Goal: Task Accomplishment & Management: Manage account settings

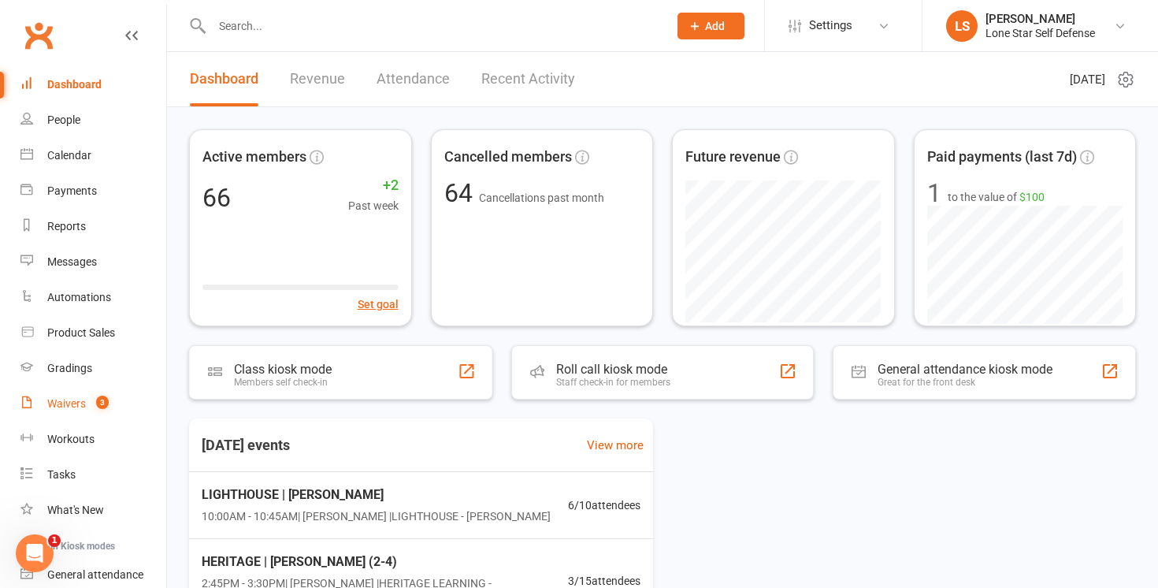
click at [80, 401] on div "Waivers" at bounding box center [66, 403] width 39 height 13
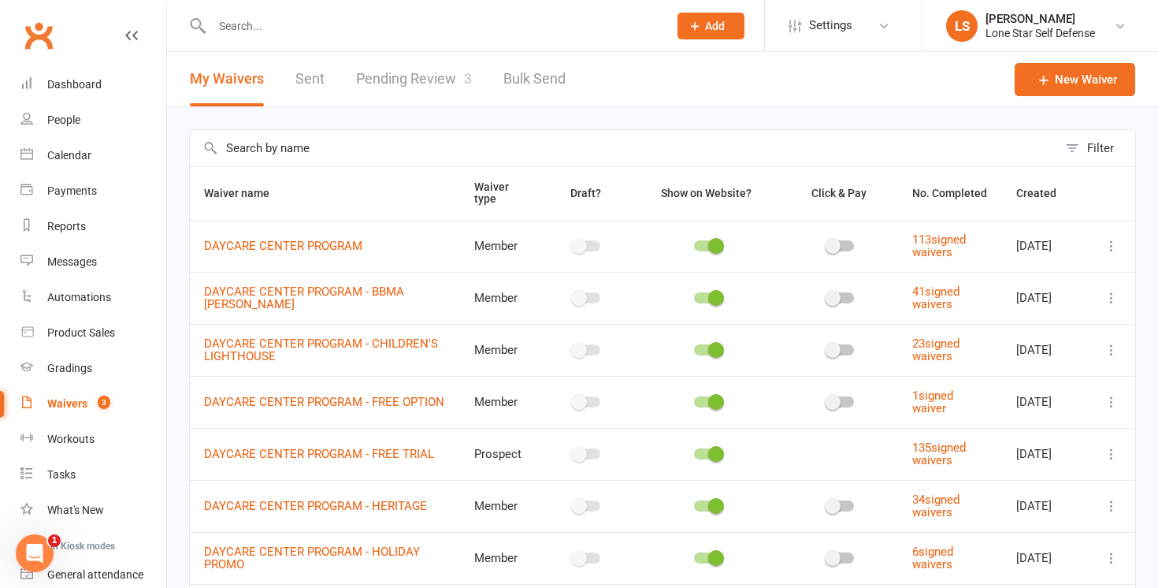
click at [383, 74] on link "Pending Review 3" at bounding box center [414, 79] width 116 height 54
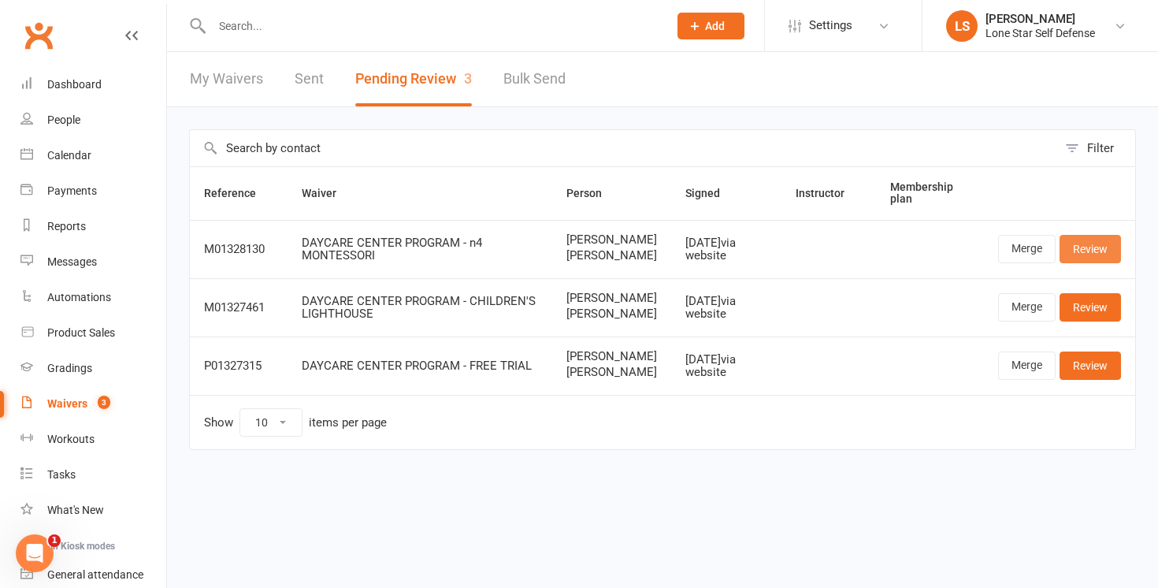
click at [1092, 248] on link "Review" at bounding box center [1090, 249] width 61 height 28
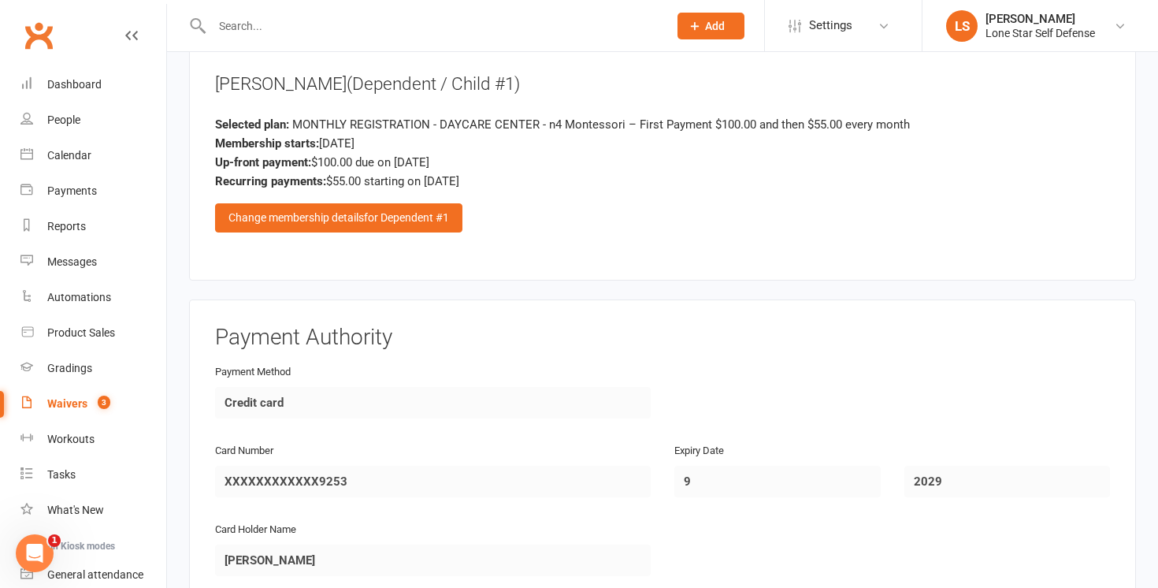
scroll to position [1493, 0]
click at [427, 210] on span "for Dependent #1" at bounding box center [406, 216] width 85 height 13
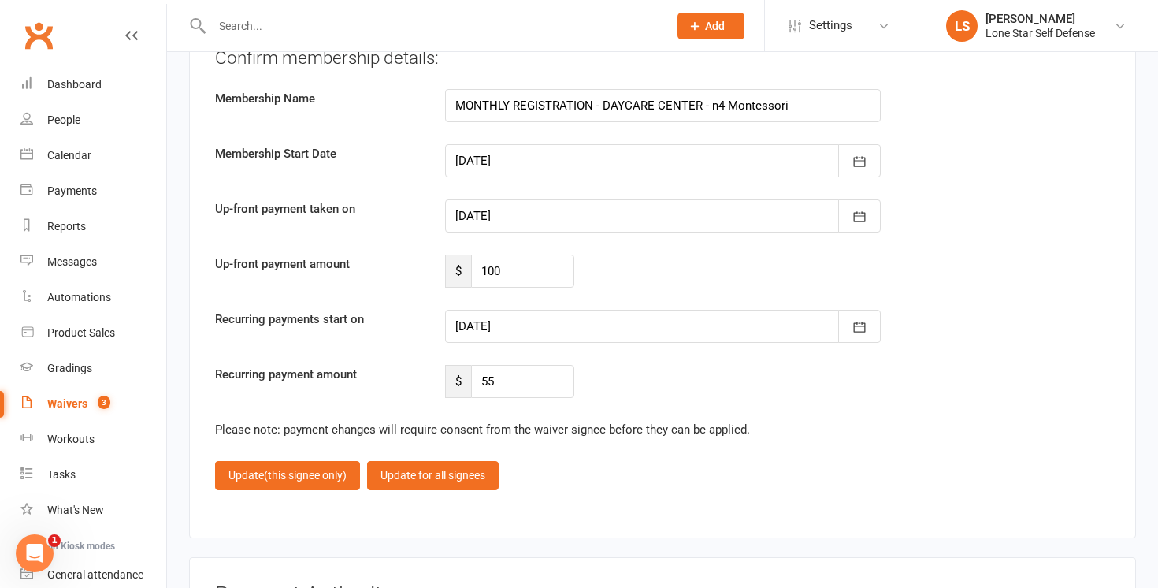
scroll to position [2057, 0]
click at [595, 318] on div at bounding box center [663, 327] width 436 height 33
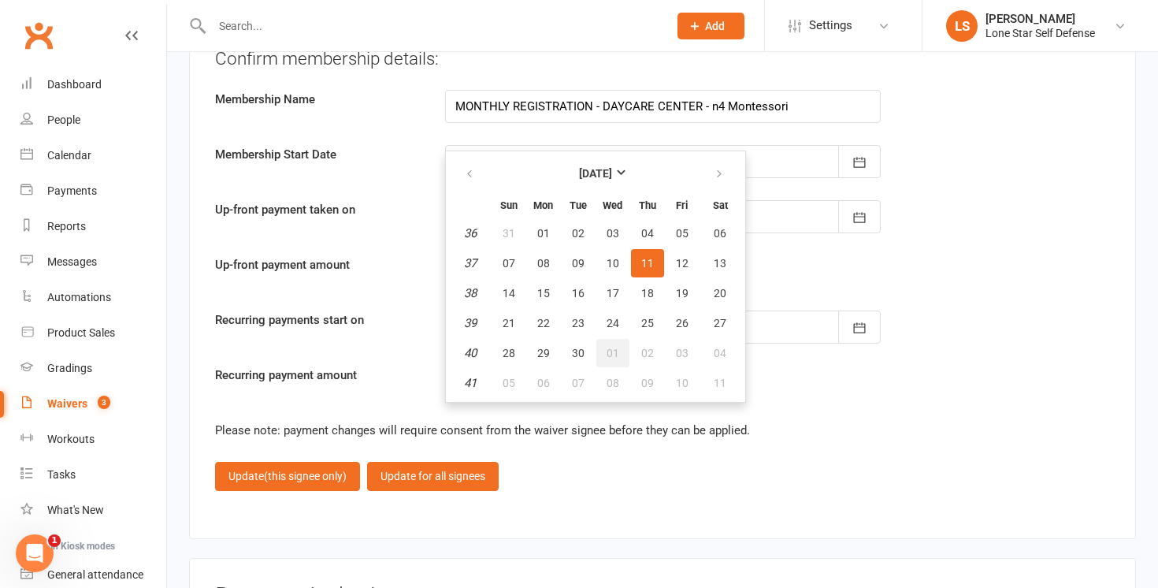
click at [618, 343] on button "01" at bounding box center [613, 353] width 33 height 28
type input "01 Oct 2025"
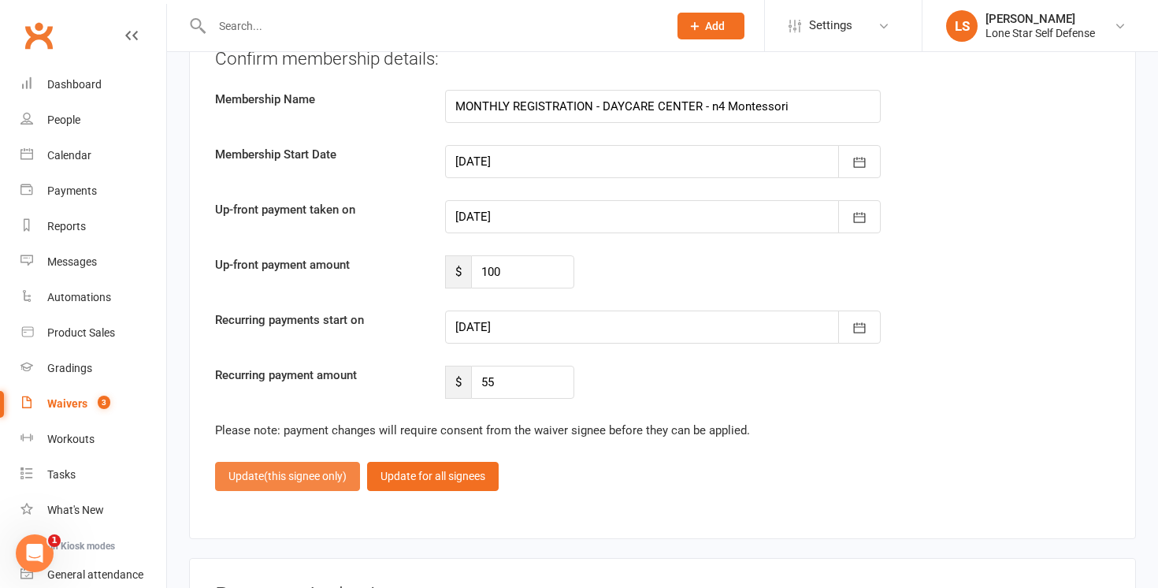
click at [338, 470] on span "(this signee only)" at bounding box center [305, 476] width 83 height 13
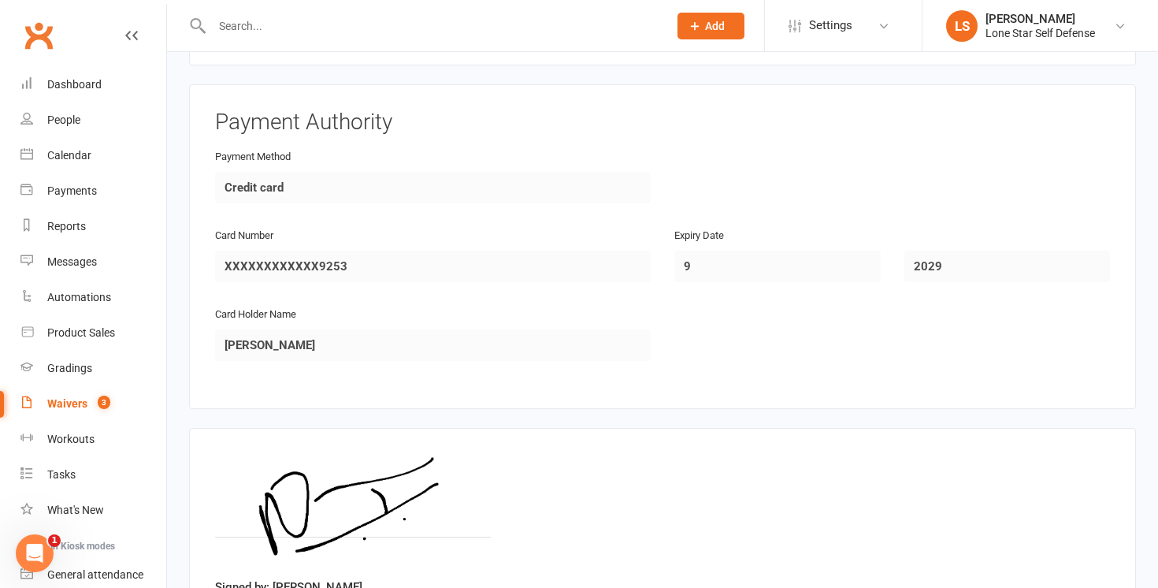
scroll to position [1839, 0]
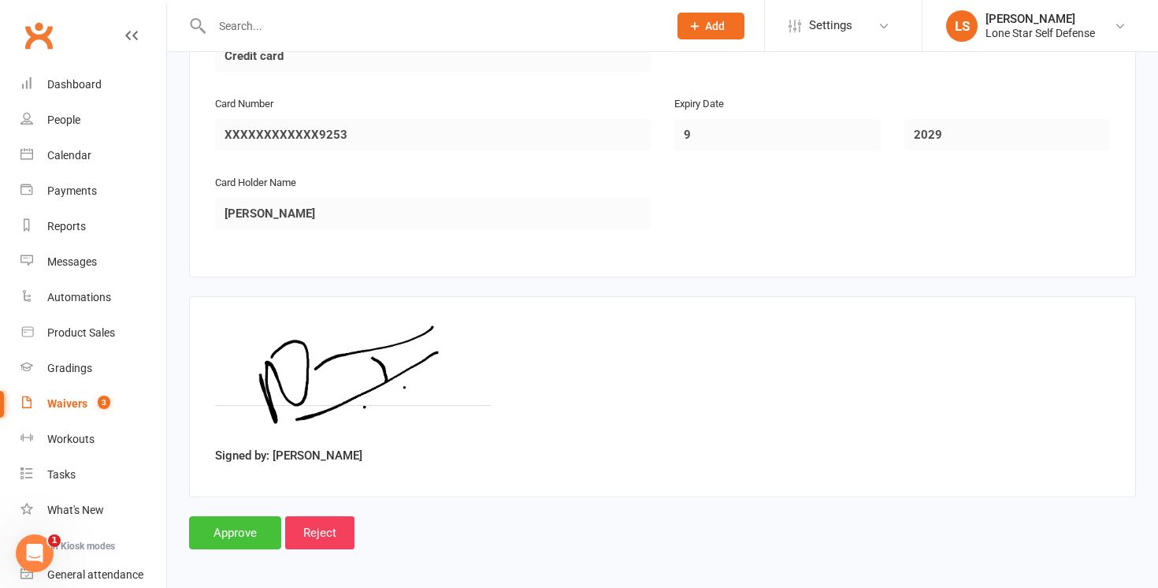
click at [212, 531] on input "Approve" at bounding box center [235, 532] width 92 height 33
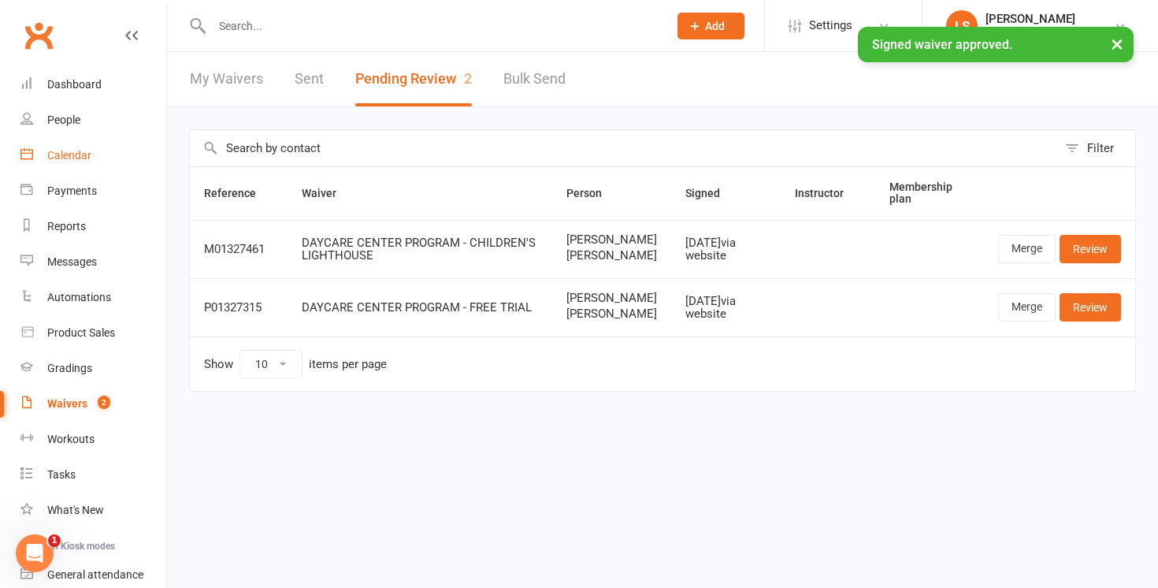
click at [91, 155] on link "Calendar" at bounding box center [93, 155] width 146 height 35
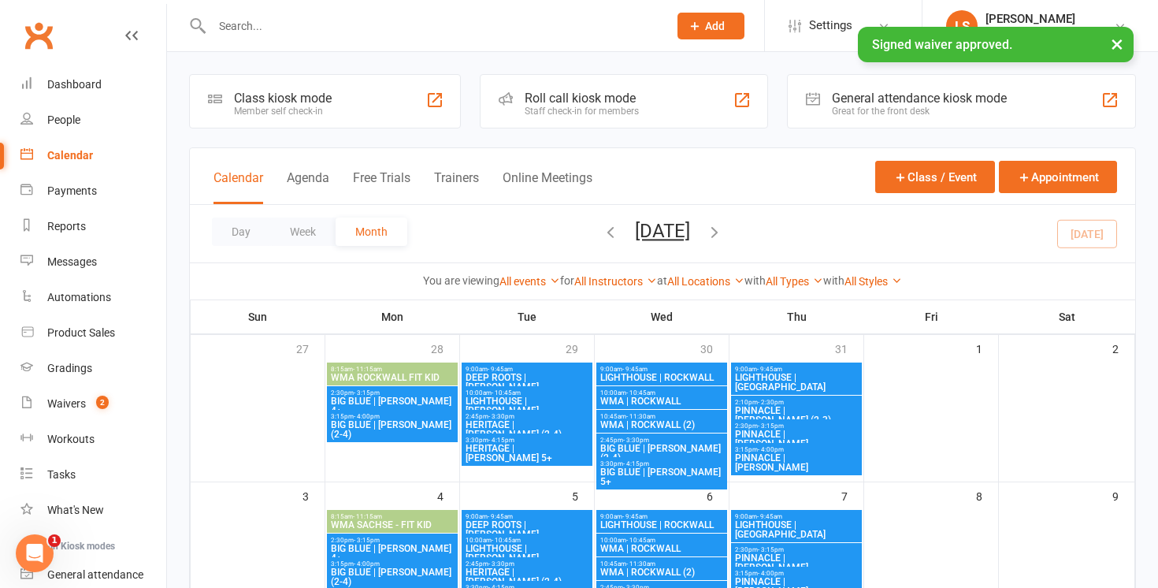
click at [723, 236] on icon "button" at bounding box center [714, 231] width 17 height 17
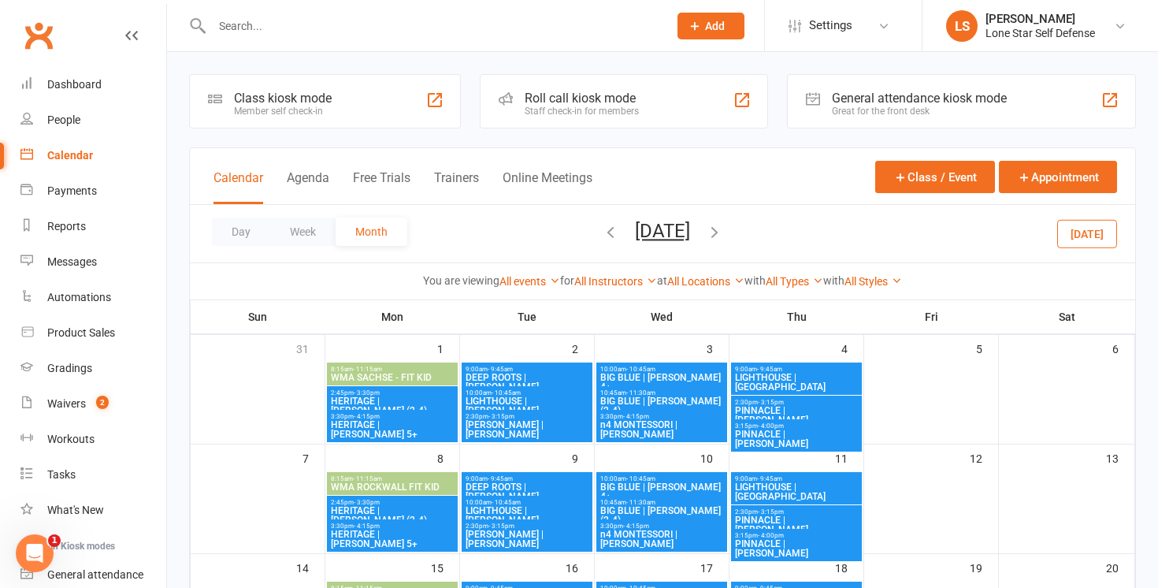
click at [685, 420] on span "n4 MONTESSORI | [PERSON_NAME]" at bounding box center [662, 429] width 125 height 19
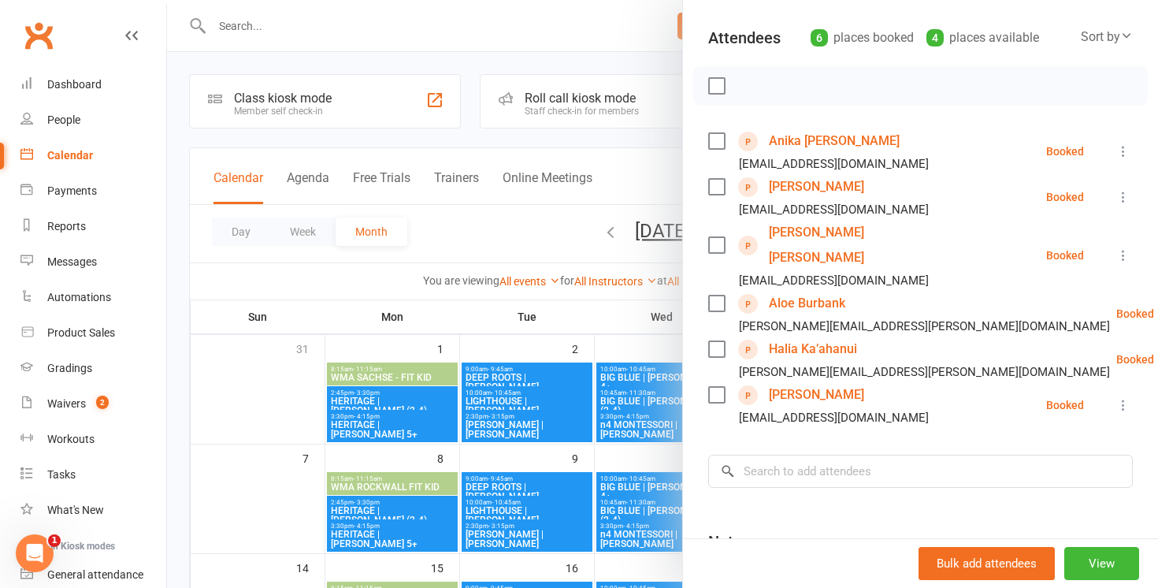
scroll to position [165, 0]
click at [824, 454] on input "search" at bounding box center [920, 470] width 425 height 33
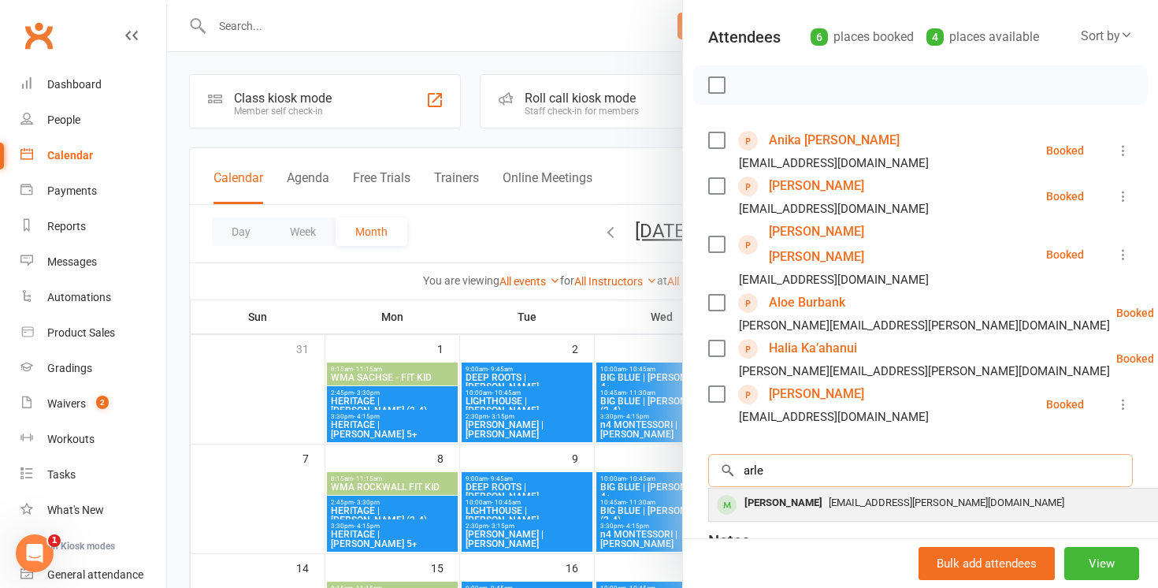
type input "arle"
click at [835, 496] on span "[EMAIL_ADDRESS][PERSON_NAME][DOMAIN_NAME]" at bounding box center [947, 502] width 236 height 12
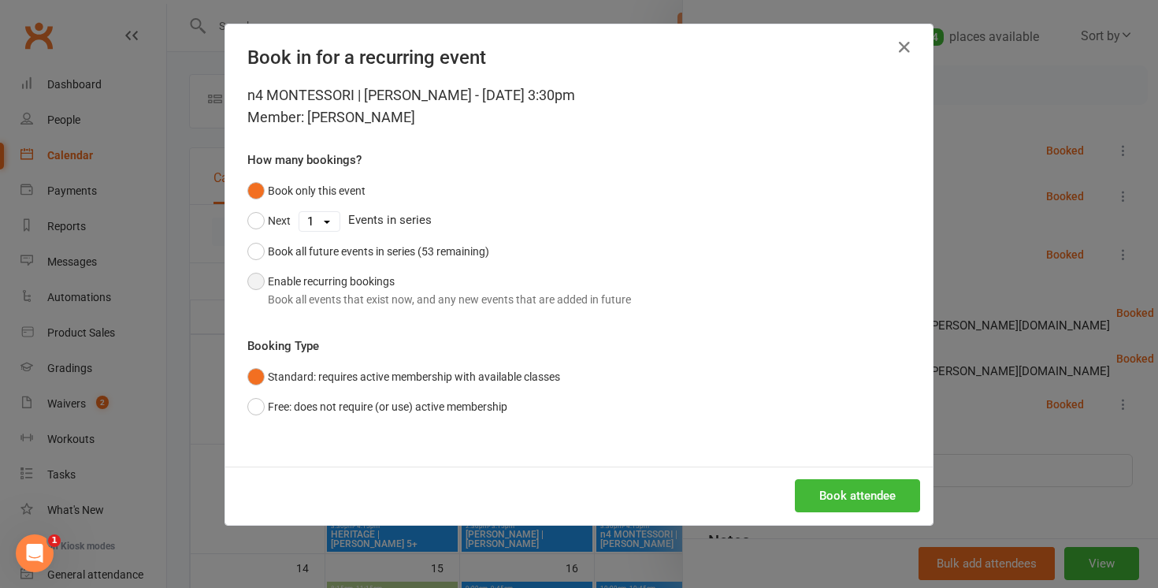
click at [409, 296] on div "Book all events that exist now, and any new events that are added in future" at bounding box center [449, 299] width 363 height 17
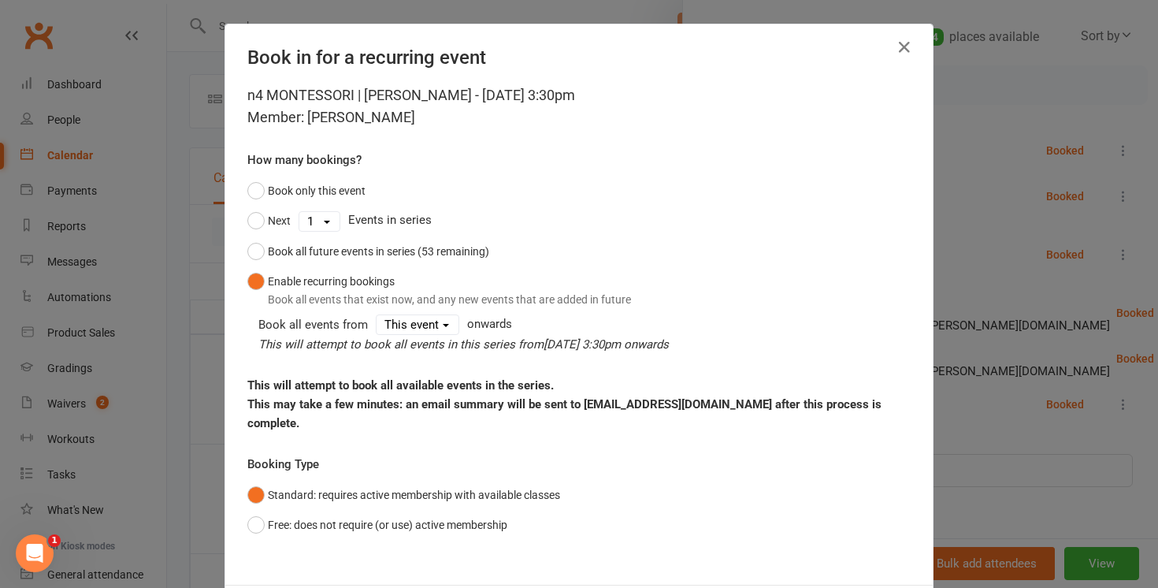
scroll to position [61, 0]
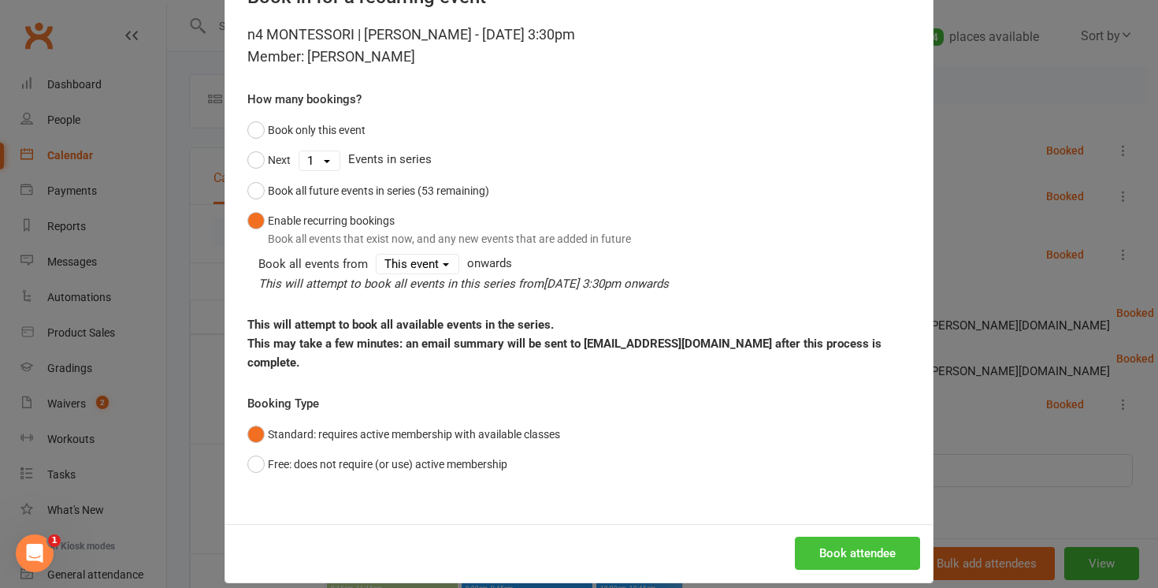
click at [895, 540] on button "Book attendee" at bounding box center [857, 553] width 125 height 33
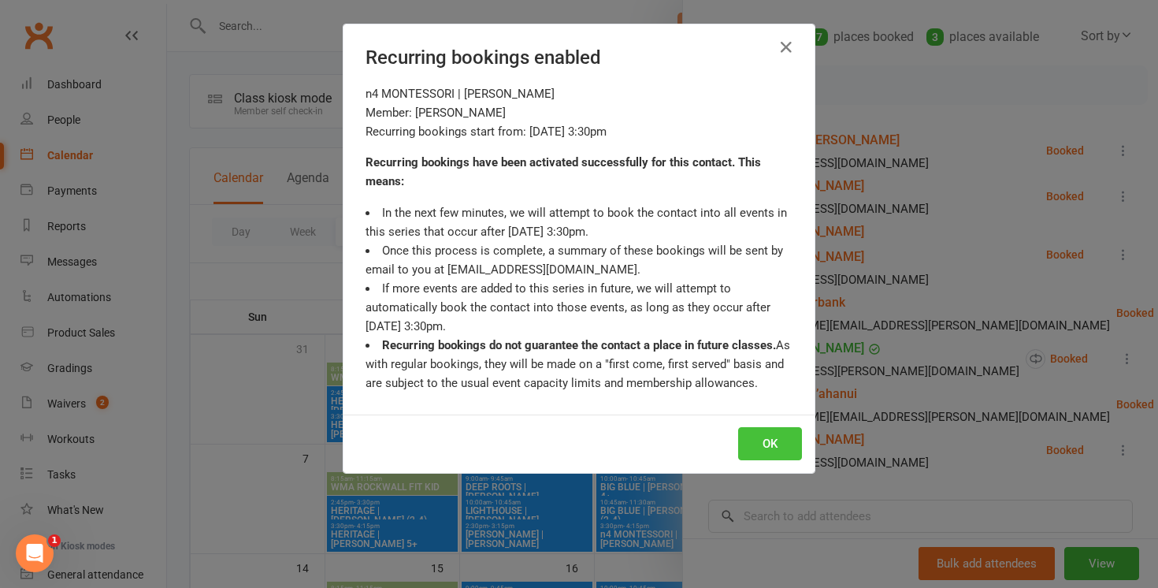
click at [775, 437] on button "OK" at bounding box center [770, 443] width 64 height 33
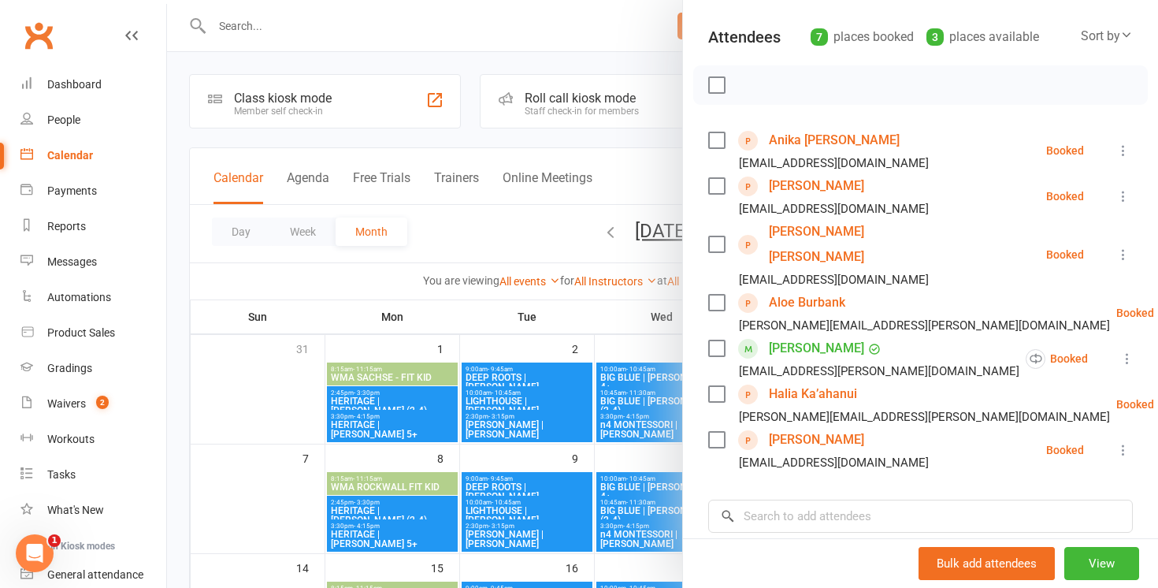
click at [805, 336] on link "[PERSON_NAME]" at bounding box center [816, 348] width 95 height 25
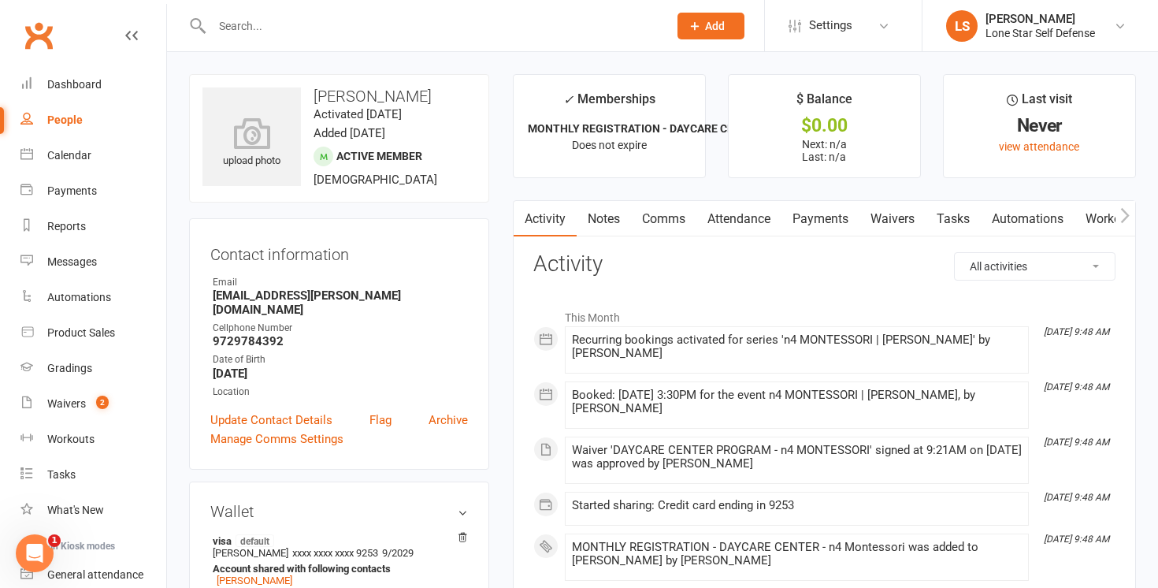
click at [682, 210] on link "Comms" at bounding box center [663, 219] width 65 height 36
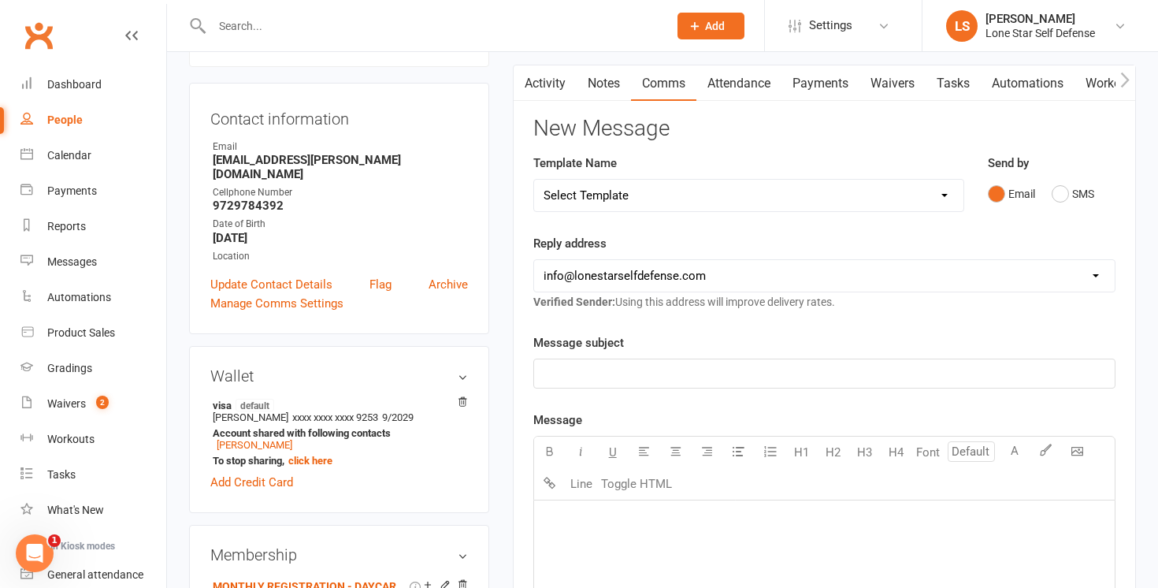
scroll to position [136, 0]
click at [690, 360] on div "﻿" at bounding box center [824, 373] width 581 height 28
click at [700, 511] on p "﻿" at bounding box center [825, 519] width 562 height 19
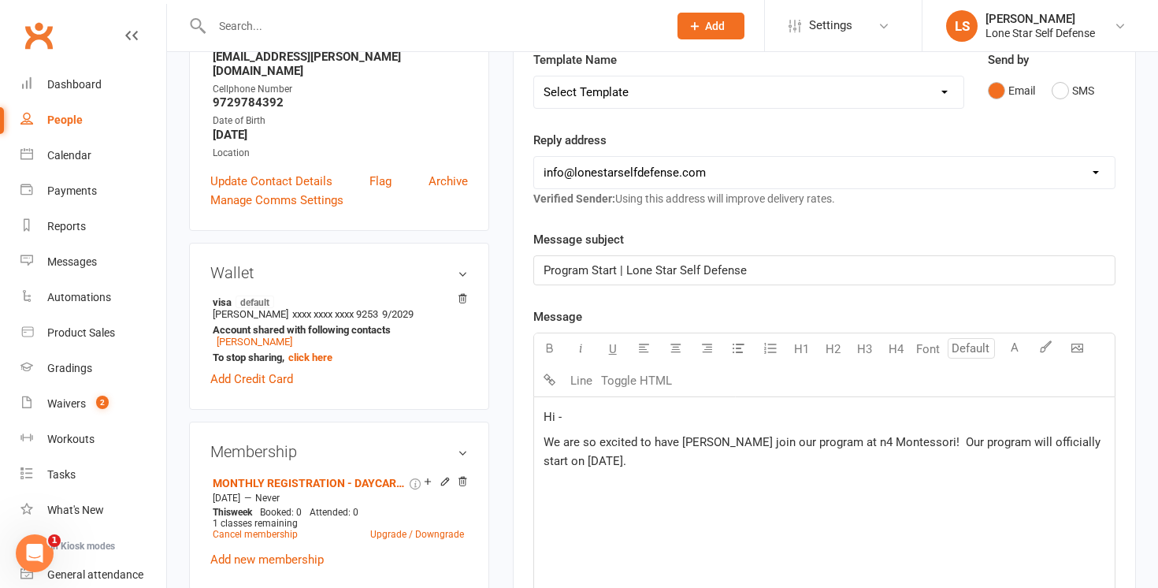
scroll to position [240, 0]
click at [713, 444] on span "We are so excited to have Arlen join our program at n4 Montessori! Our program …" at bounding box center [824, 450] width 560 height 33
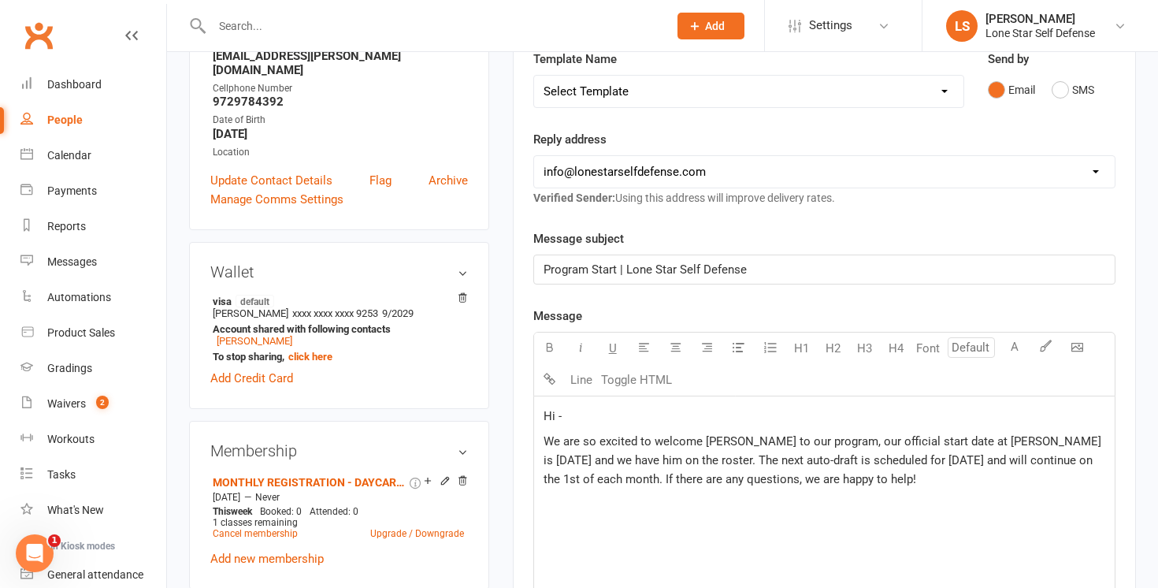
click at [712, 444] on span "We are so excited to welcome Henry to our program, our official start date at S…" at bounding box center [824, 460] width 561 height 52
click at [953, 437] on span "We are so excited to welcome Arlen to our program, our official start date at S…" at bounding box center [824, 460] width 561 height 52
click at [1074, 441] on span "We are so excited to welcome Arlen to our program, our official start date at n…" at bounding box center [824, 460] width 560 height 52
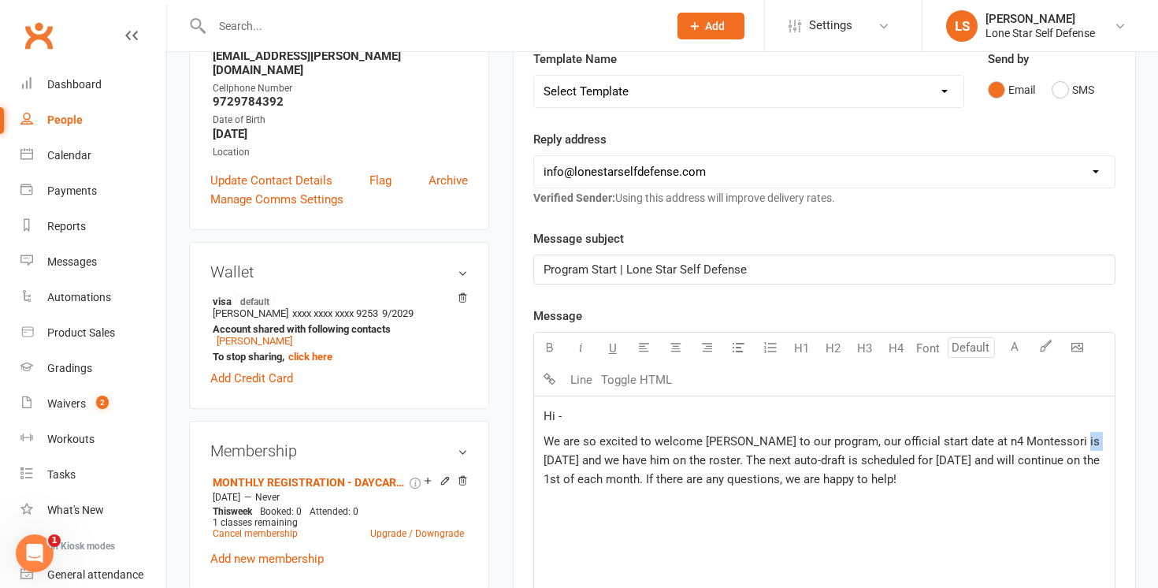
click at [1074, 441] on span "We are so excited to welcome Arlen to our program, our official start date at n…" at bounding box center [824, 460] width 560 height 52
click at [592, 459] on span "We are so excited to welcome Arlen to our program, our official start date at n…" at bounding box center [824, 460] width 560 height 52
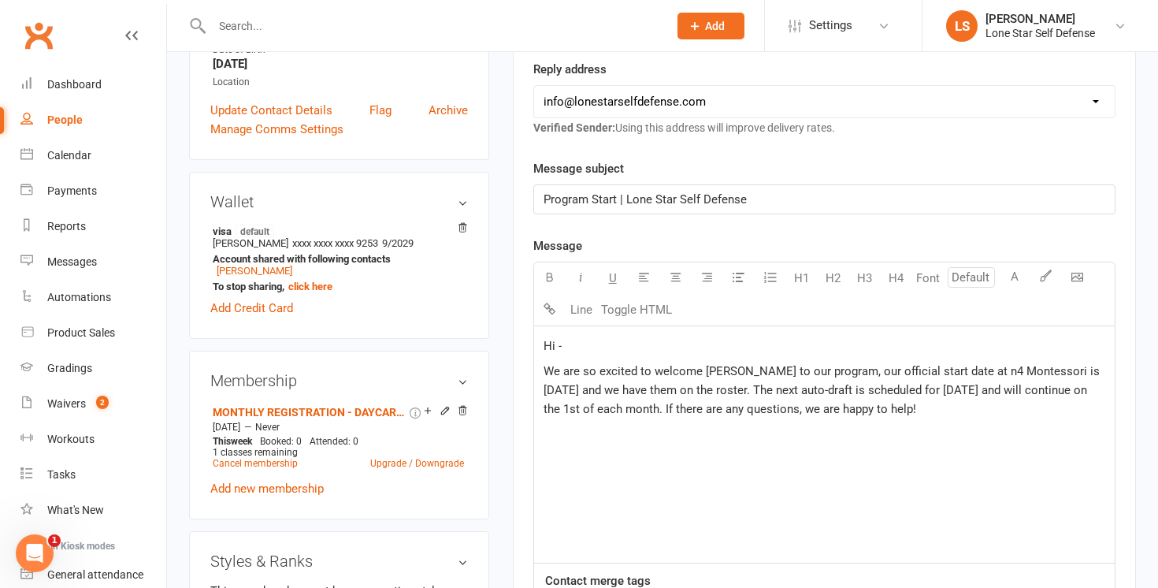
click at [884, 404] on p "We are so excited to welcome Arlen to our program, our official start date at n…" at bounding box center [825, 390] width 562 height 57
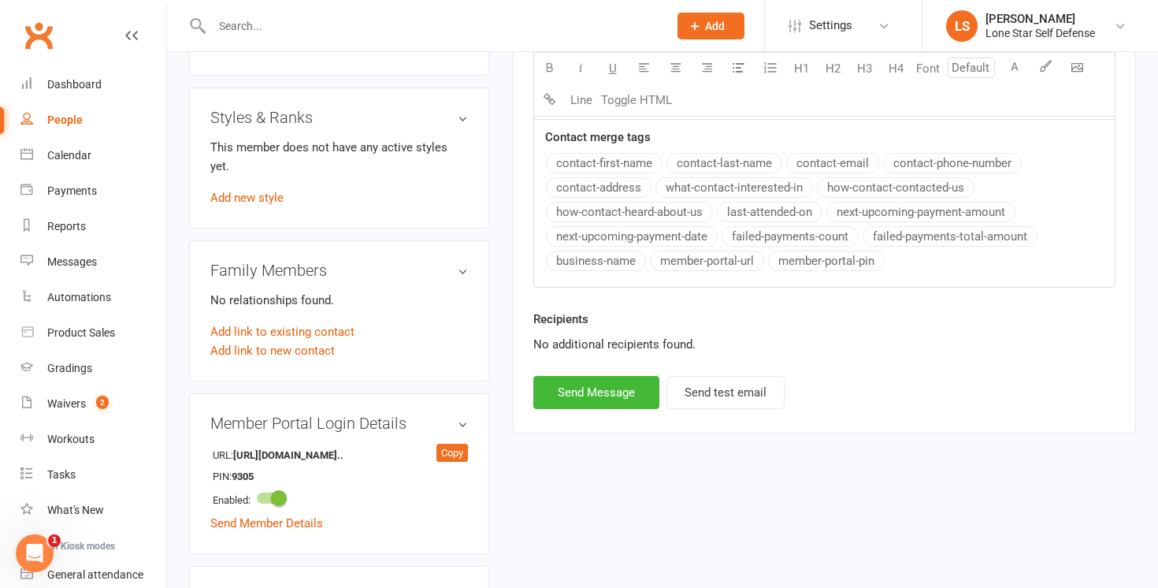
scroll to position [754, 0]
click at [619, 385] on button "Send Message" at bounding box center [597, 391] width 126 height 33
click at [400, 31] on input "text" at bounding box center [432, 26] width 450 height 22
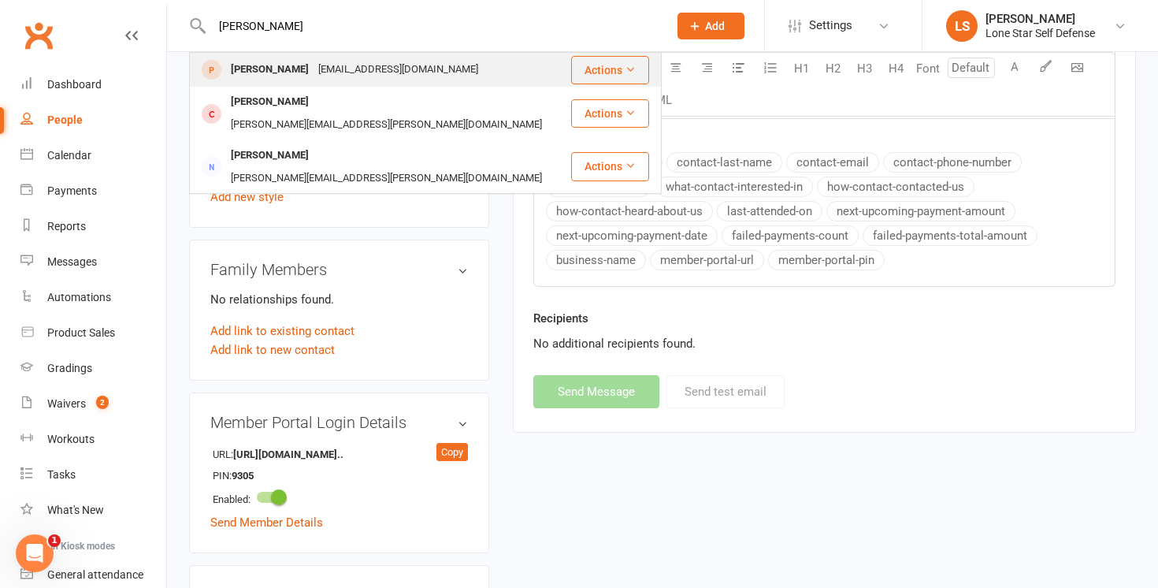
type input "[PERSON_NAME]"
click at [240, 68] on div "[PERSON_NAME]" at bounding box center [269, 69] width 87 height 23
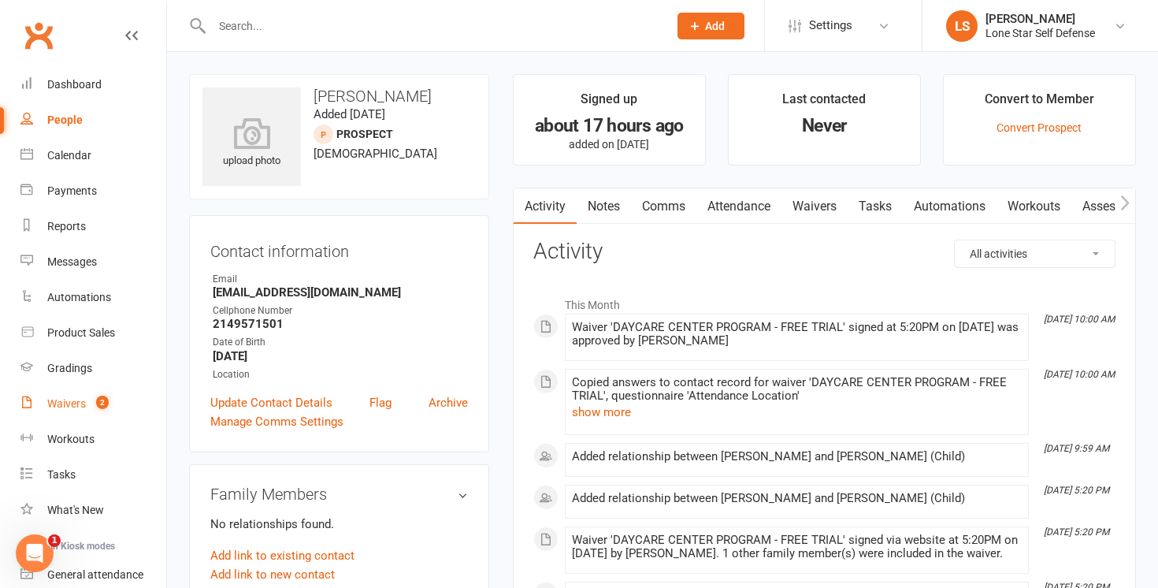
click at [80, 415] on link "Waivers 2" at bounding box center [93, 403] width 146 height 35
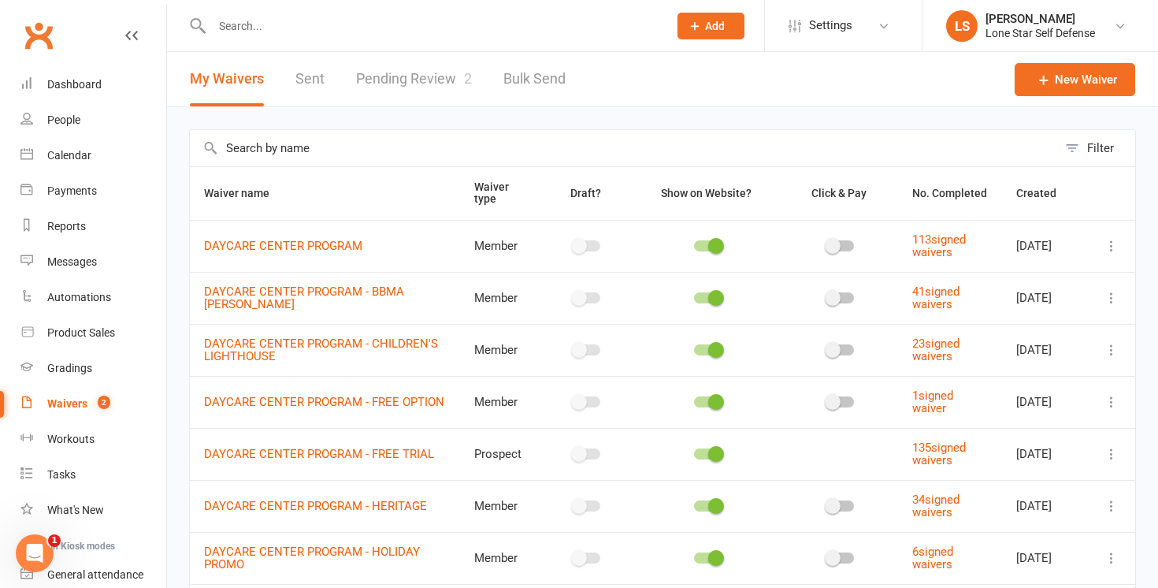
click at [392, 84] on link "Pending Review 2" at bounding box center [414, 79] width 116 height 54
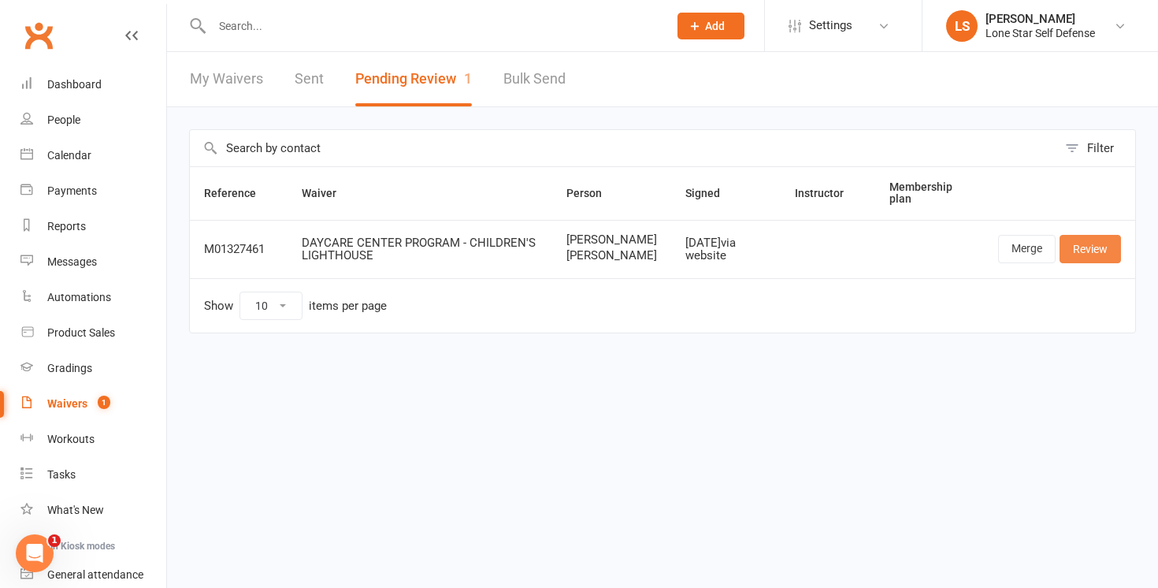
click at [1074, 259] on link "Review" at bounding box center [1090, 249] width 61 height 28
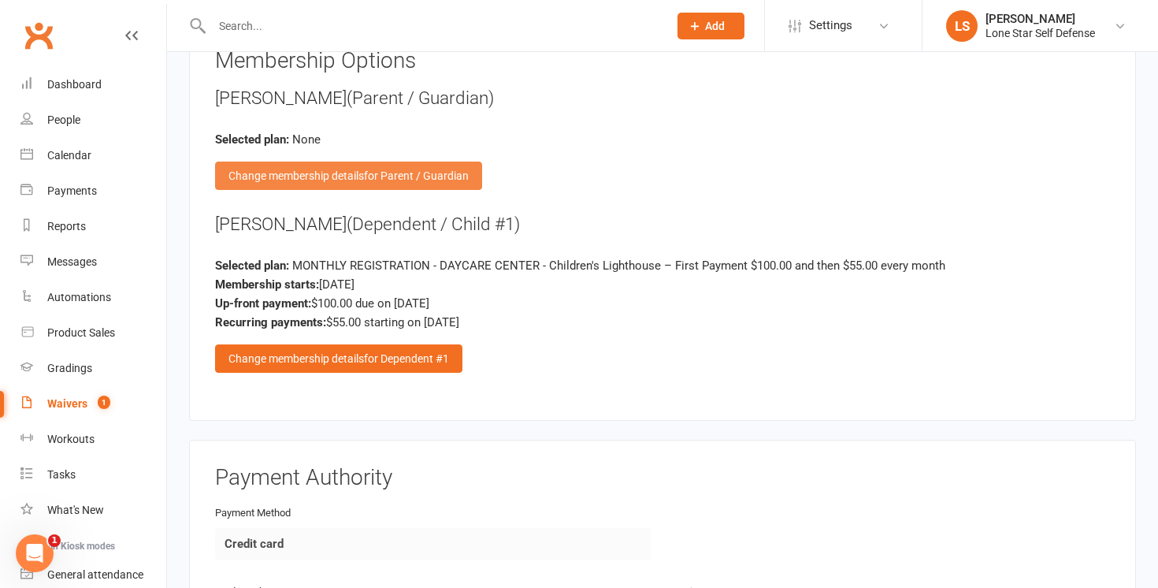
scroll to position [1646, 0]
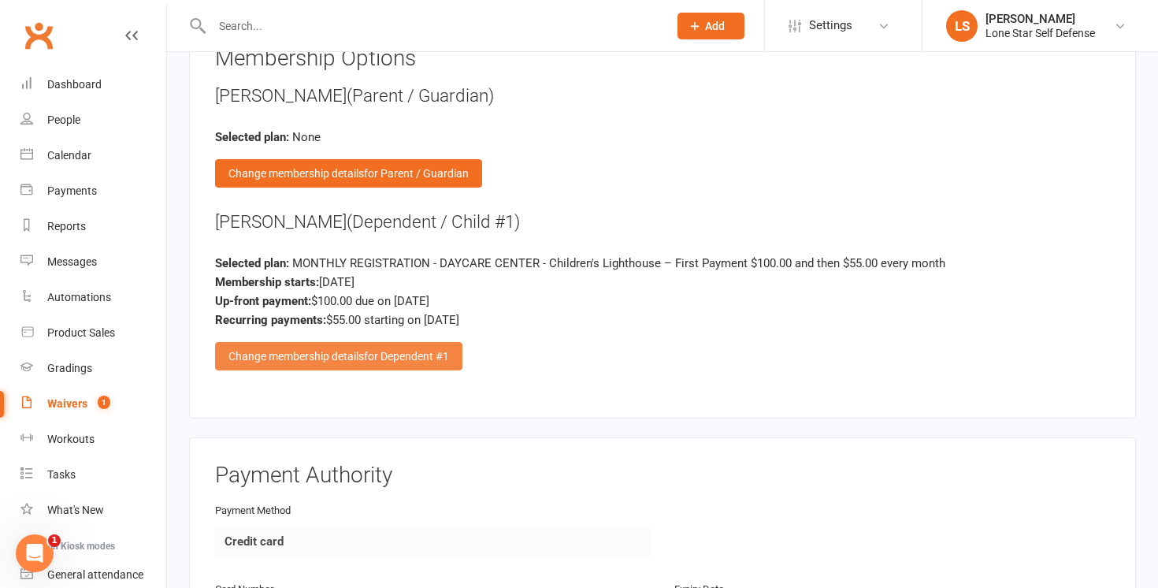
click at [334, 348] on div "Change membership details for Dependent #1" at bounding box center [338, 356] width 247 height 28
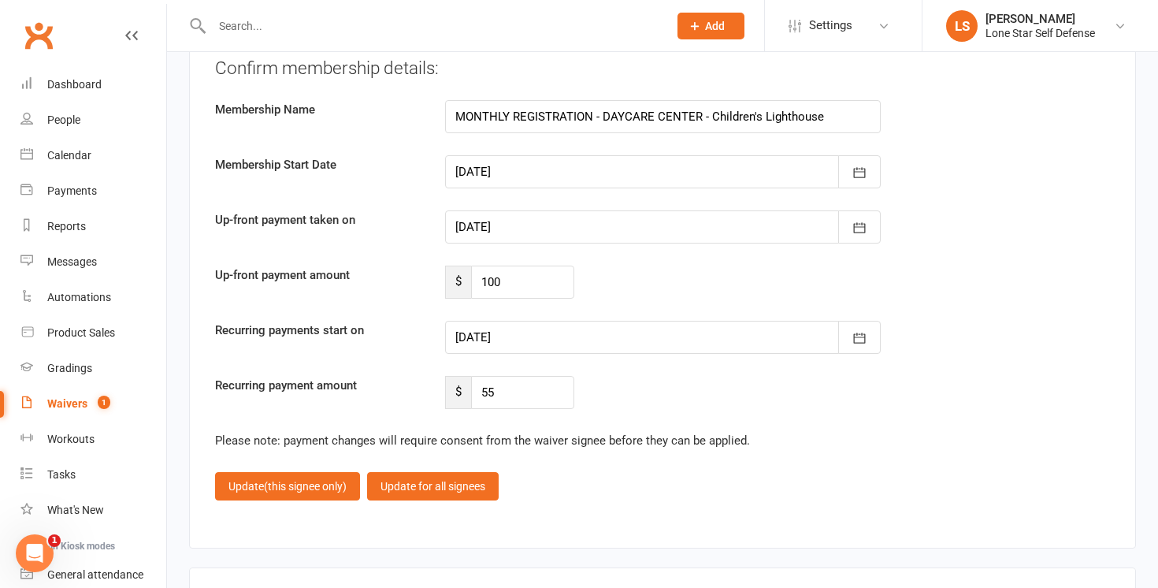
scroll to position [2338, 0]
click at [861, 334] on icon "button" at bounding box center [860, 339] width 16 height 16
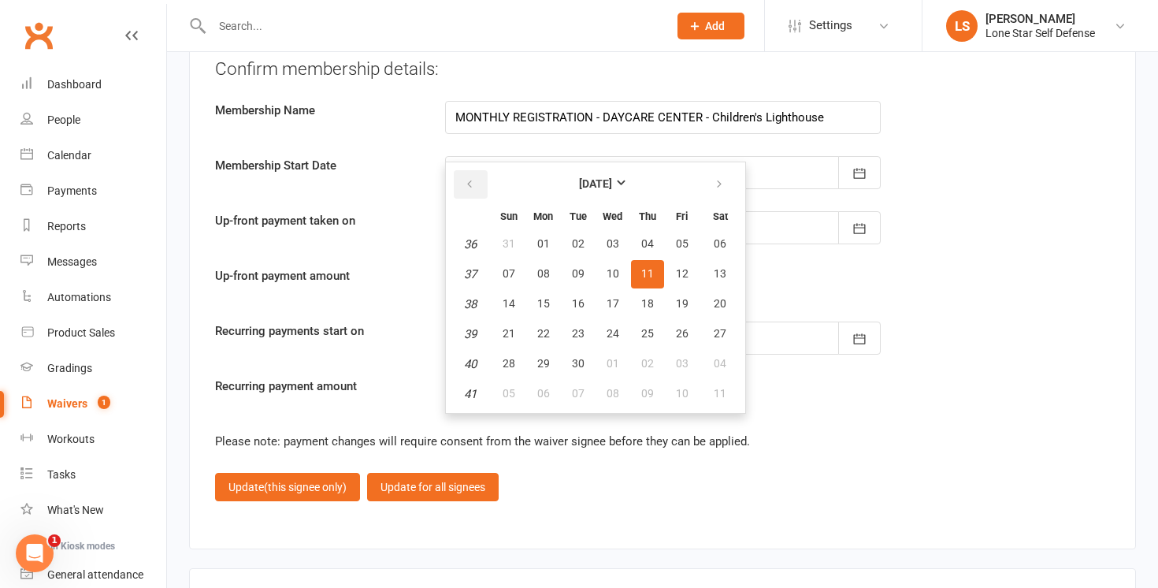
click at [468, 178] on icon "button" at bounding box center [469, 184] width 11 height 13
click at [720, 178] on icon "button" at bounding box center [719, 184] width 11 height 13
click at [609, 237] on span "01" at bounding box center [613, 243] width 13 height 13
type input "01 Oct 2025"
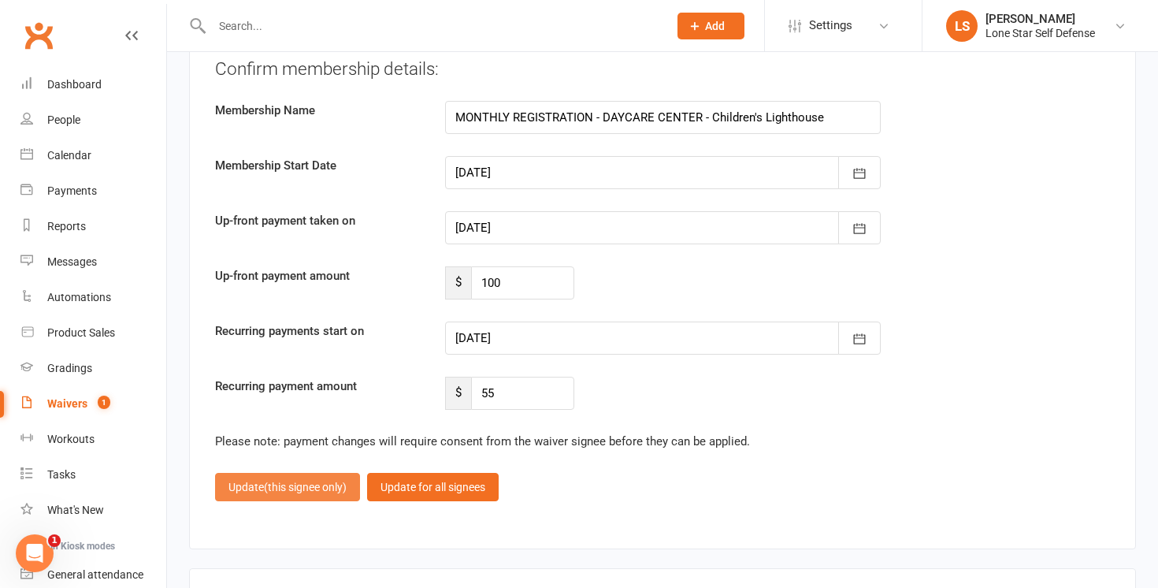
click at [321, 481] on span "(this signee only)" at bounding box center [305, 487] width 83 height 13
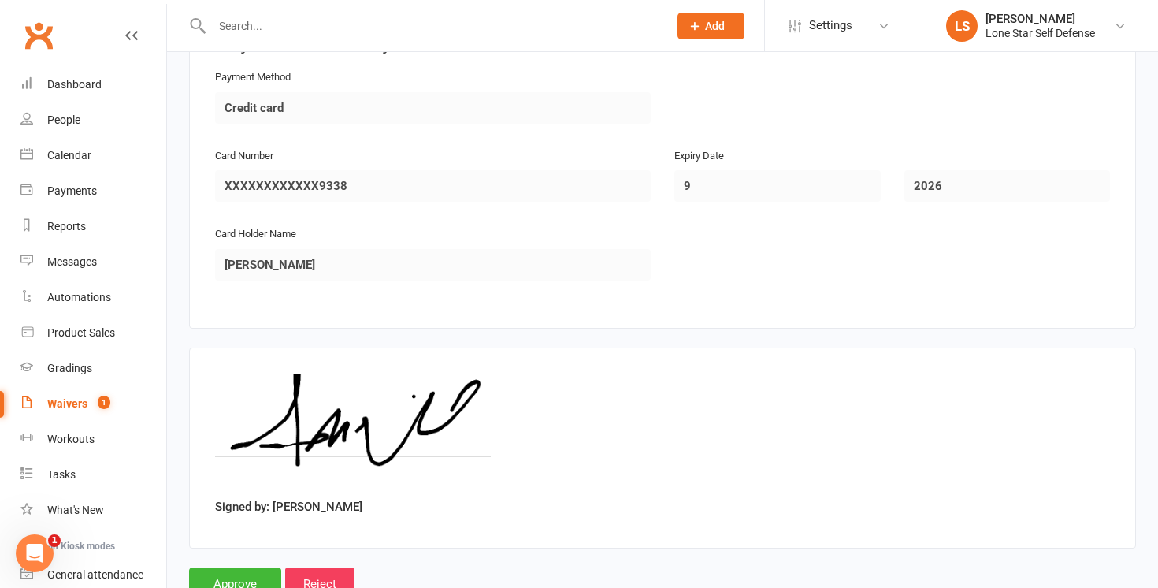
scroll to position [2131, 0]
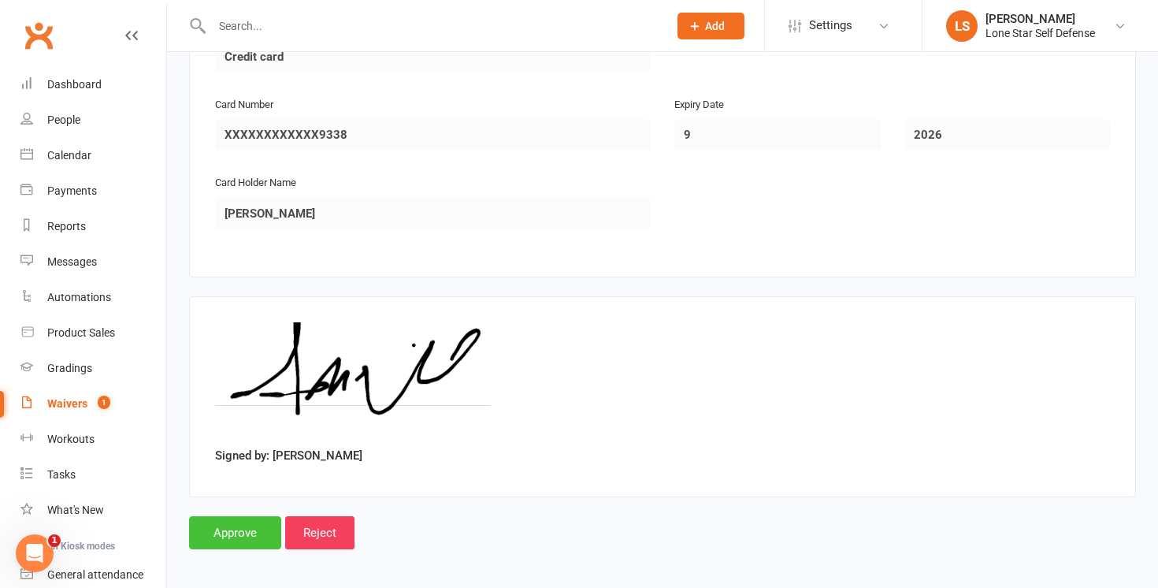
click at [252, 519] on input "Approve" at bounding box center [235, 532] width 92 height 33
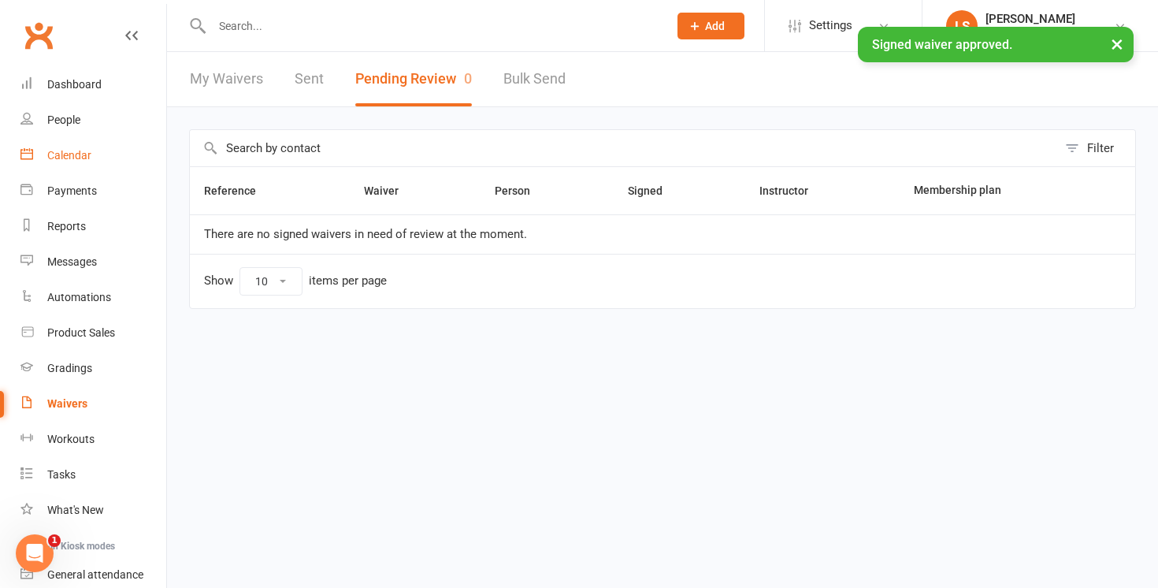
click at [72, 159] on div "Calendar" at bounding box center [69, 155] width 44 height 13
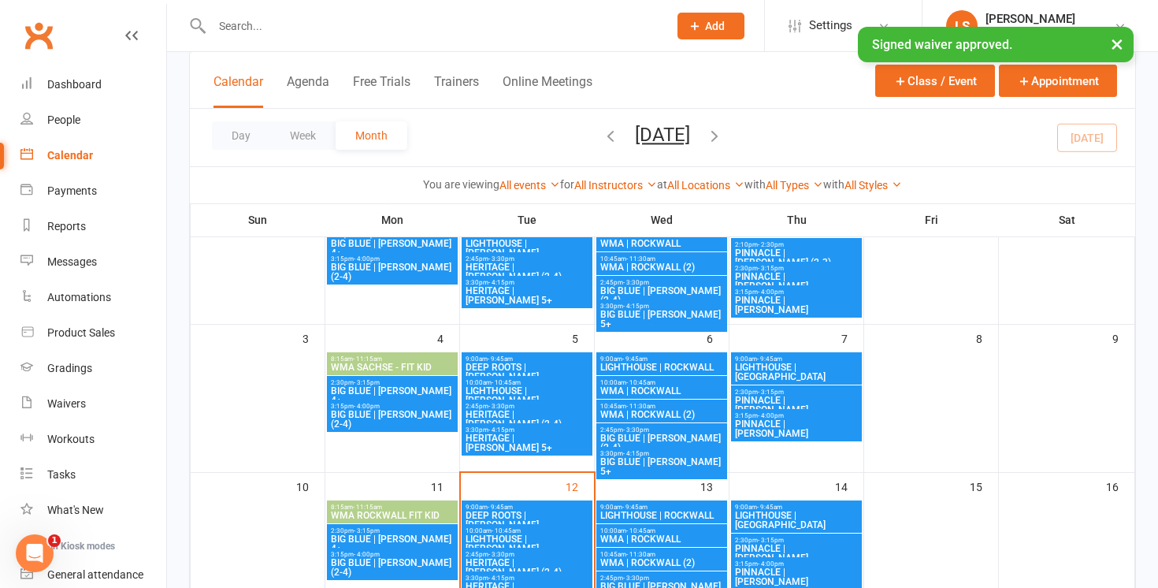
scroll to position [293, 0]
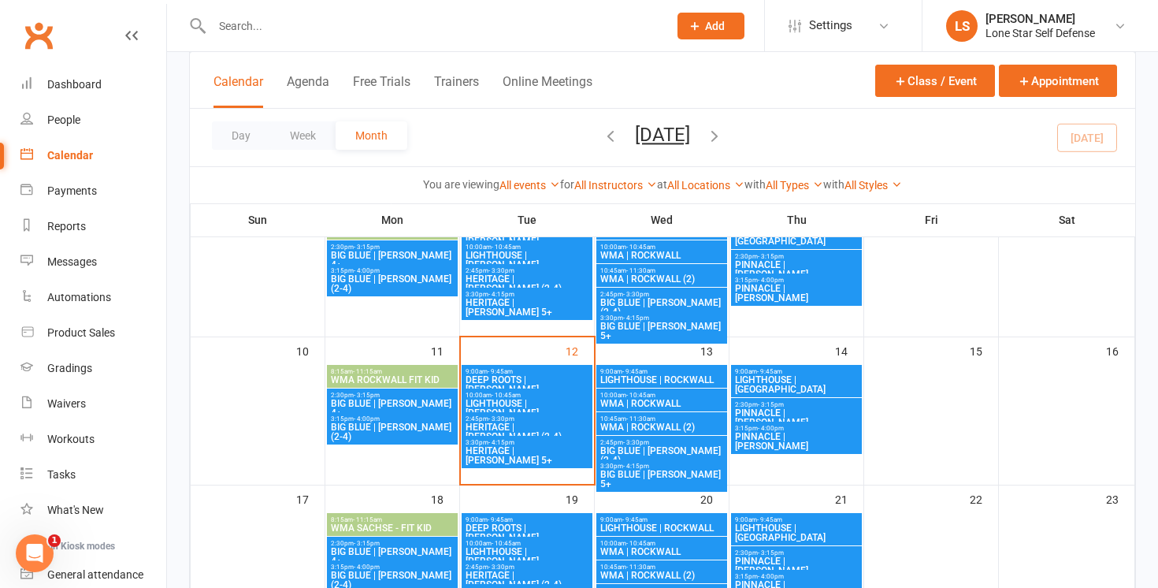
click at [552, 404] on span "LIGHTHOUSE | [PERSON_NAME]" at bounding box center [527, 408] width 125 height 19
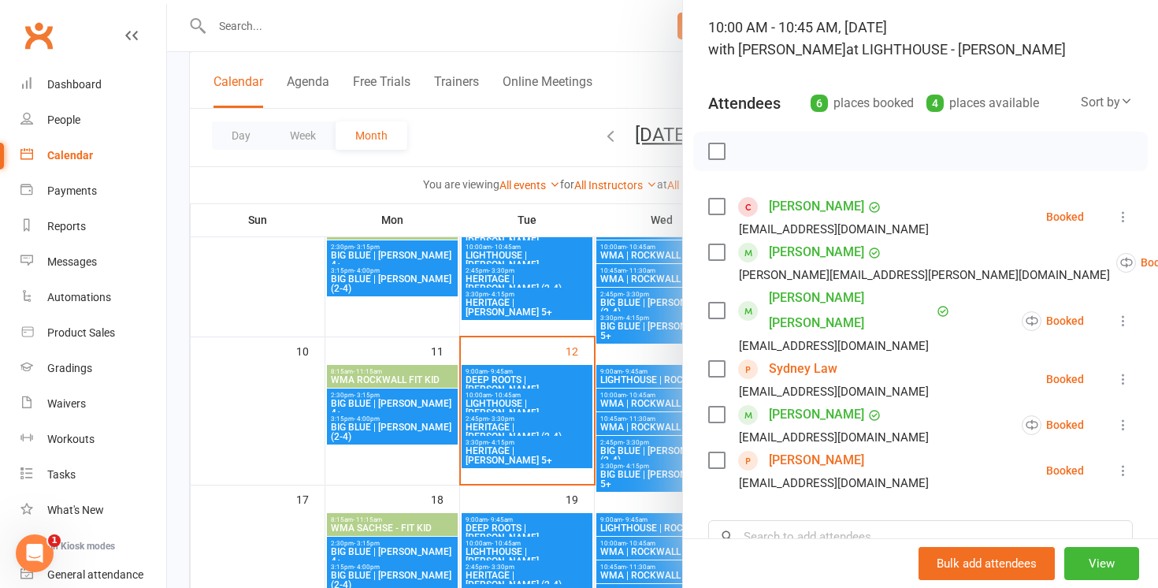
scroll to position [120, 0]
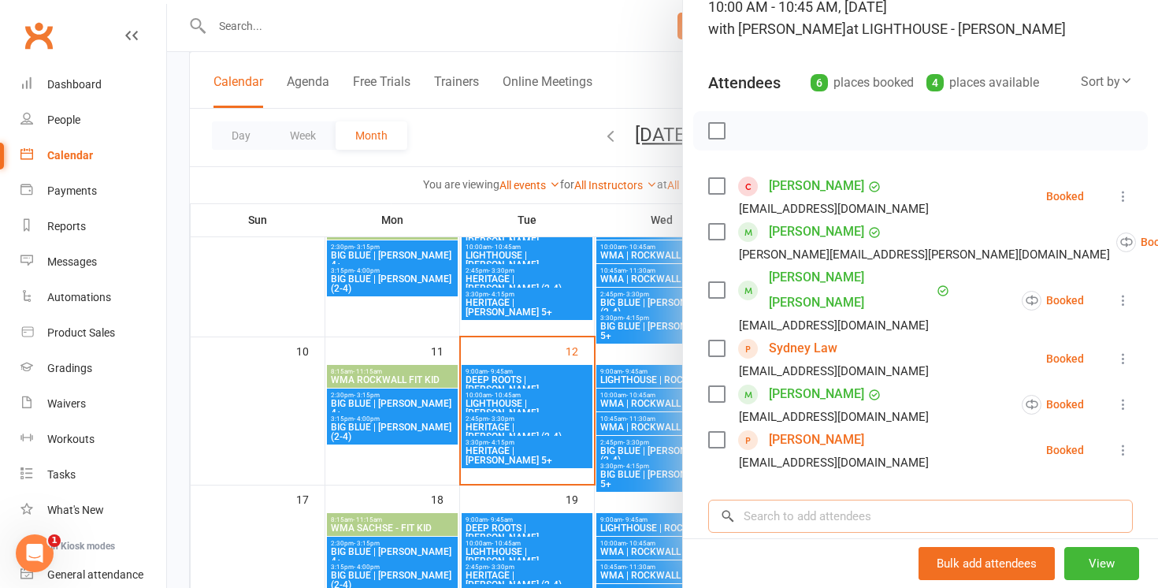
click at [860, 500] on input "search" at bounding box center [920, 516] width 425 height 33
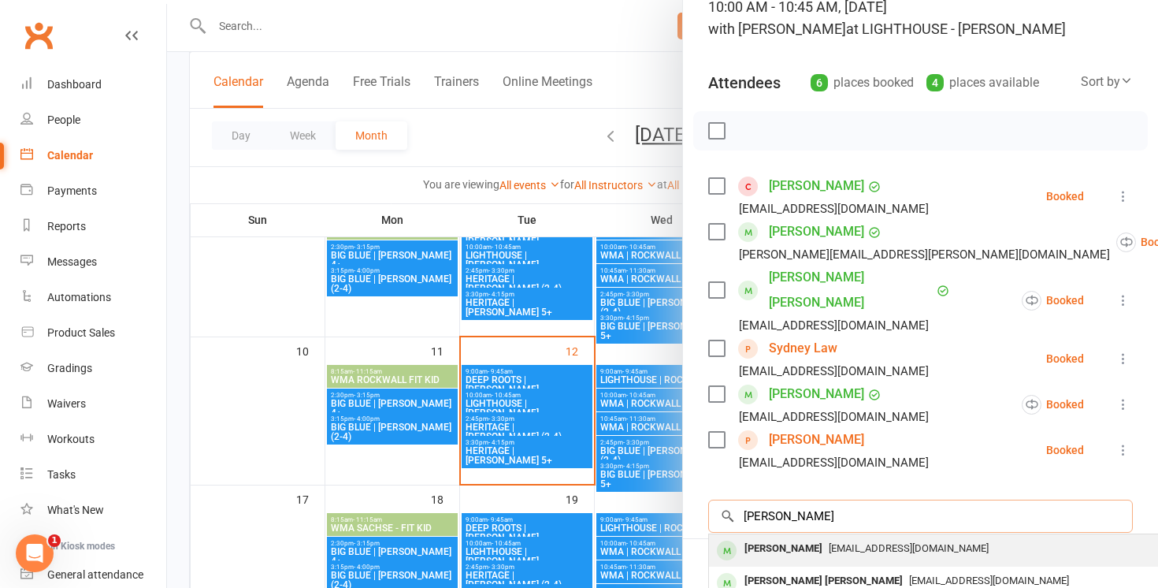
type input "[PERSON_NAME]"
click at [845, 542] on span "[EMAIL_ADDRESS][DOMAIN_NAME]" at bounding box center [909, 548] width 160 height 12
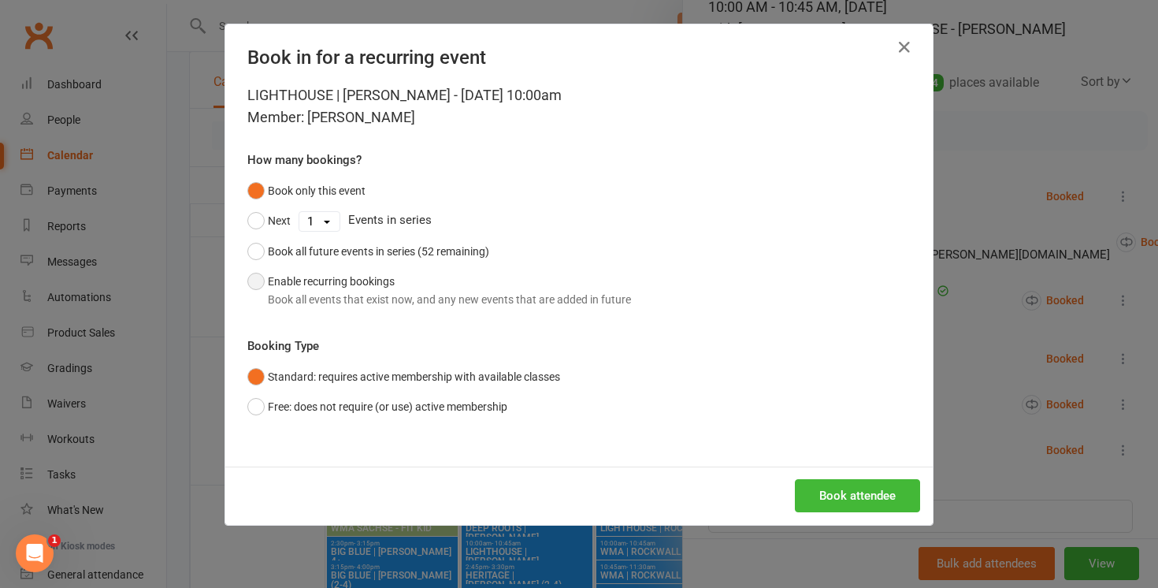
click at [374, 291] on div "Book all events that exist now, and any new events that are added in future" at bounding box center [449, 299] width 363 height 17
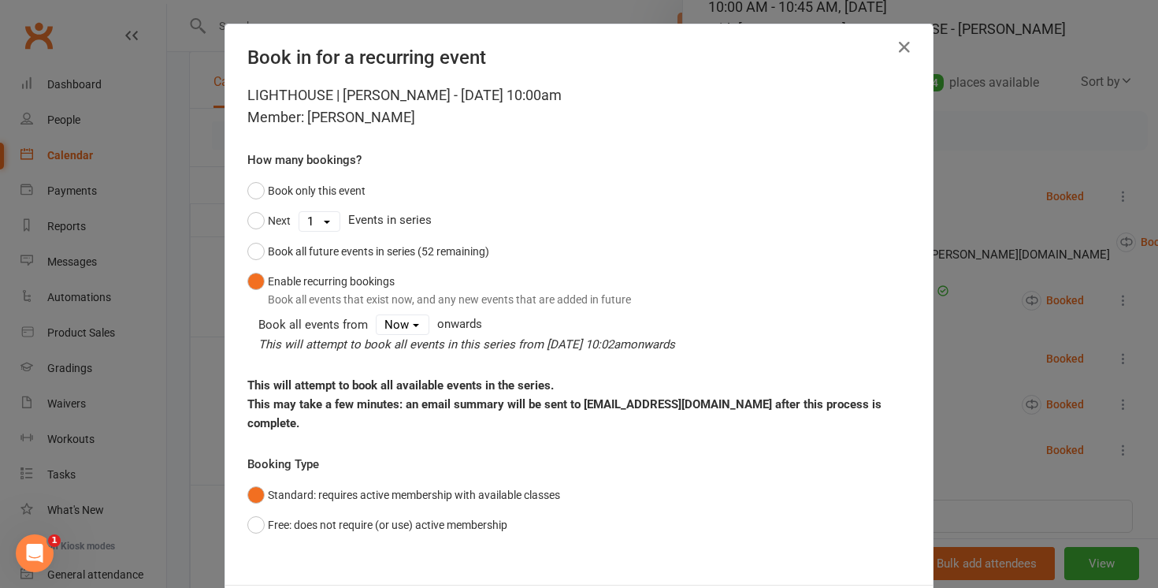
scroll to position [61, 0]
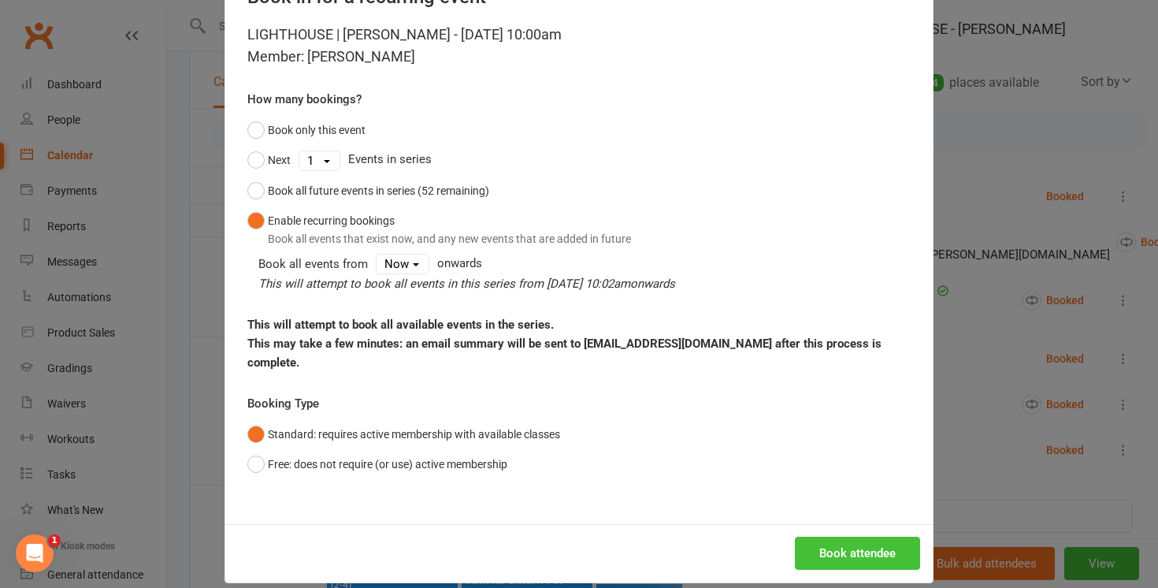
click at [843, 537] on button "Book attendee" at bounding box center [857, 553] width 125 height 33
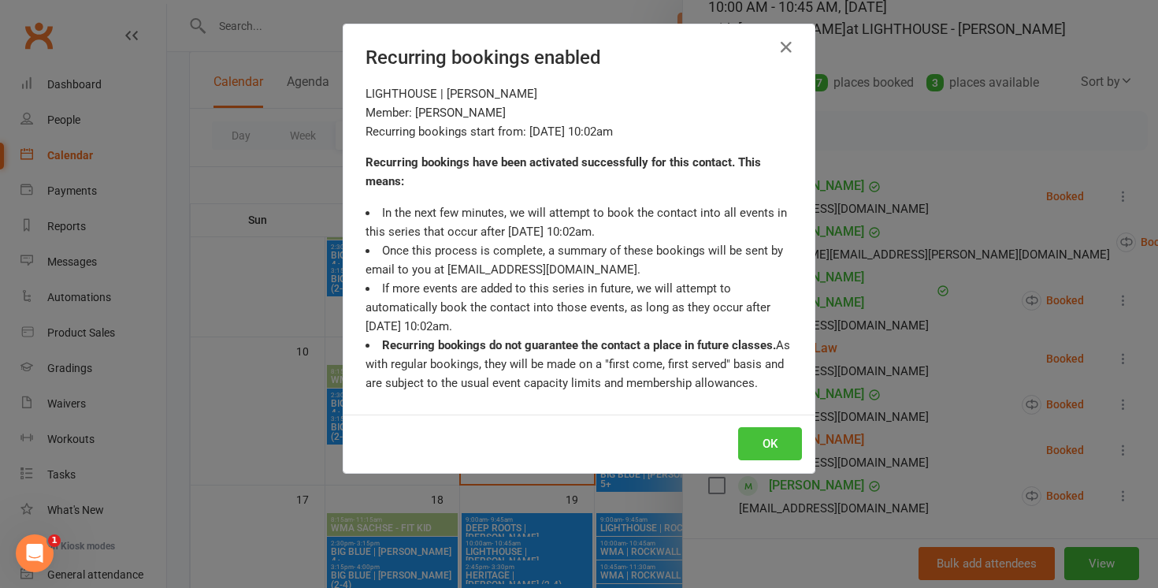
click at [784, 450] on button "OK" at bounding box center [770, 443] width 64 height 33
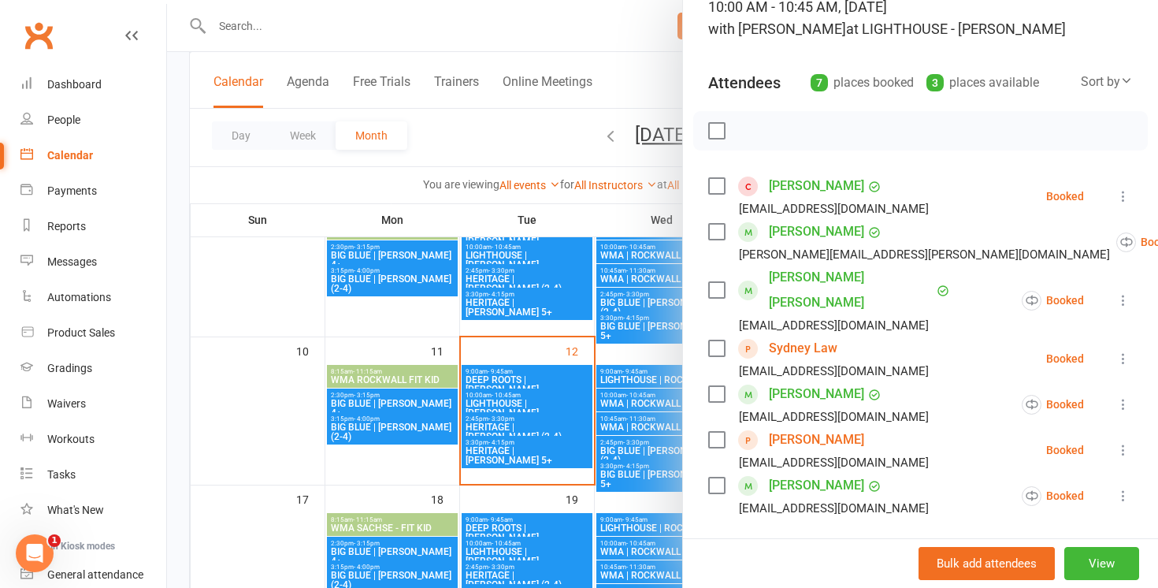
click at [545, 30] on div at bounding box center [662, 294] width 991 height 588
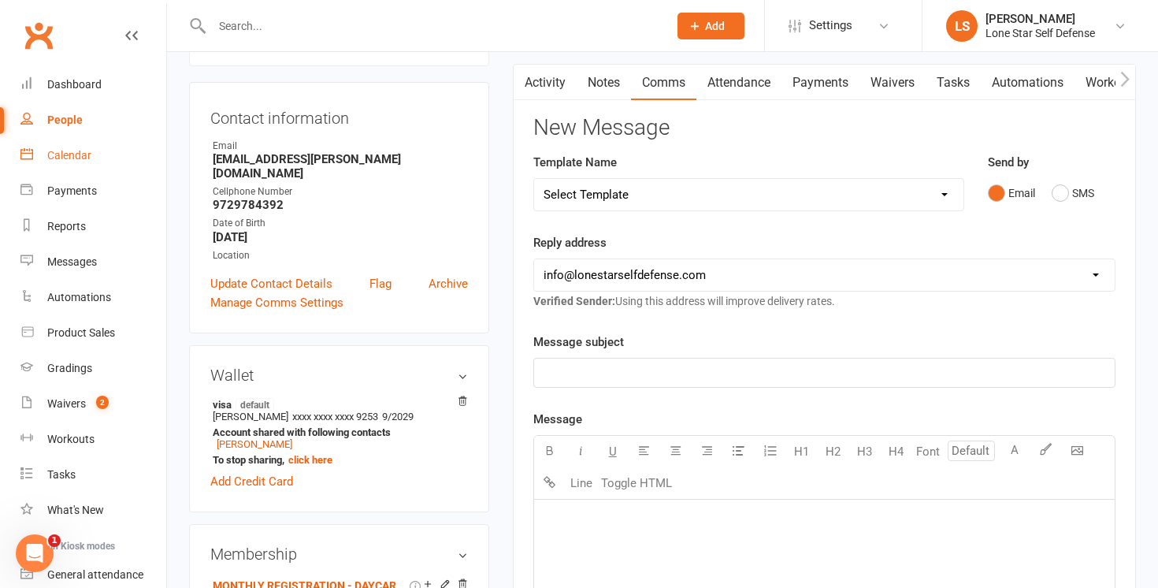
click at [61, 150] on div "Calendar" at bounding box center [69, 155] width 44 height 13
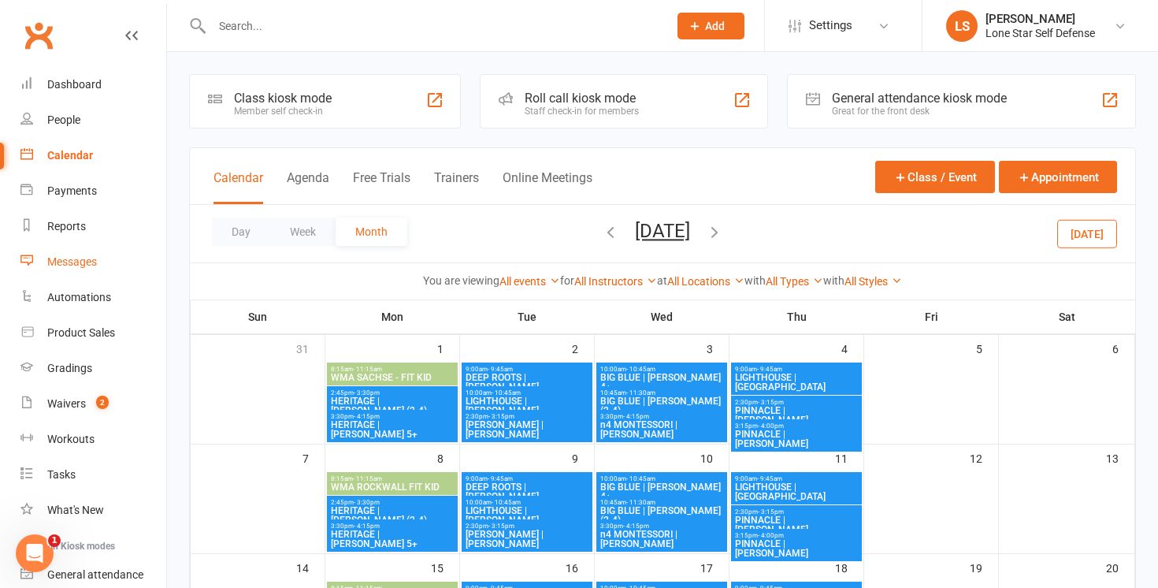
click at [91, 266] on div "Messages" at bounding box center [72, 261] width 50 height 13
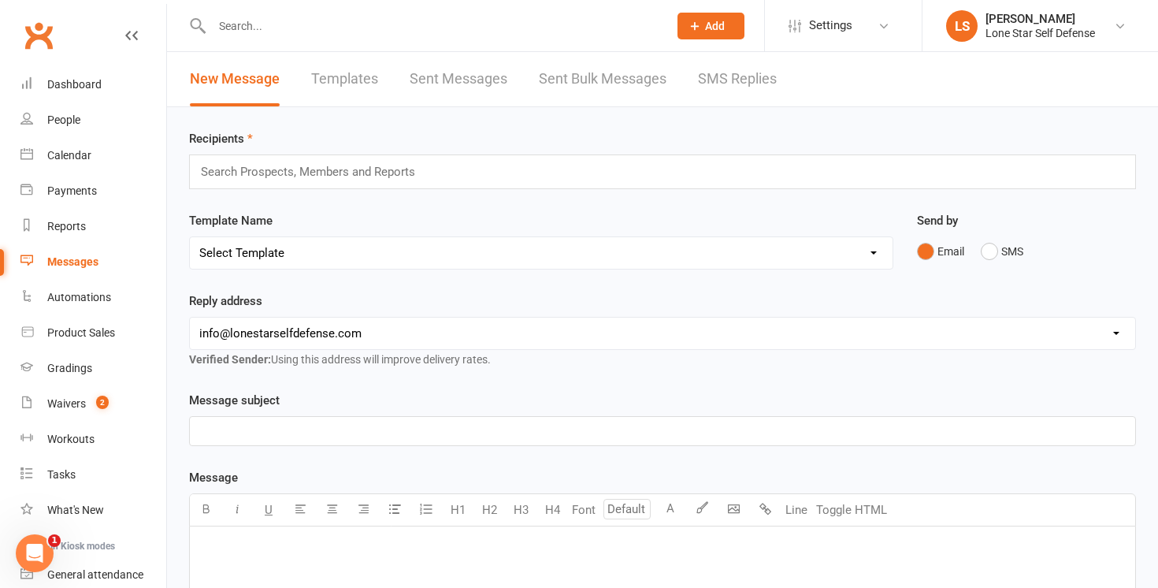
click at [448, 90] on link "Sent Messages" at bounding box center [459, 79] width 98 height 54
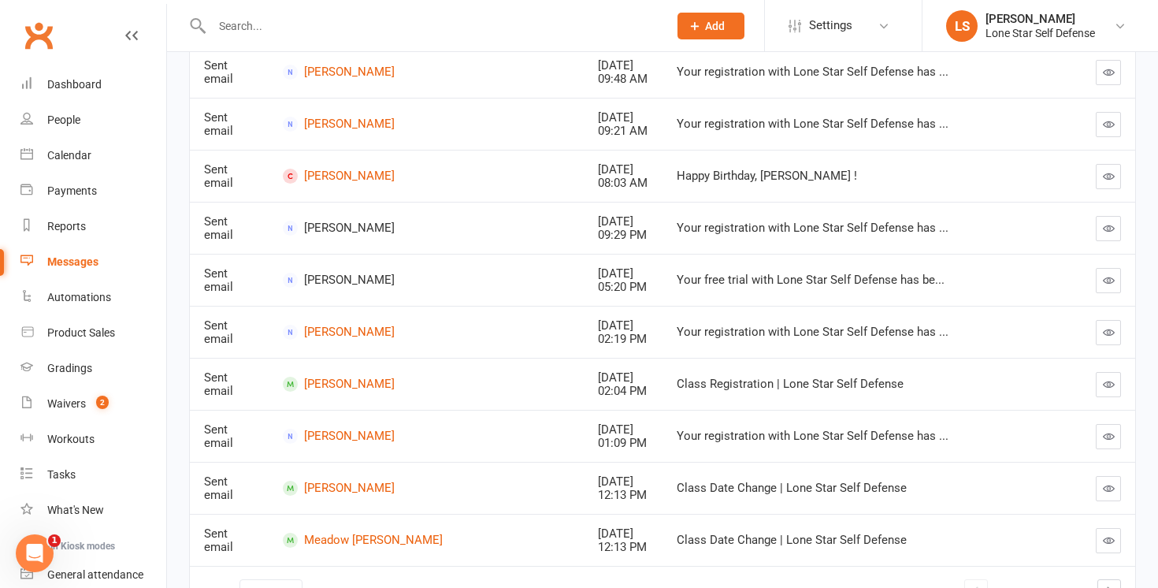
scroll to position [294, 0]
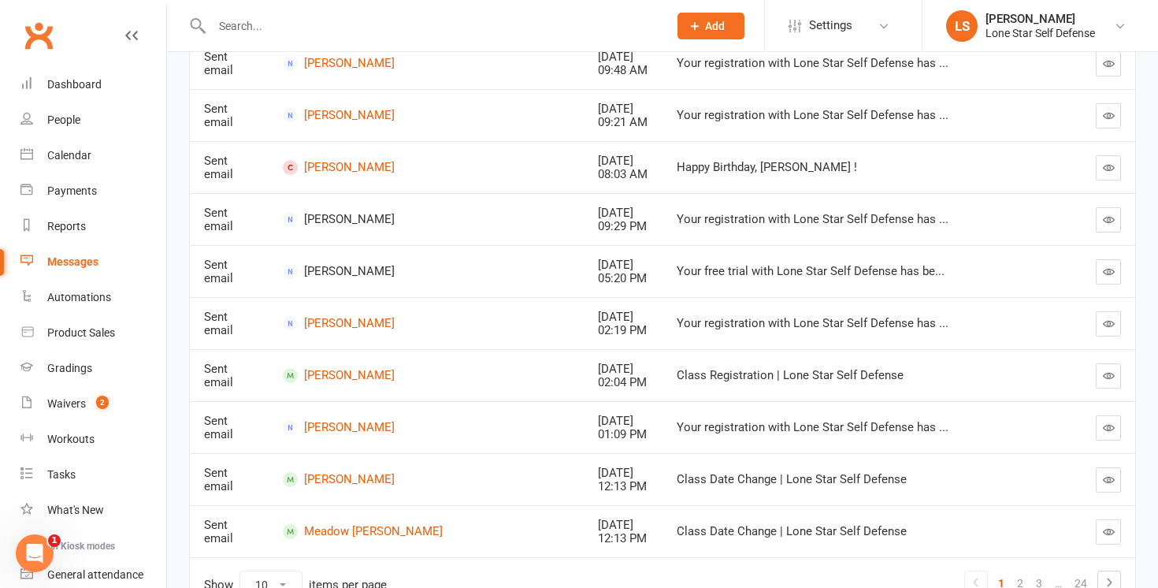
click at [1108, 372] on icon "button" at bounding box center [1109, 376] width 12 height 12
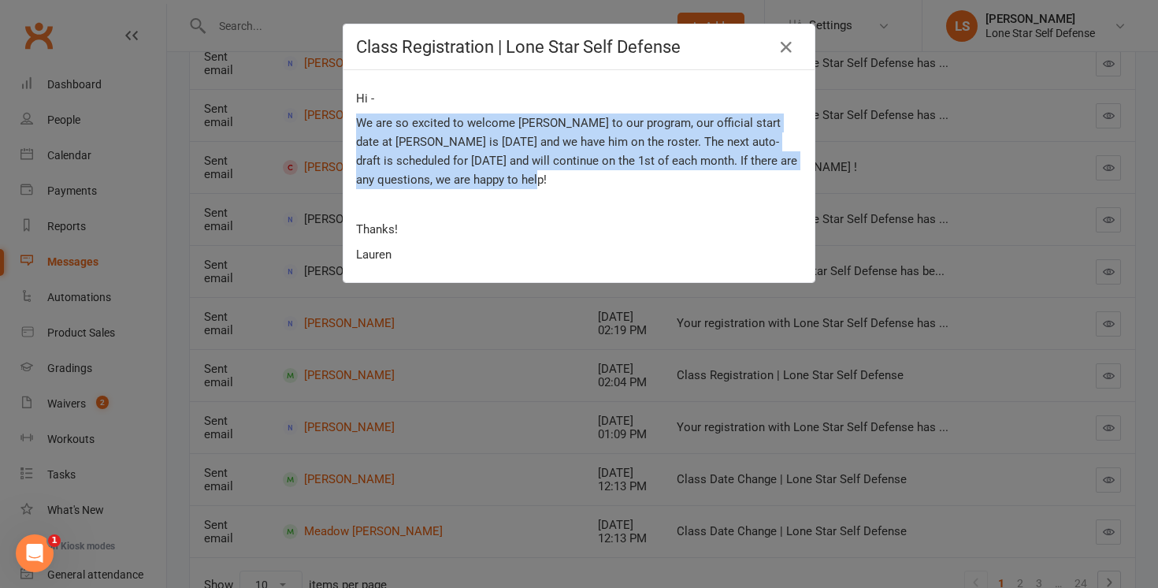
drag, startPoint x: 540, startPoint y: 182, endPoint x: 345, endPoint y: 125, distance: 203.0
click at [345, 125] on div "Hi - We are so excited to welcome [PERSON_NAME] to our program, our official st…" at bounding box center [579, 176] width 471 height 212
copy p "We are so excited to welcome [PERSON_NAME] to our program, our official start d…"
click at [783, 47] on icon "button" at bounding box center [786, 47] width 19 height 19
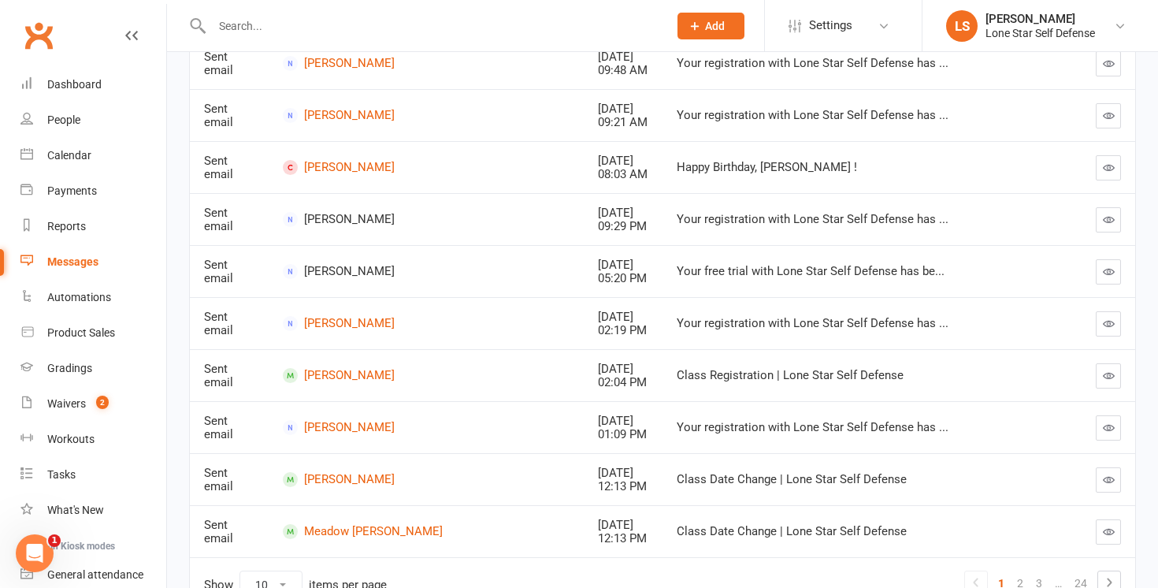
click at [381, 32] on input "text" at bounding box center [432, 26] width 450 height 22
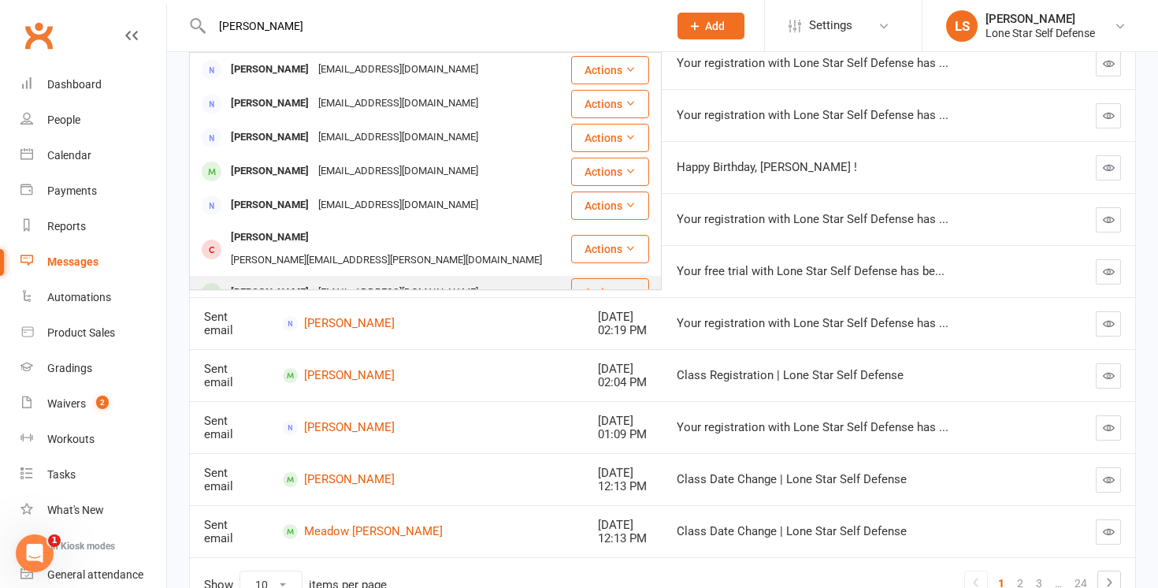
type input "[PERSON_NAME]"
click at [250, 281] on div "[PERSON_NAME]" at bounding box center [269, 292] width 87 height 23
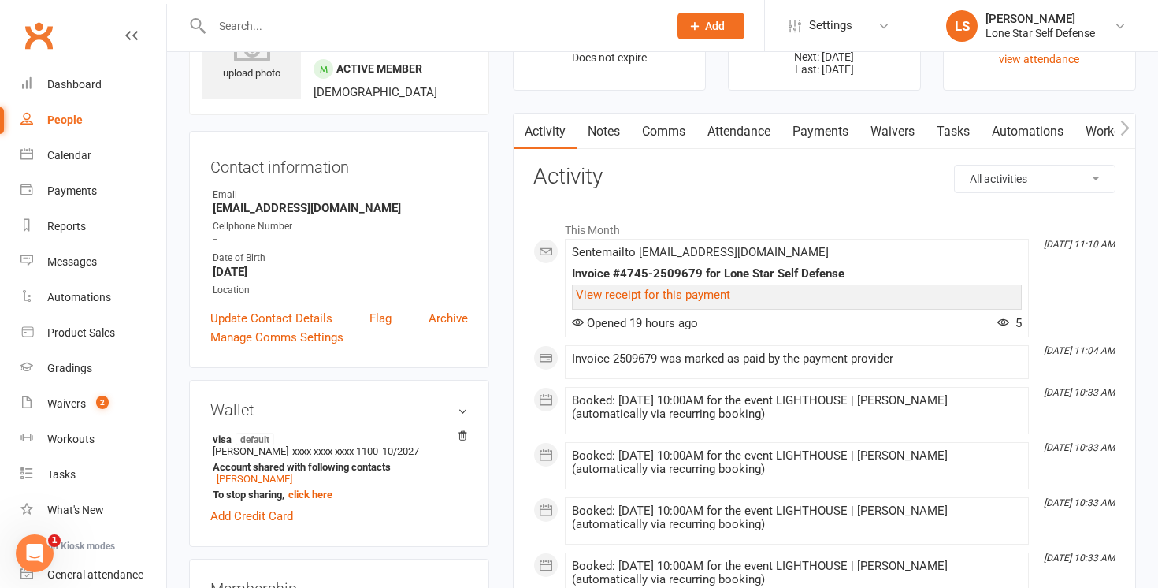
scroll to position [84, 0]
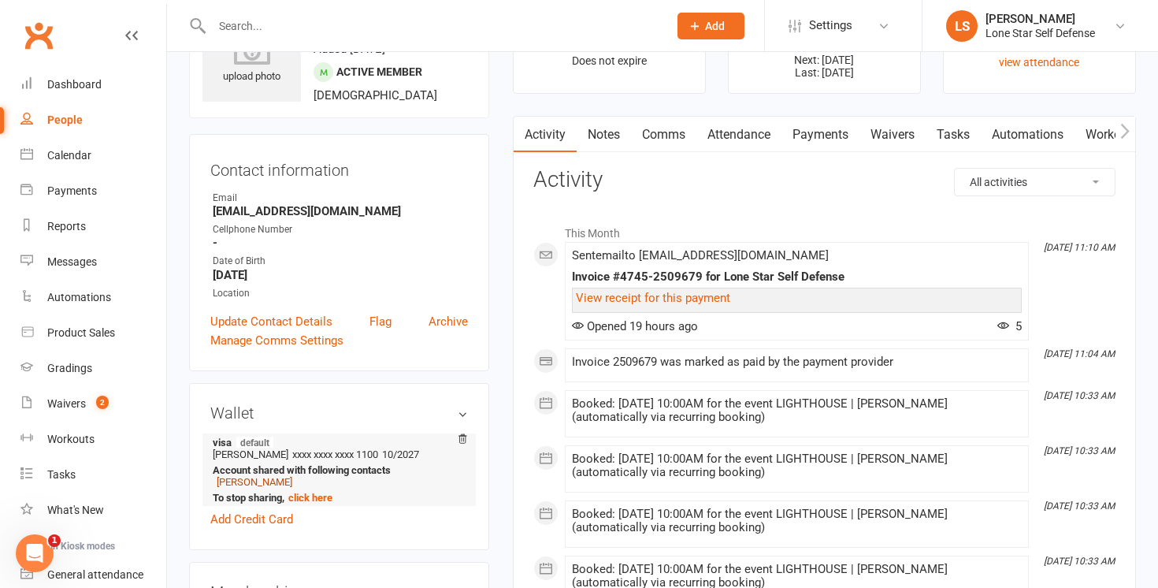
click at [265, 477] on link "[PERSON_NAME]" at bounding box center [255, 482] width 76 height 12
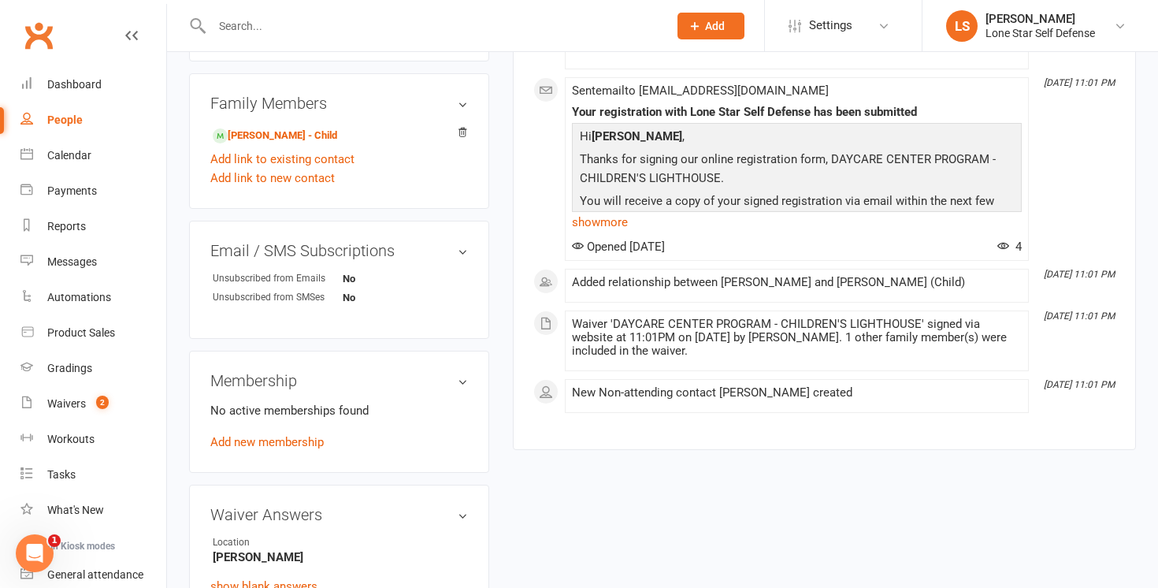
scroll to position [578, 0]
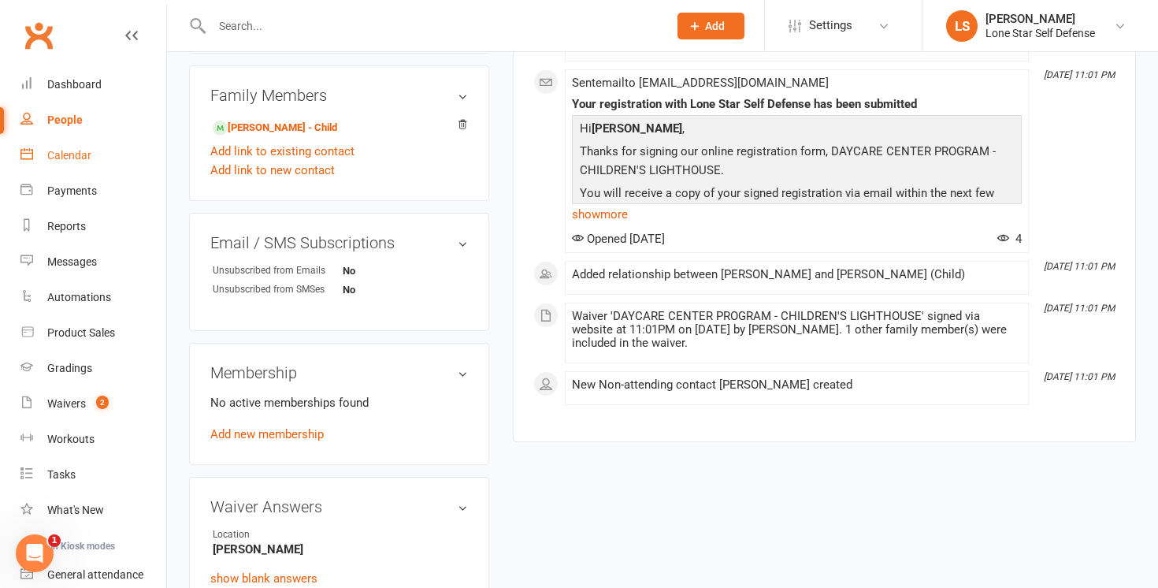
click at [99, 160] on link "Calendar" at bounding box center [93, 155] width 146 height 35
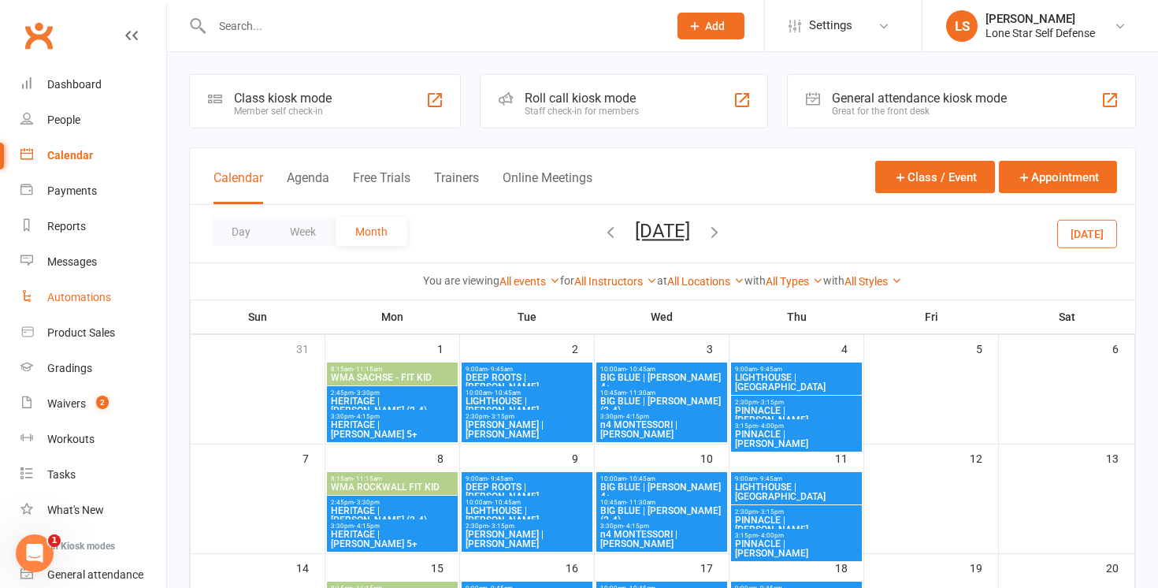
click at [100, 305] on link "Automations" at bounding box center [93, 297] width 146 height 35
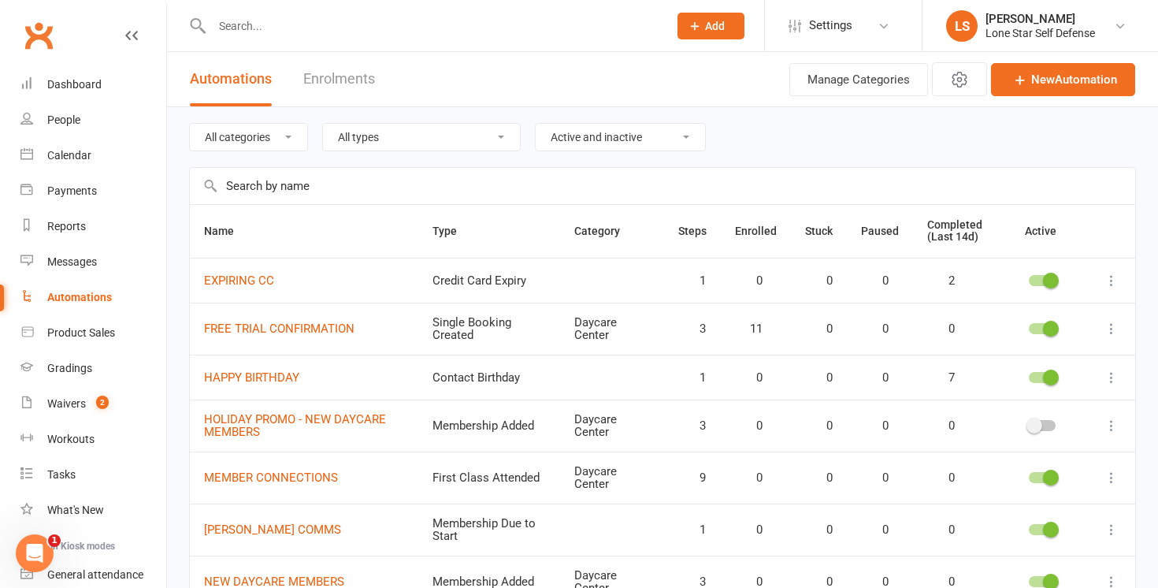
click at [1103, 273] on button at bounding box center [1112, 280] width 19 height 19
click at [1057, 309] on link "Edit" at bounding box center [1043, 312] width 156 height 32
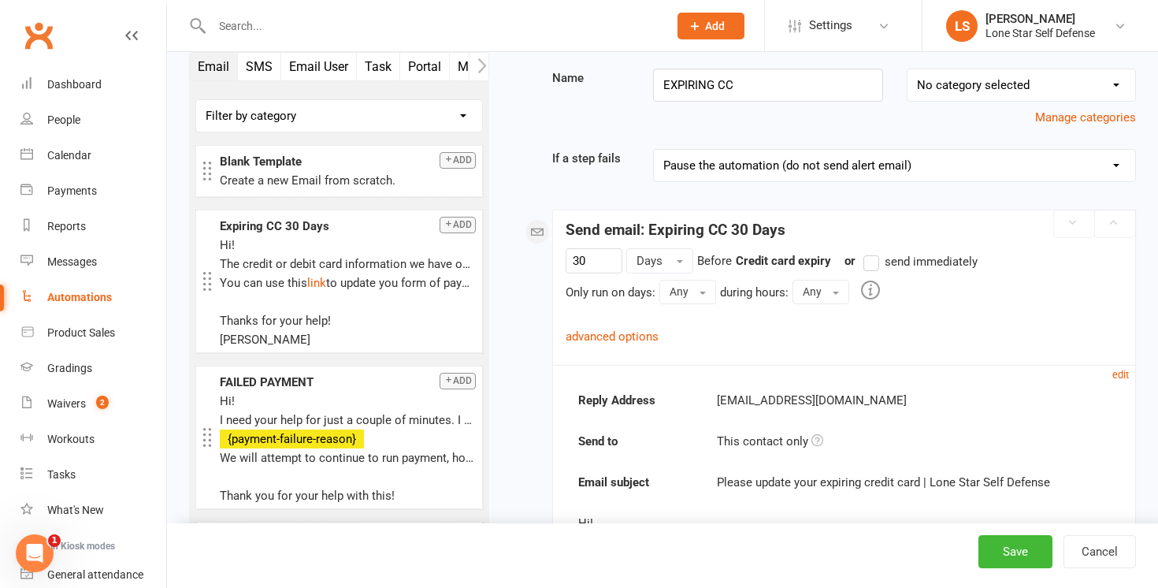
scroll to position [136, 0]
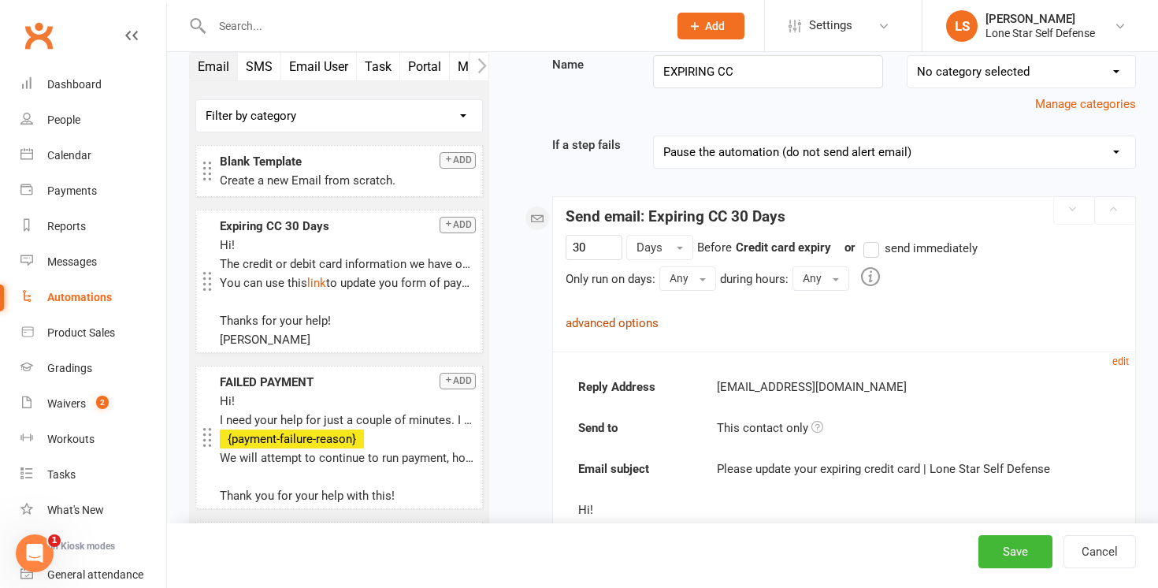
click at [608, 316] on link "advanced options" at bounding box center [612, 323] width 93 height 14
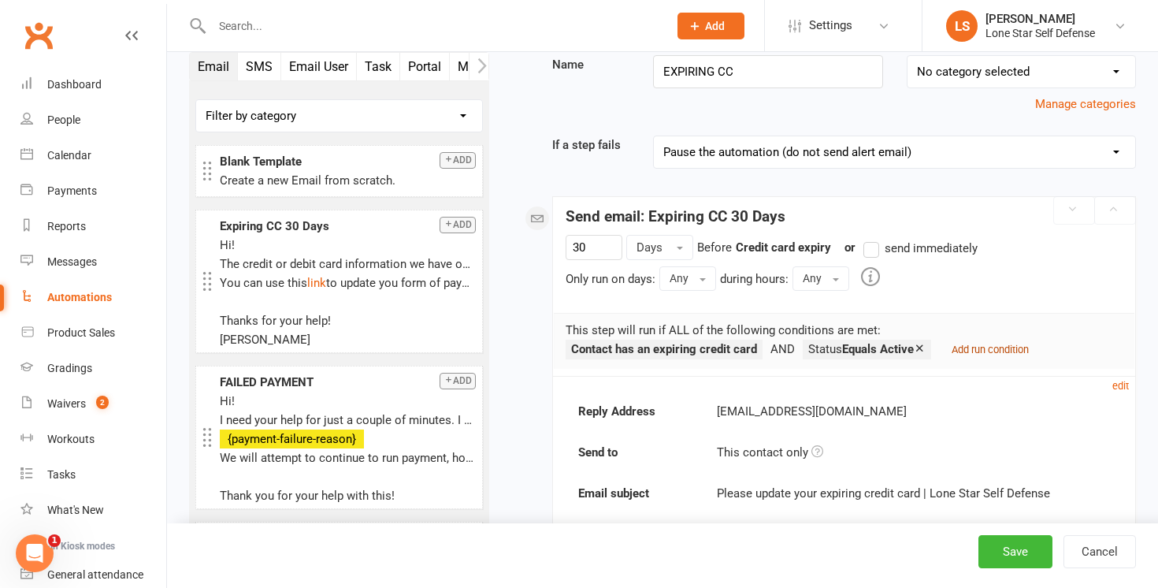
click at [1005, 348] on small "Add run condition" at bounding box center [990, 350] width 77 height 12
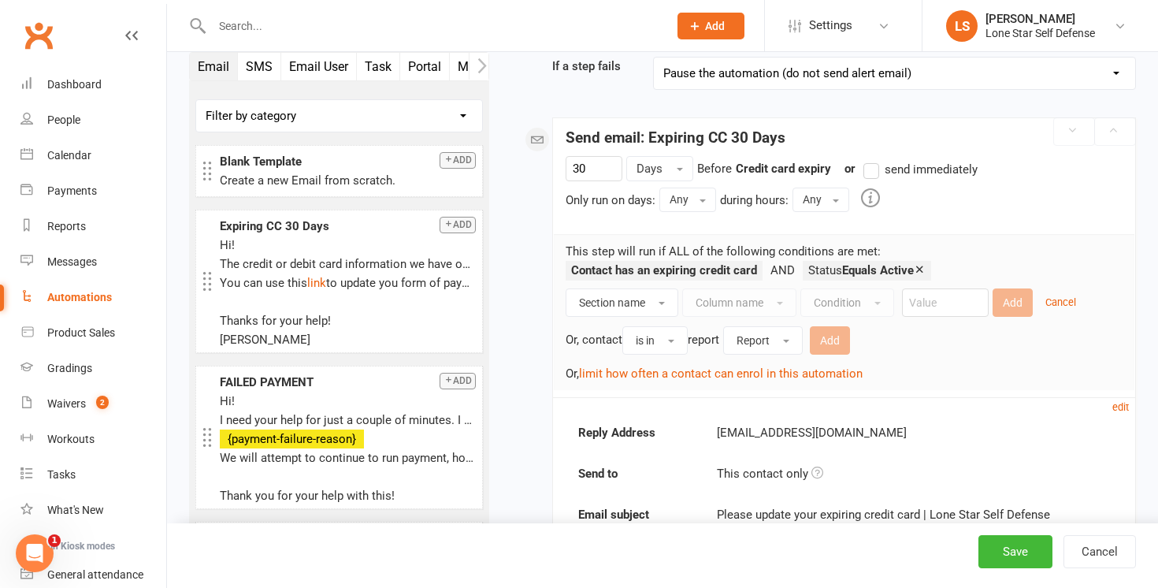
scroll to position [215, 0]
click at [672, 301] on button "Section name" at bounding box center [622, 302] width 113 height 28
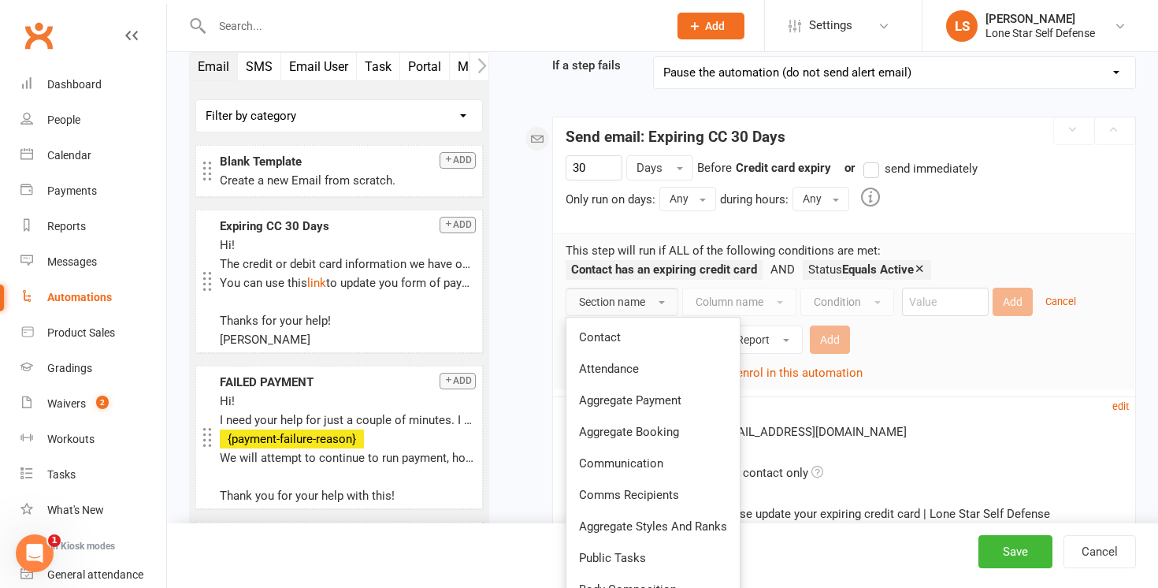
click at [1027, 193] on div "Only run on days: Any Any [DATE] [DATE] [DATE] [DATE] [DATE] [DATE] [DATE] duri…" at bounding box center [844, 199] width 557 height 24
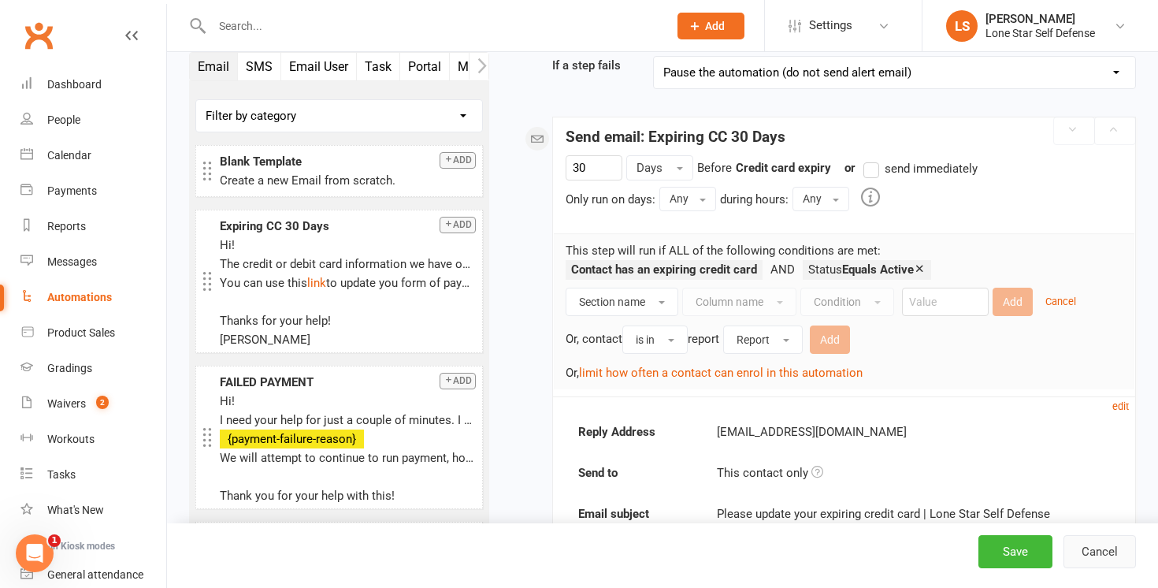
click at [1084, 544] on button "Cancel" at bounding box center [1100, 551] width 73 height 33
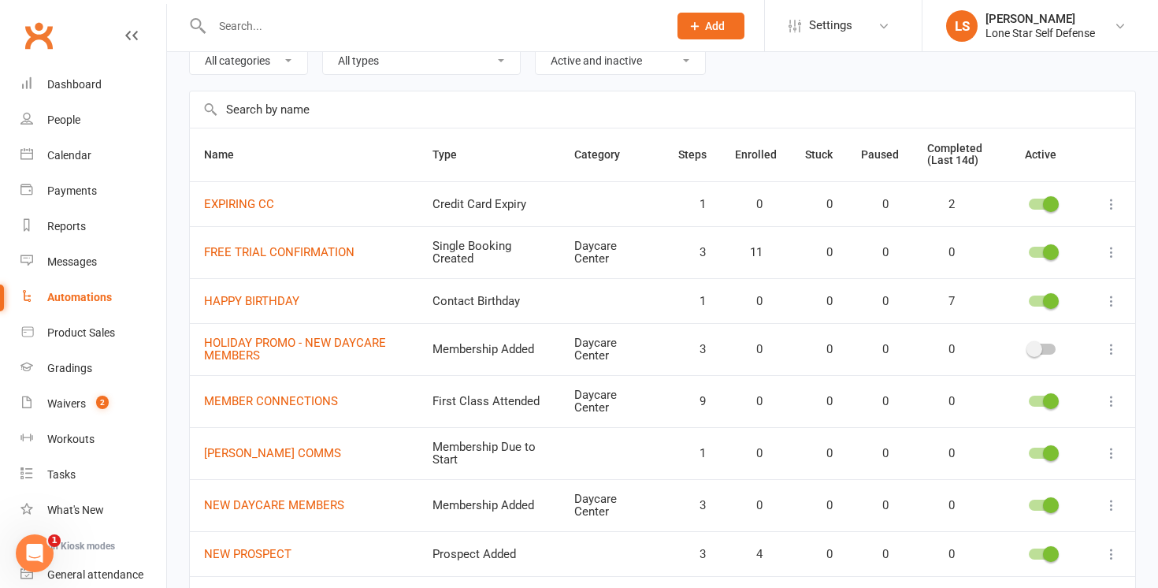
scroll to position [81, 0]
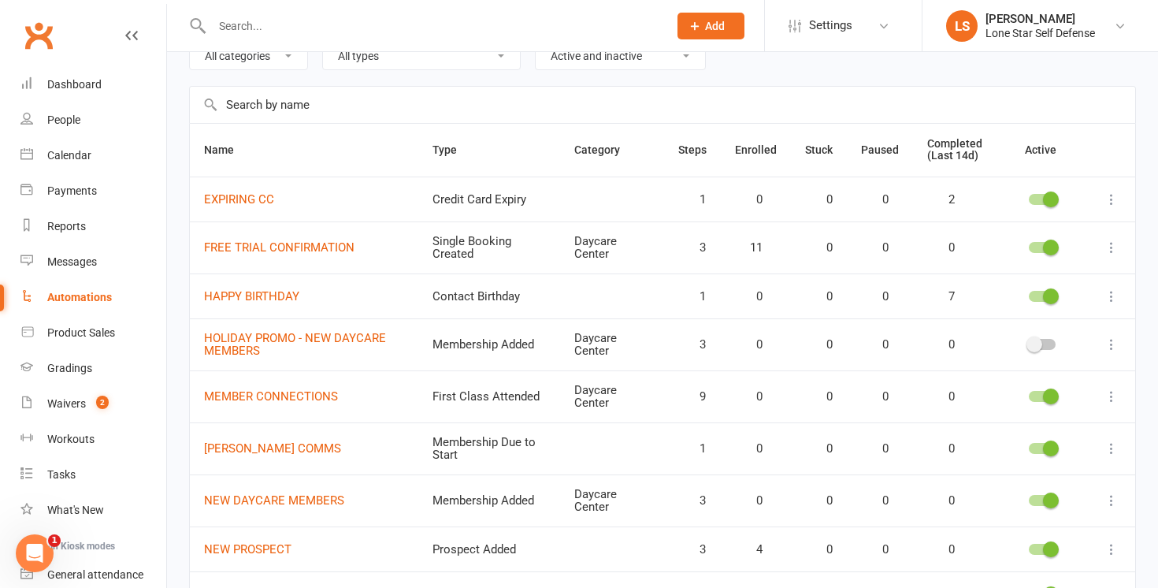
click at [1109, 296] on icon at bounding box center [1112, 296] width 16 height 16
click at [1048, 335] on link "Edit" at bounding box center [1043, 327] width 156 height 32
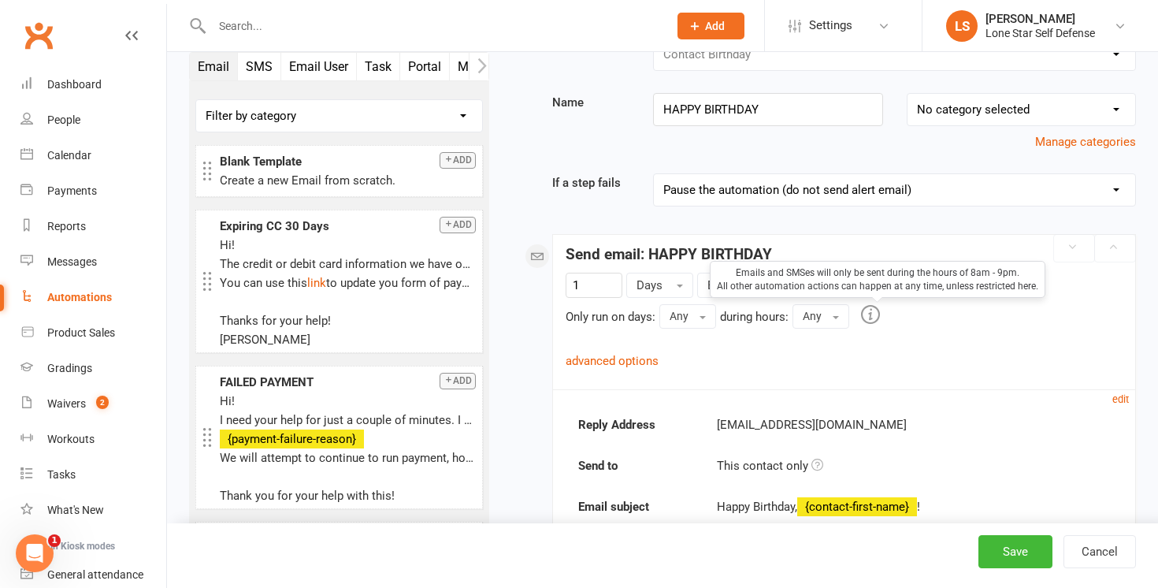
scroll to position [82, 0]
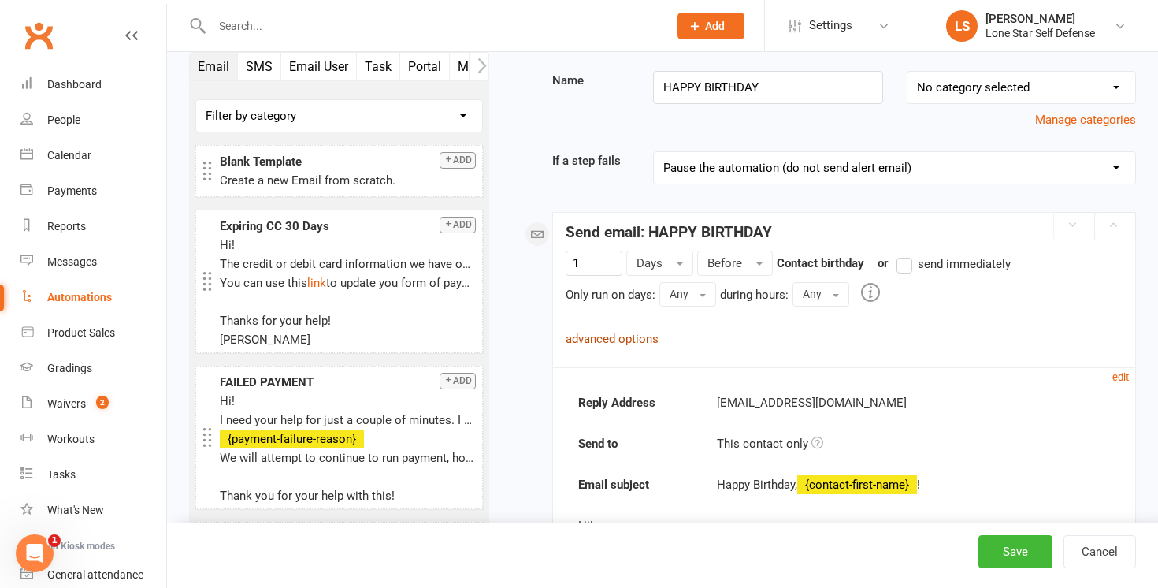
click at [624, 336] on link "advanced options" at bounding box center [612, 339] width 93 height 14
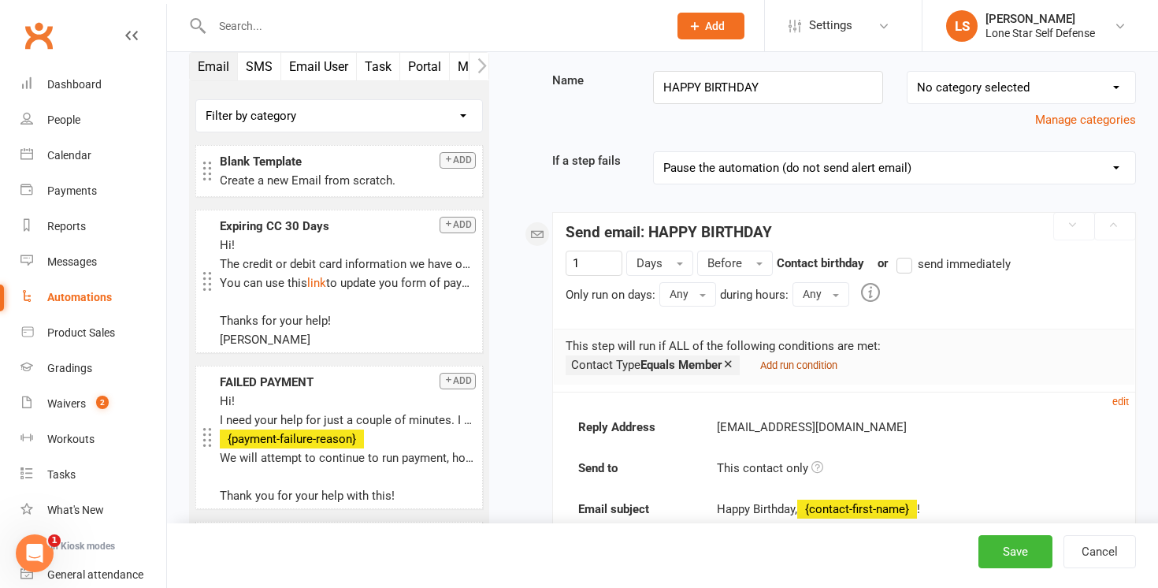
click at [820, 361] on small "Add run condition" at bounding box center [799, 365] width 77 height 12
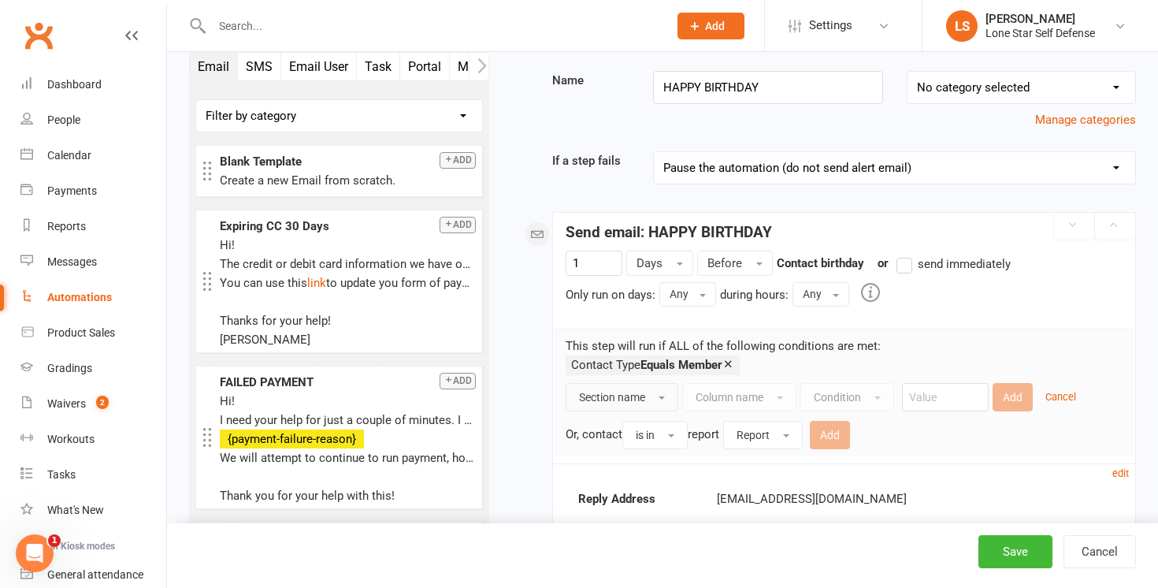
click at [660, 400] on button "Section name" at bounding box center [622, 397] width 113 height 28
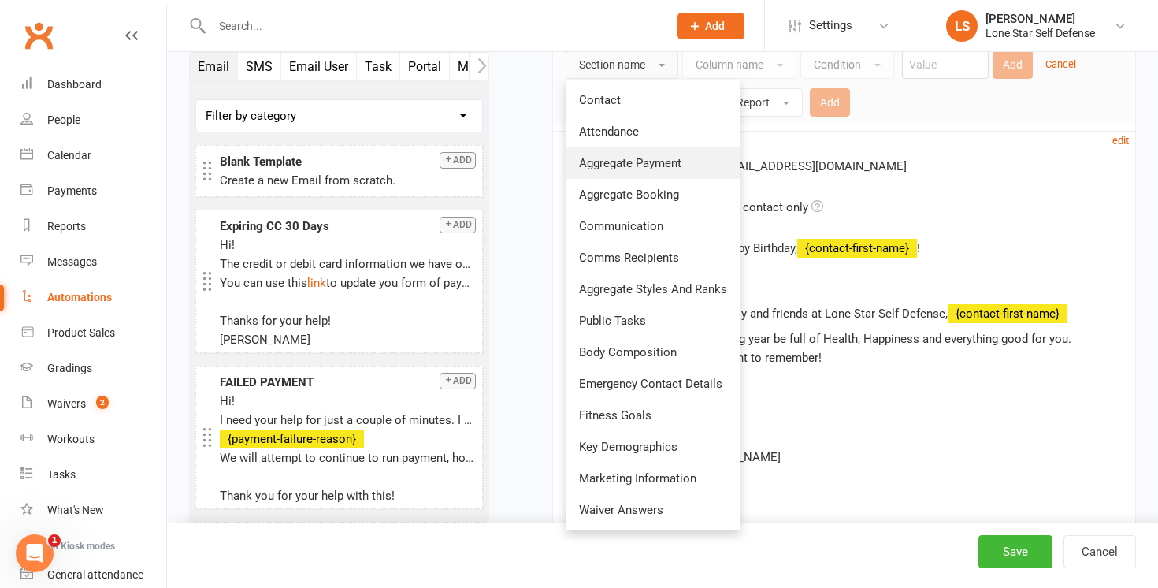
scroll to position [416, 0]
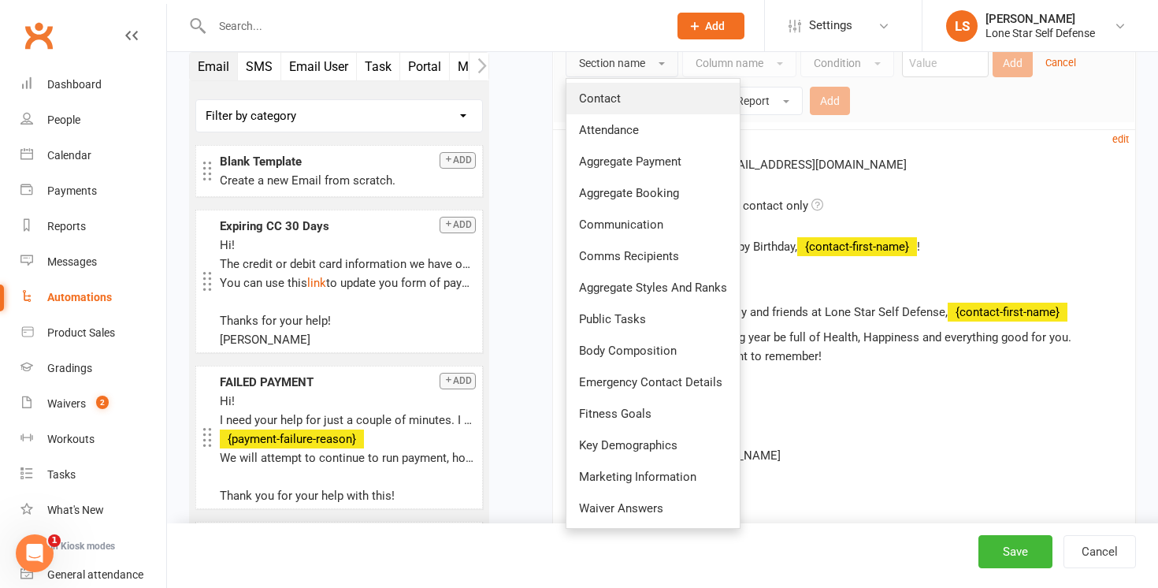
click at [674, 95] on link "Contact" at bounding box center [653, 99] width 173 height 32
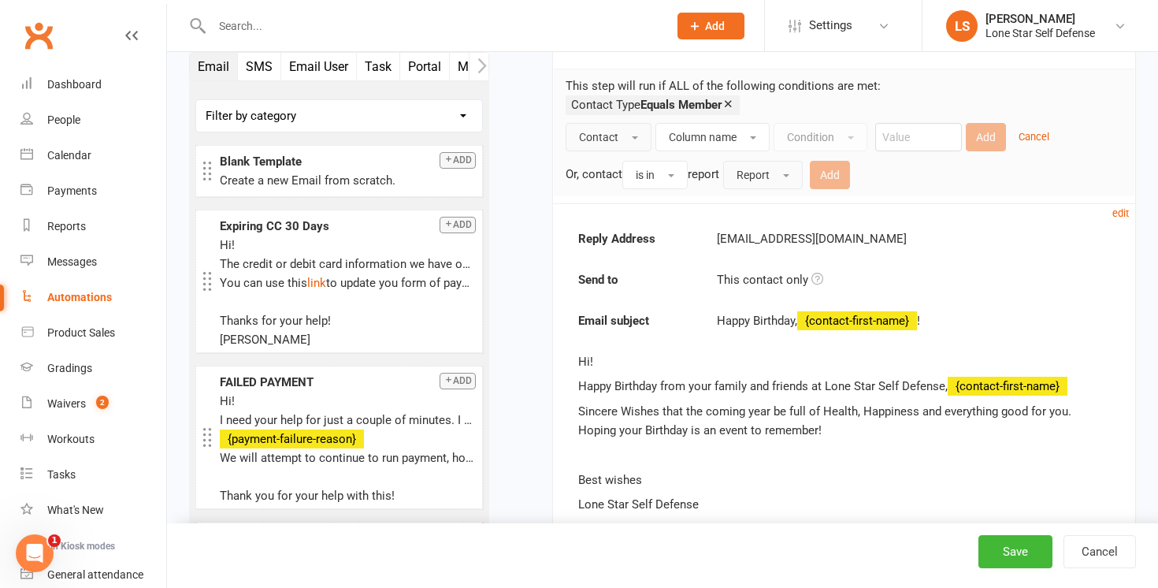
scroll to position [311, 0]
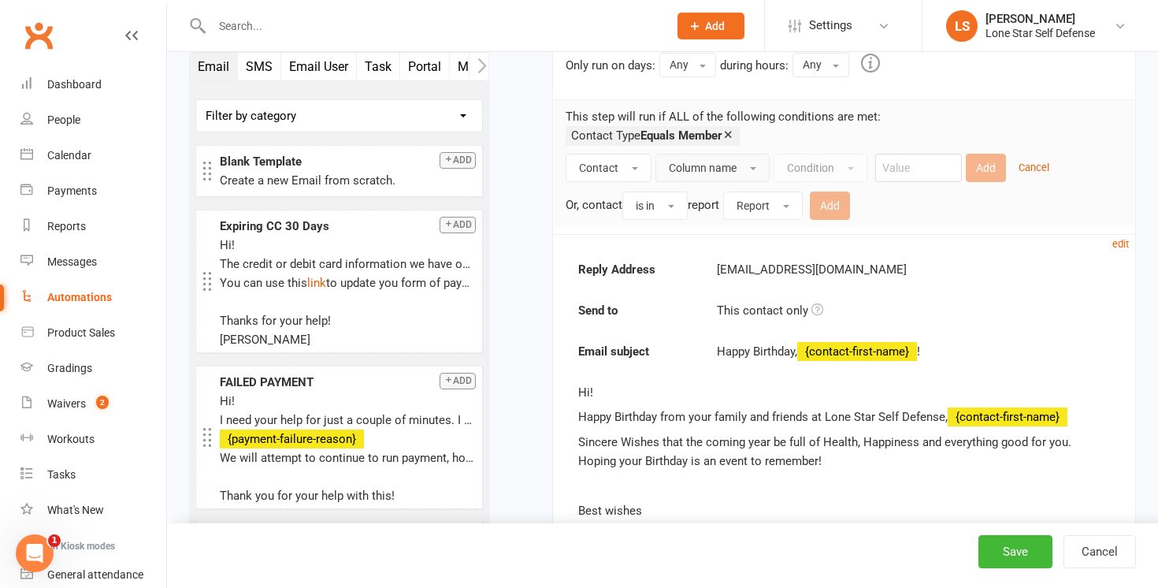
click at [712, 166] on span "Column name" at bounding box center [703, 168] width 68 height 13
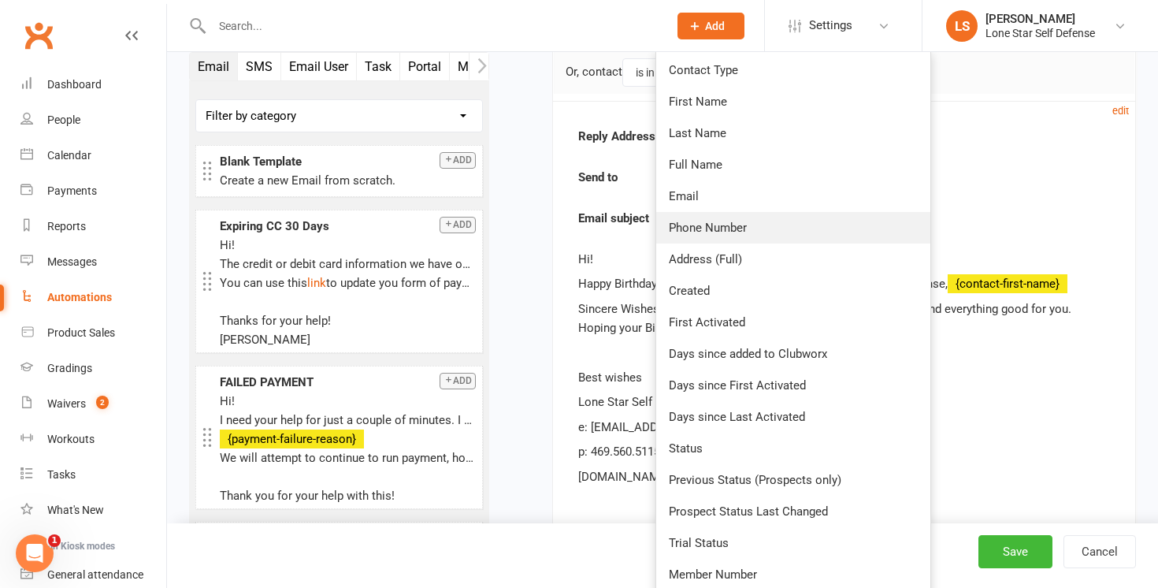
scroll to position [446, 0]
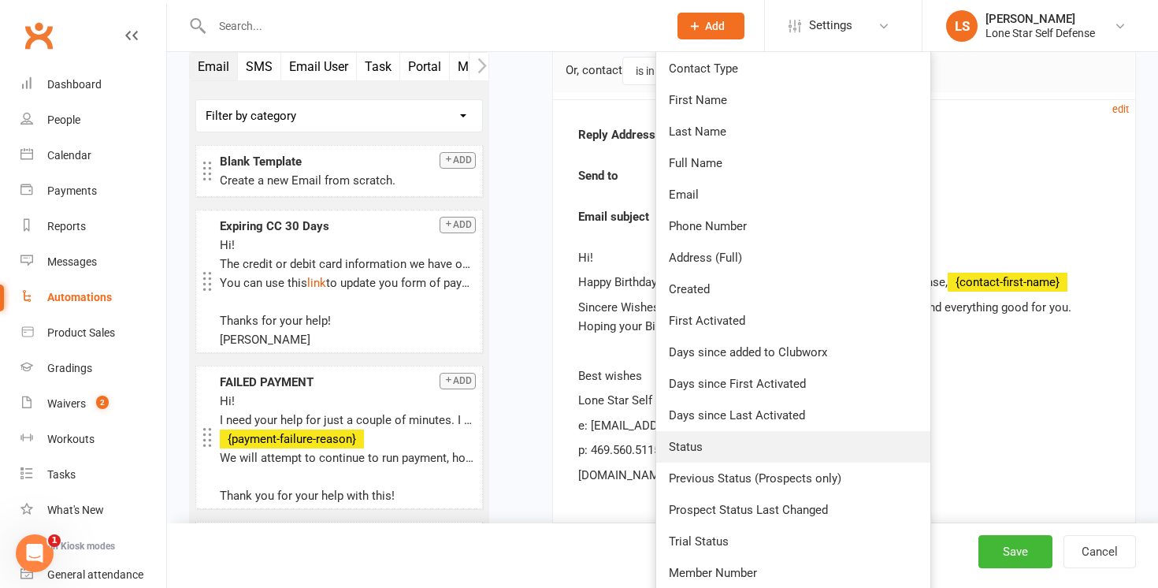
click at [723, 440] on link "Status" at bounding box center [793, 447] width 274 height 32
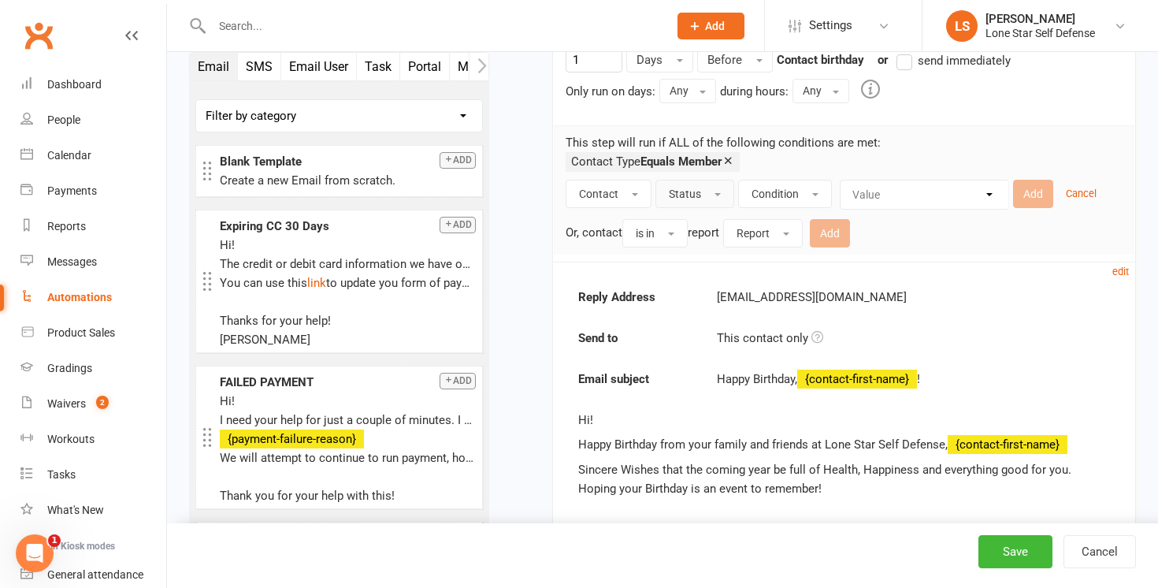
scroll to position [277, 0]
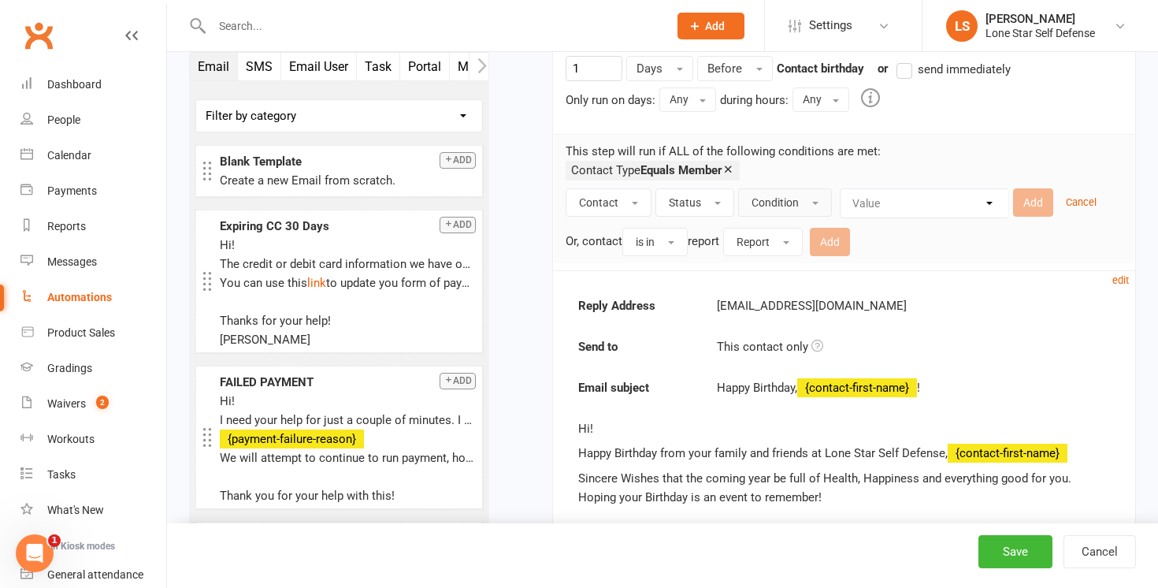
click at [824, 195] on button "Condition" at bounding box center [785, 202] width 94 height 28
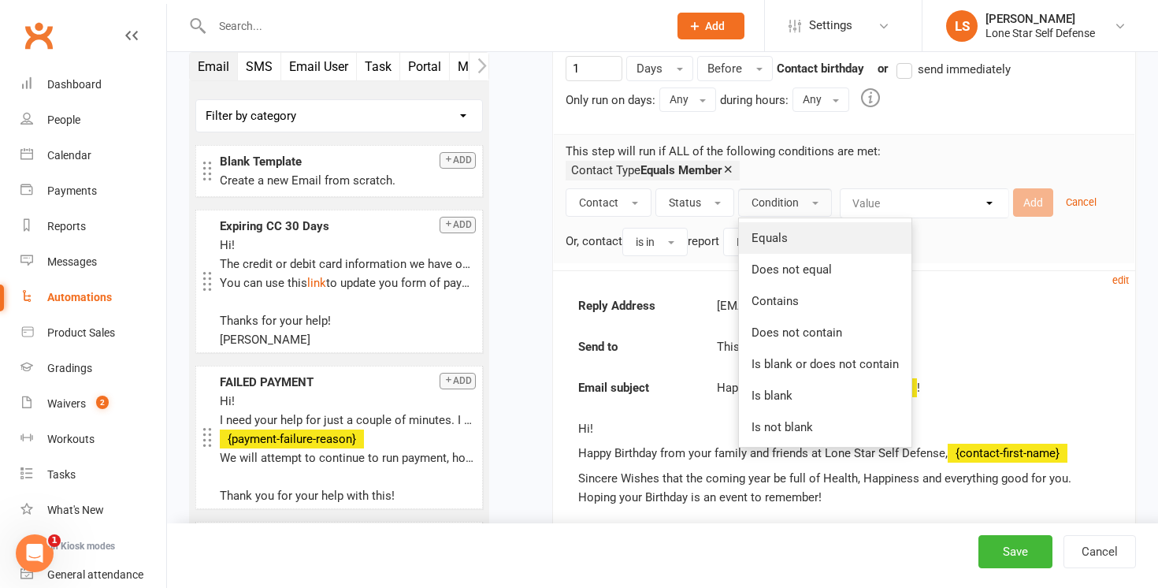
click at [794, 244] on link "Equals" at bounding box center [825, 238] width 173 height 32
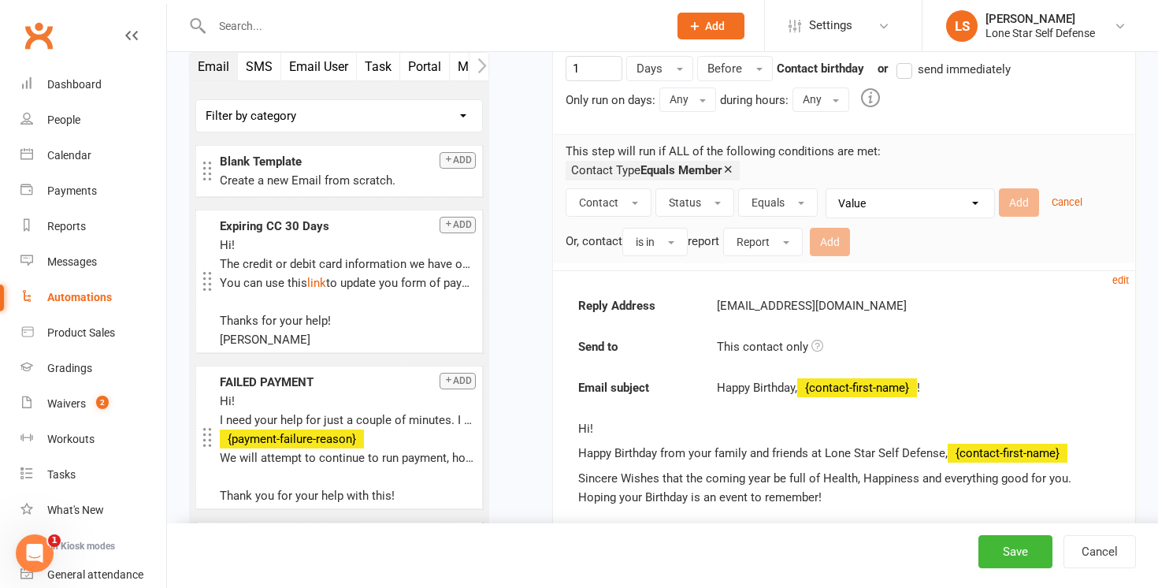
click at [920, 204] on select "Value Prospect: Initial Contact Prospect: Follow-up Call Prospect: Follow-up Em…" at bounding box center [915, 203] width 168 height 28
select select "6"
click at [1017, 208] on button "Add" at bounding box center [1019, 202] width 40 height 28
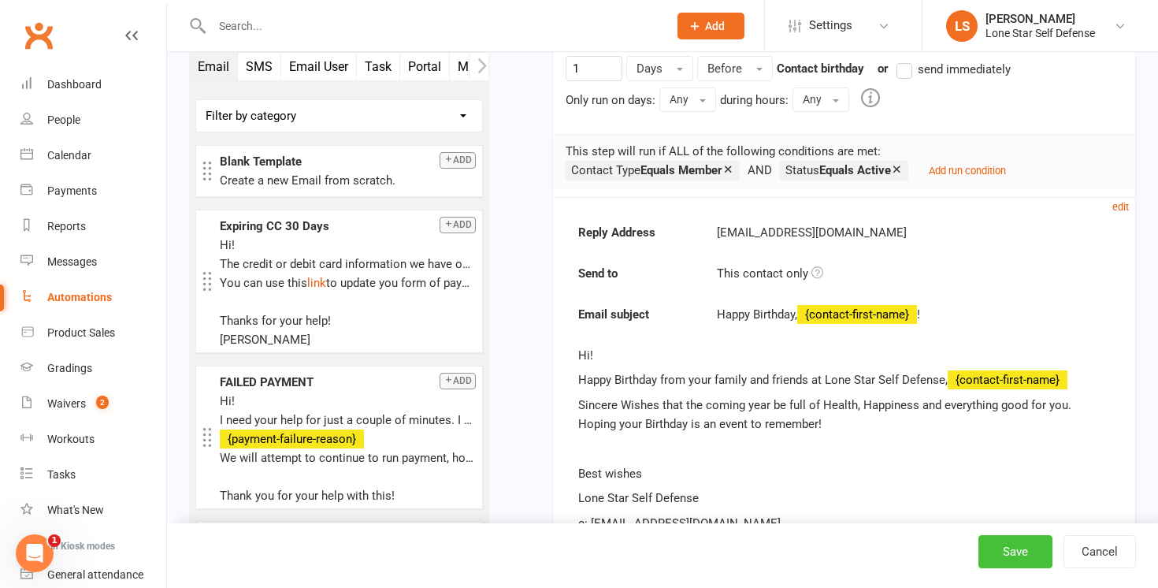
click at [1011, 554] on button "Save" at bounding box center [1016, 551] width 74 height 33
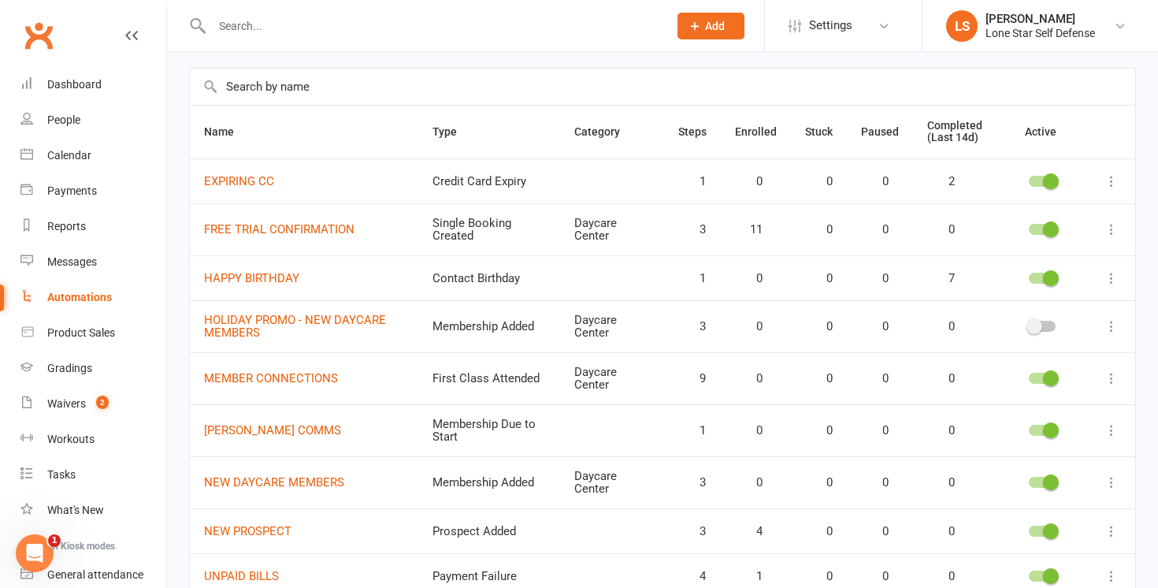
scroll to position [101, 0]
click at [1114, 428] on icon at bounding box center [1112, 429] width 16 height 16
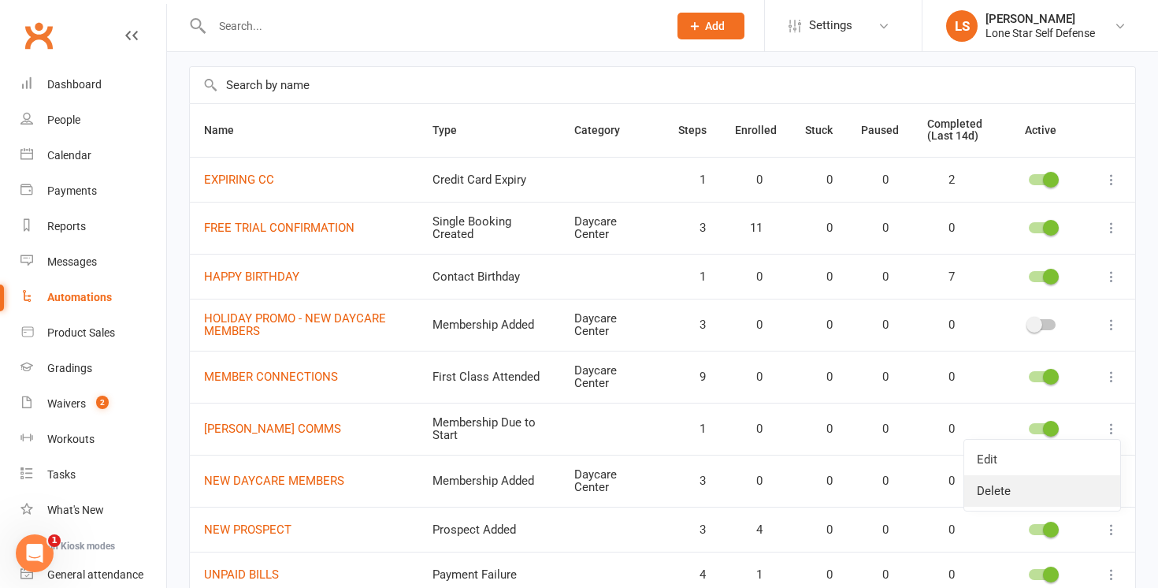
click at [1057, 482] on link "Delete" at bounding box center [1043, 491] width 156 height 32
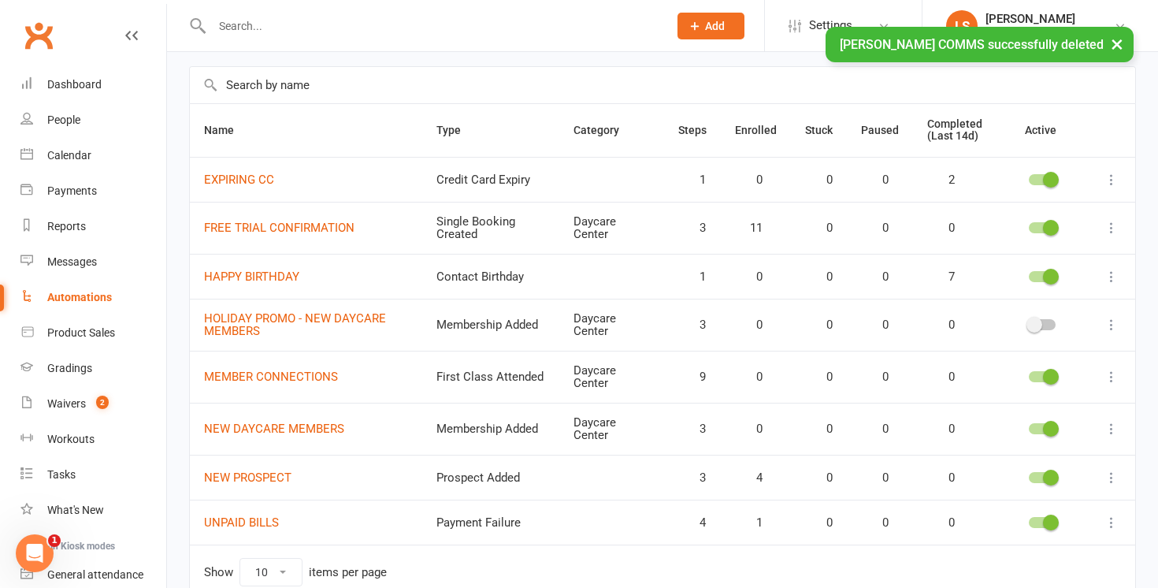
scroll to position [123, 0]
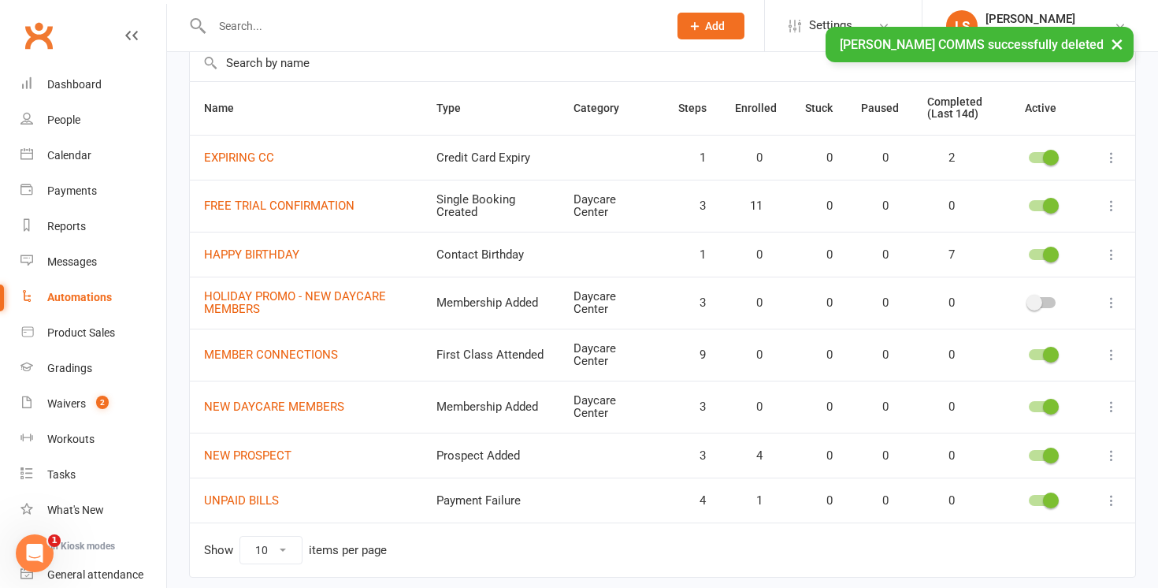
click at [1111, 409] on icon at bounding box center [1112, 407] width 16 height 16
click at [1024, 437] on link "Edit" at bounding box center [1043, 438] width 156 height 32
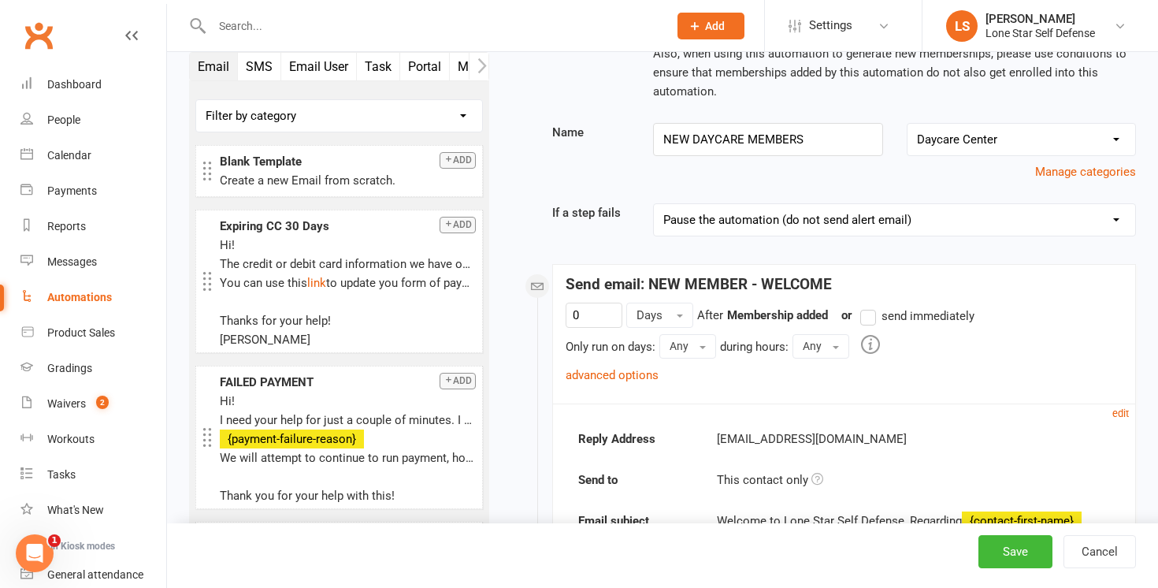
scroll to position [128, 0]
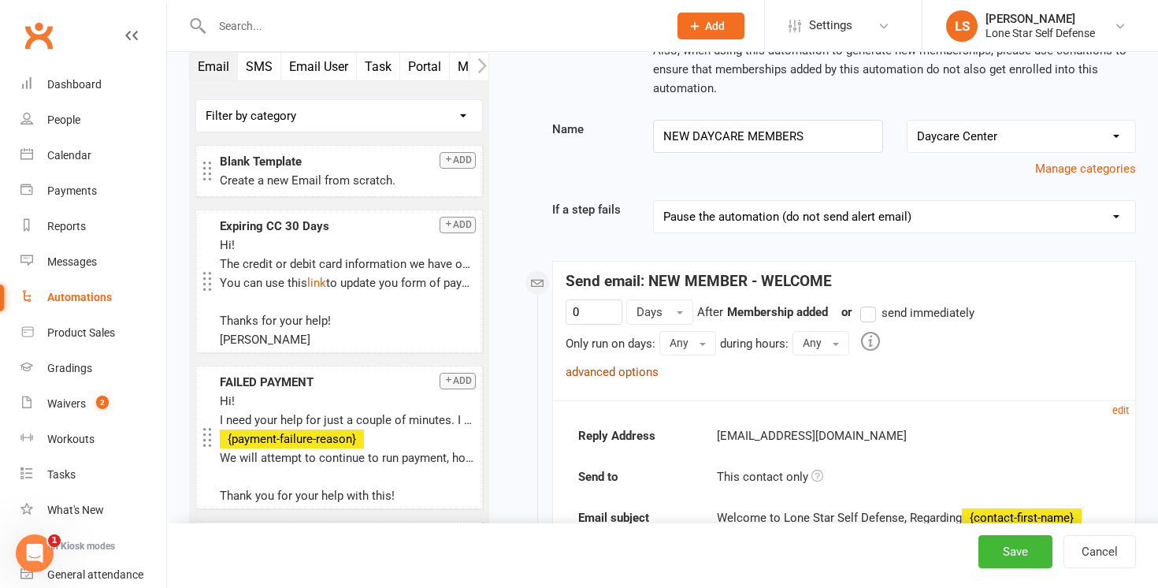
click at [634, 367] on link "advanced options" at bounding box center [612, 372] width 93 height 14
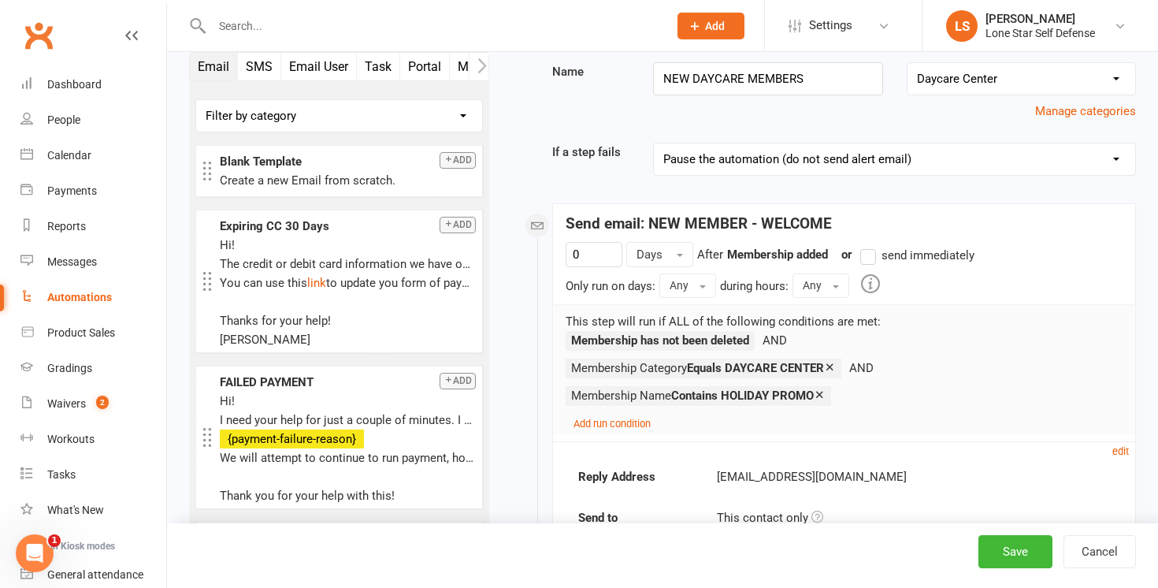
scroll to position [187, 0]
click at [836, 367] on icon at bounding box center [830, 365] width 12 height 12
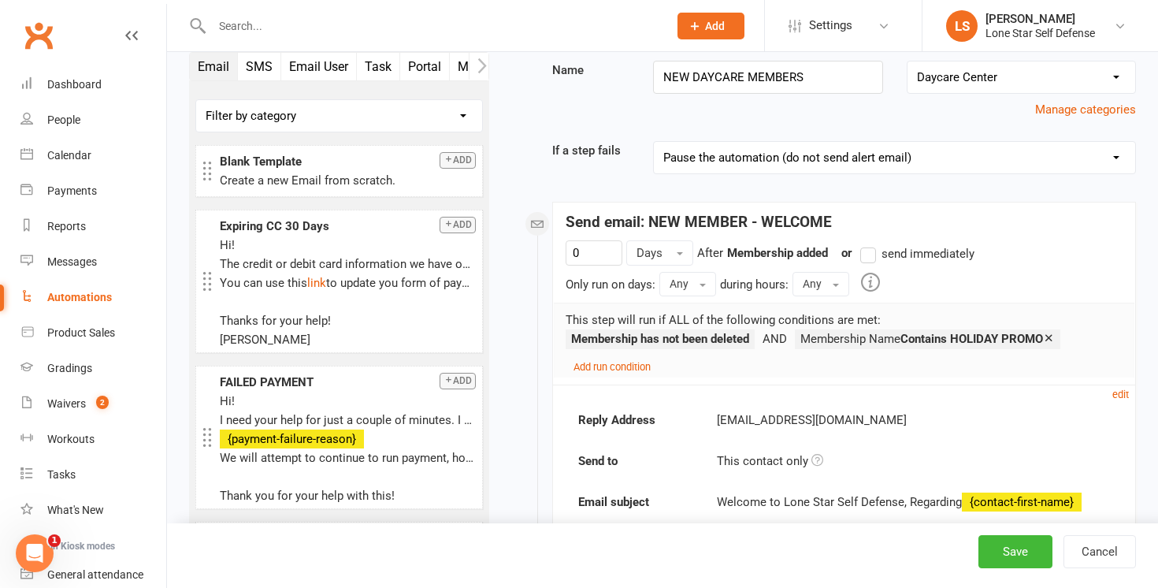
click at [1055, 339] on icon at bounding box center [1049, 338] width 12 height 12
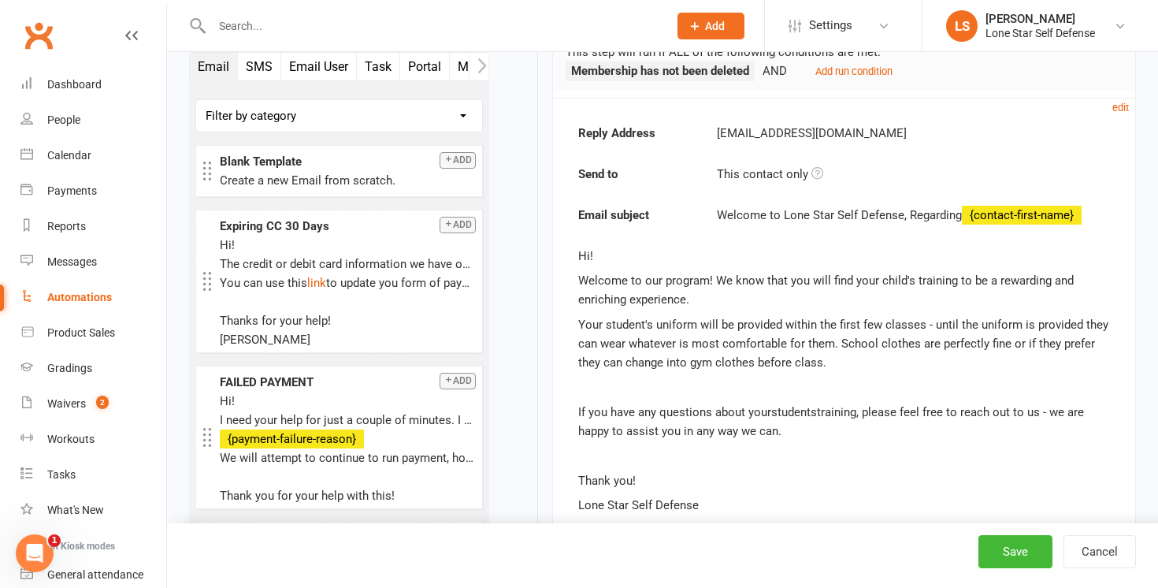
scroll to position [456, 0]
click at [714, 296] on p "Welcome to our program! We know that you will find your child's training to be …" at bounding box center [844, 289] width 532 height 38
click at [705, 280] on p "Welcome to our program! We know that you will find your child's training to be …" at bounding box center [844, 289] width 532 height 38
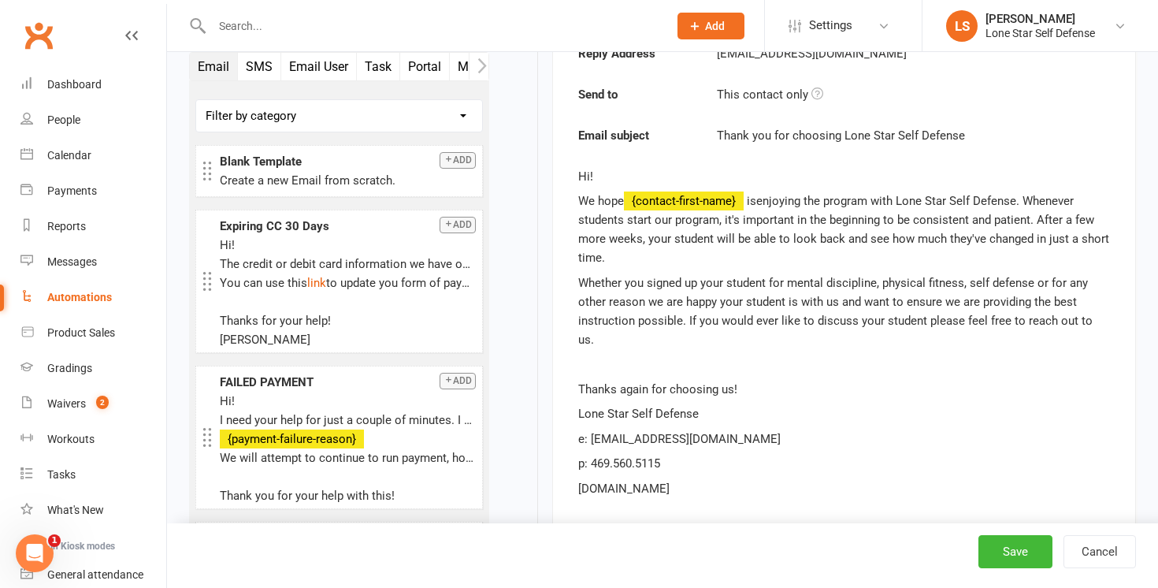
scroll to position [1233, 0]
click at [1028, 541] on button "Save" at bounding box center [1016, 551] width 74 height 33
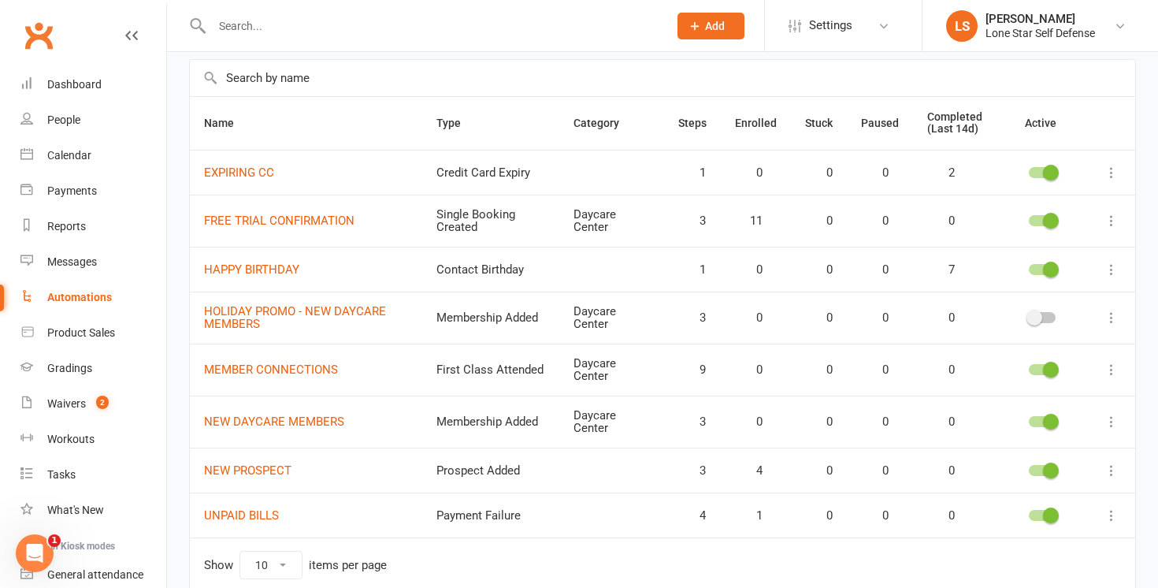
scroll to position [117, 0]
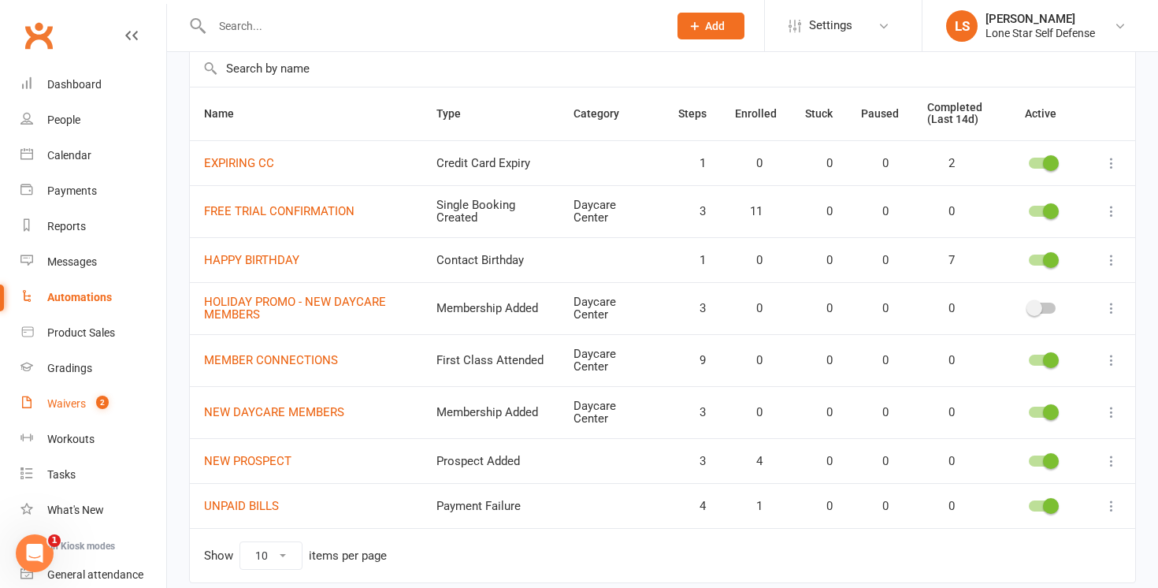
click at [100, 399] on span "2" at bounding box center [102, 402] width 13 height 13
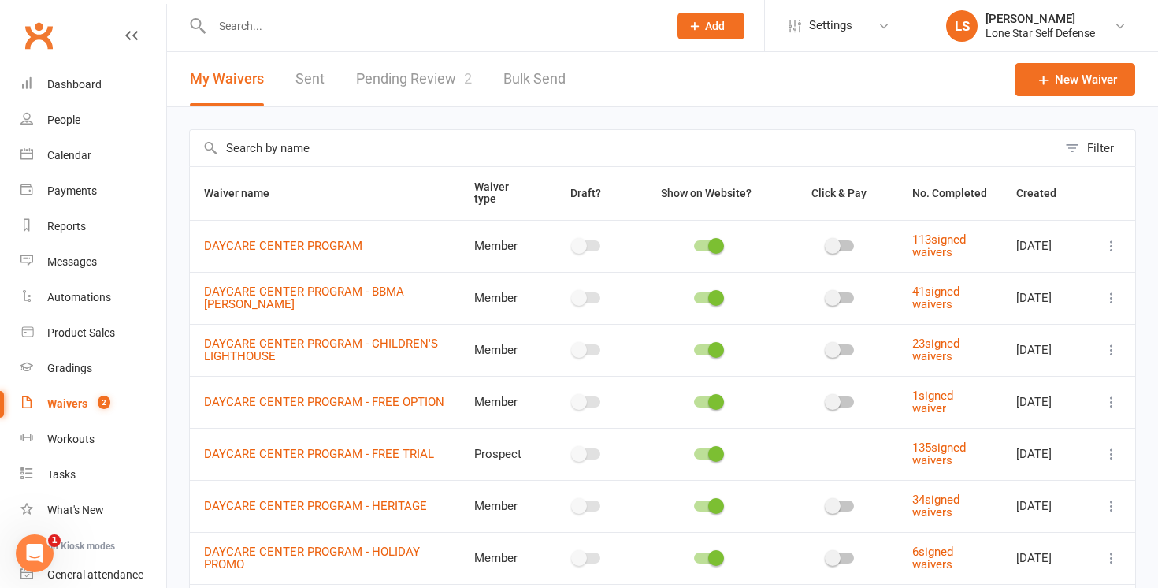
click at [434, 76] on link "Pending Review 2" at bounding box center [414, 79] width 116 height 54
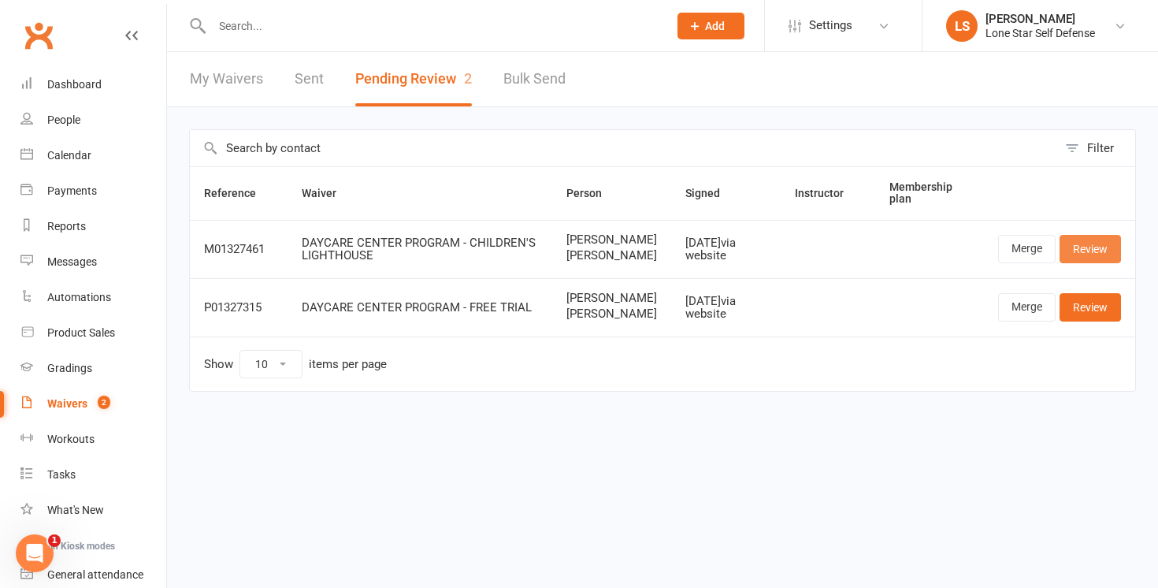
click at [1082, 263] on link "Review" at bounding box center [1090, 249] width 61 height 28
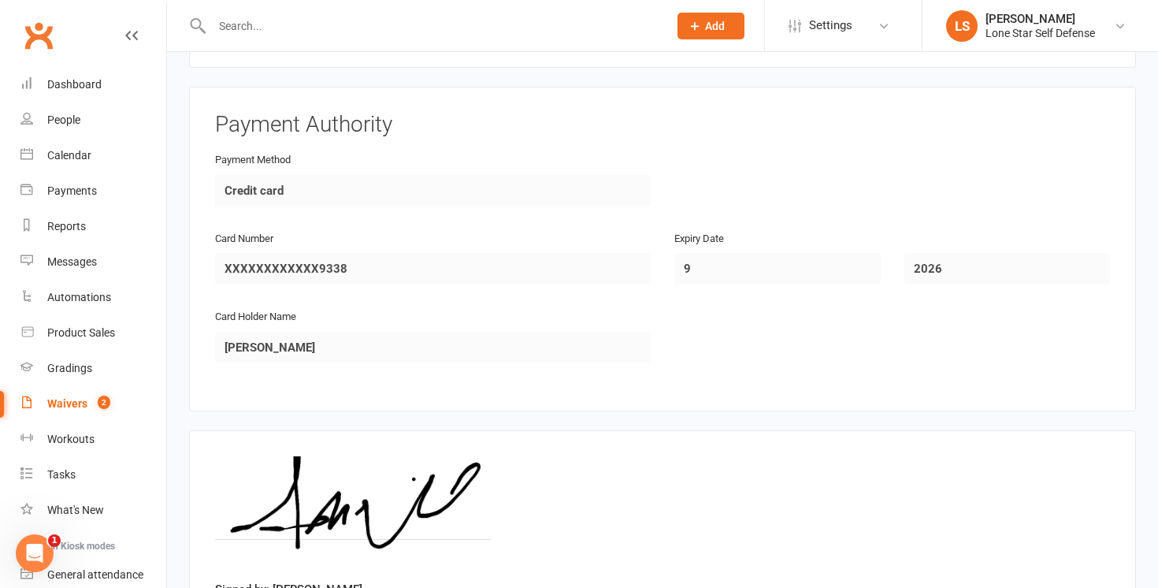
scroll to position [2131, 0]
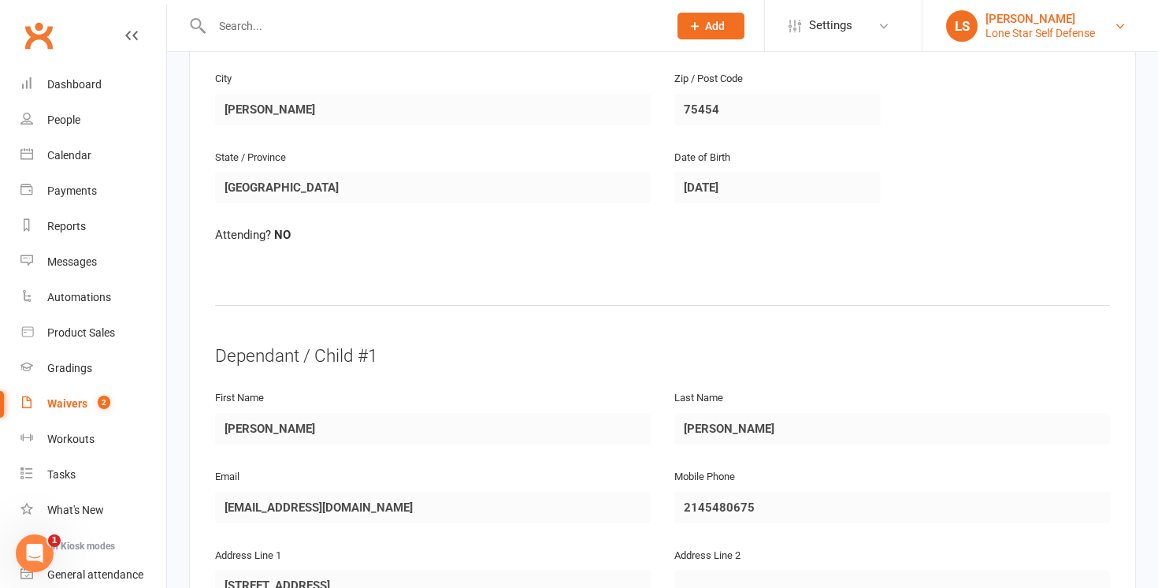
scroll to position [521, 0]
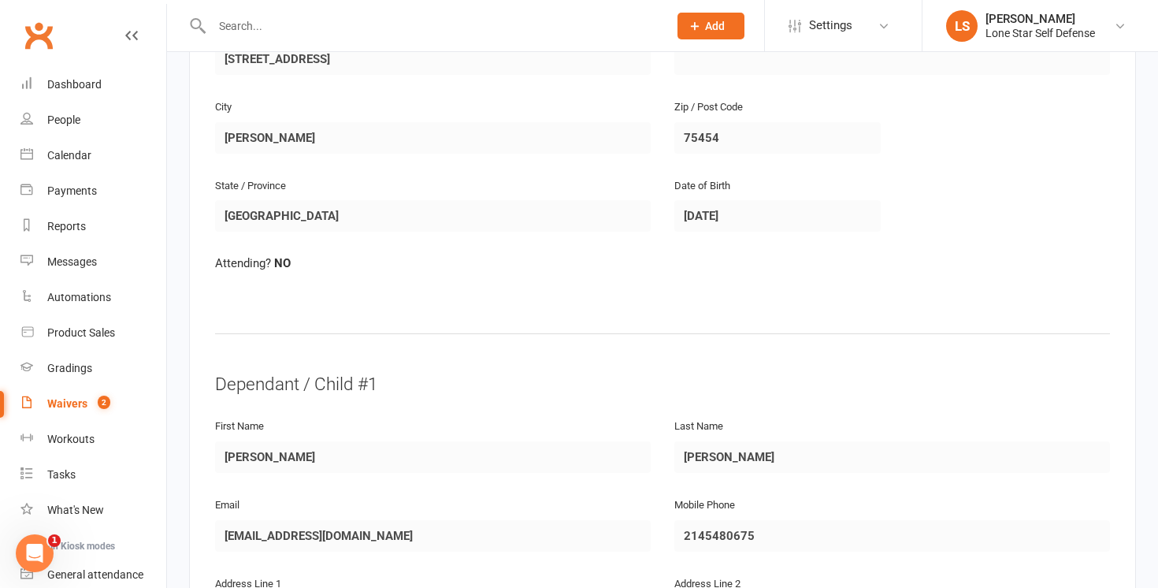
click at [70, 412] on link "Waivers 2" at bounding box center [93, 403] width 146 height 35
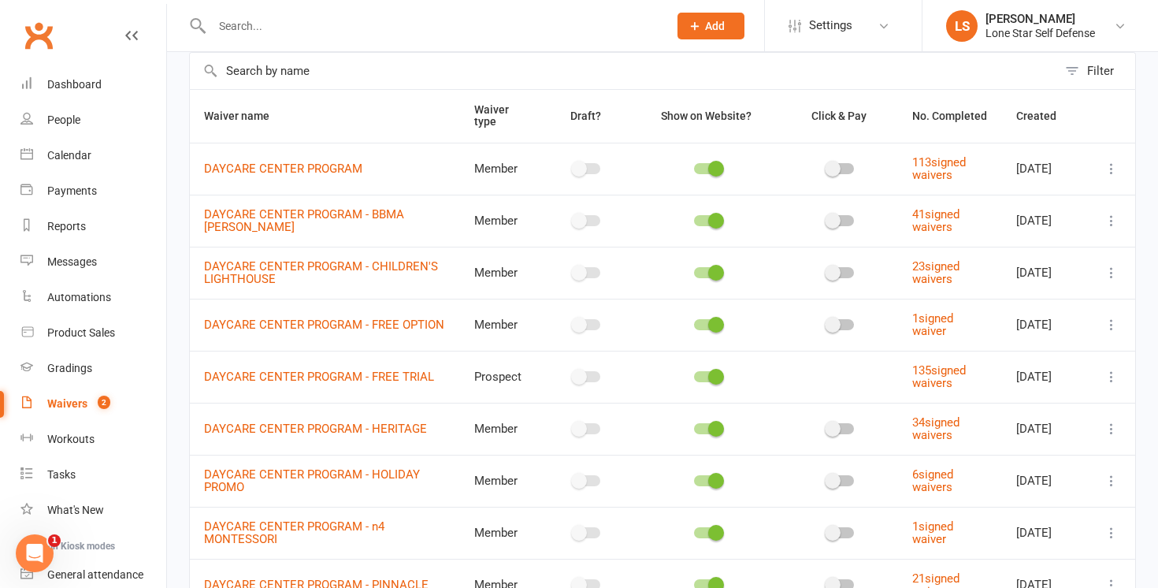
scroll to position [80, 0]
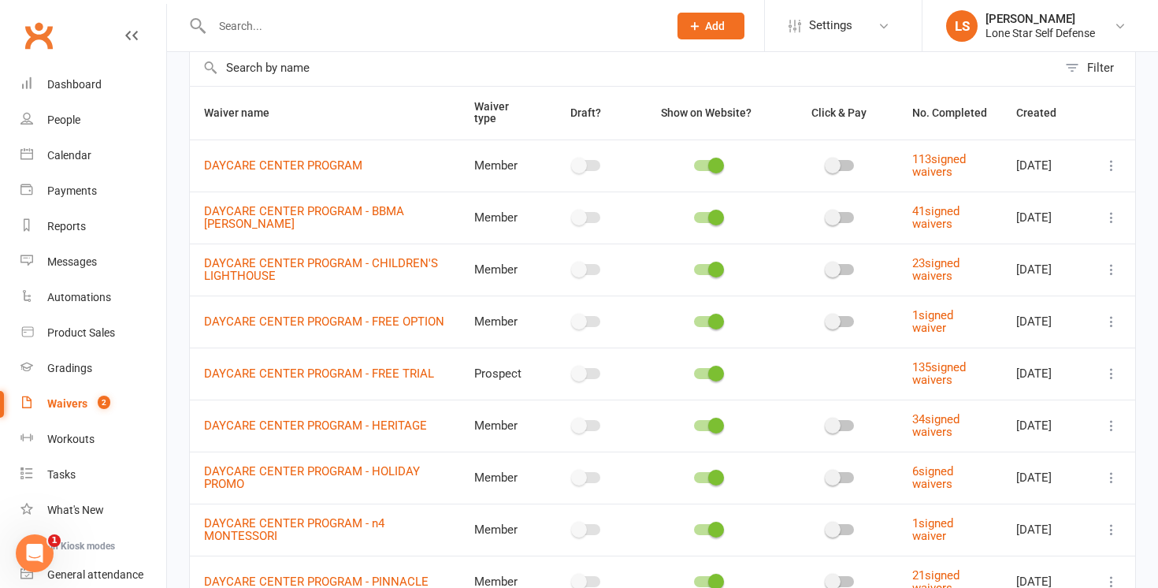
click at [1109, 221] on icon at bounding box center [1112, 218] width 16 height 16
click at [1122, 107] on th at bounding box center [1111, 113] width 47 height 53
click at [1111, 268] on icon at bounding box center [1112, 270] width 16 height 16
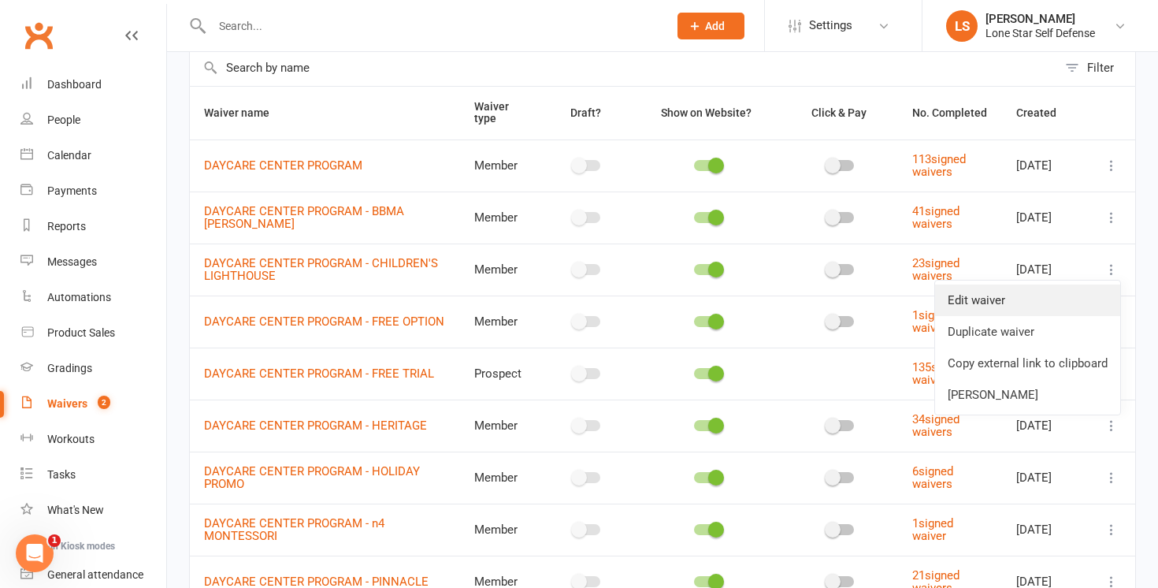
click at [1071, 295] on link "Edit waiver" at bounding box center [1027, 300] width 185 height 32
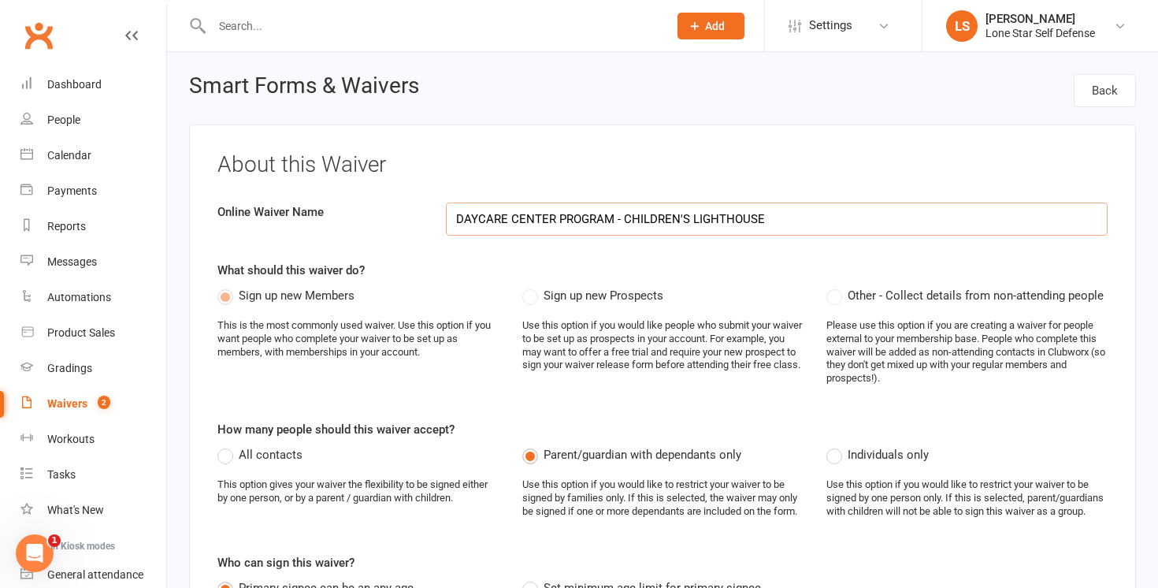
select select "applies_to_all_signees"
select select "copy_answers_for_all_signees"
select select "select"
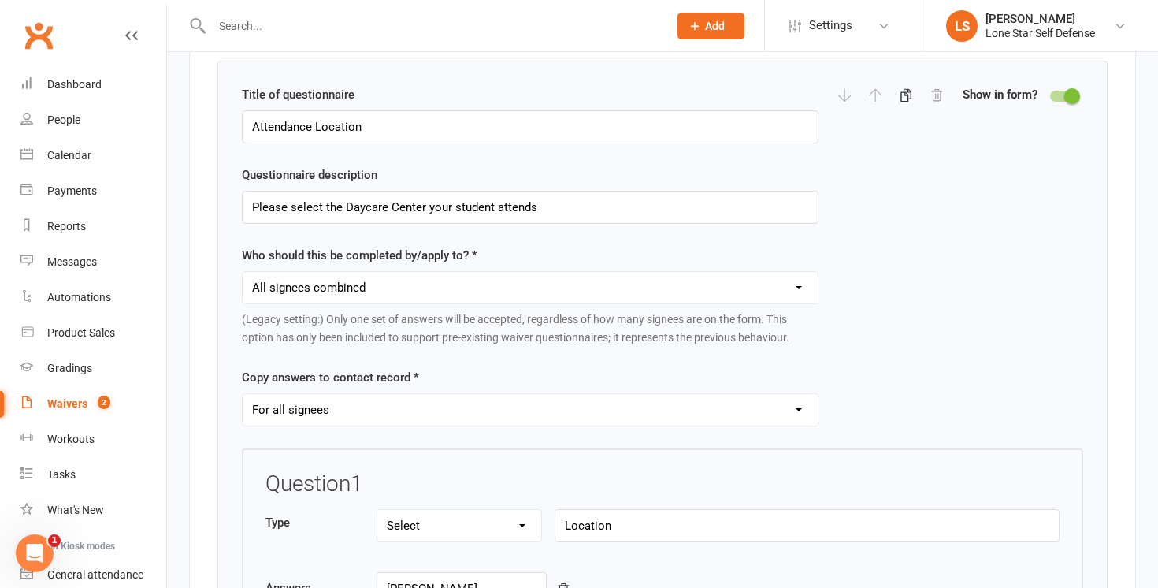
scroll to position [1961, 0]
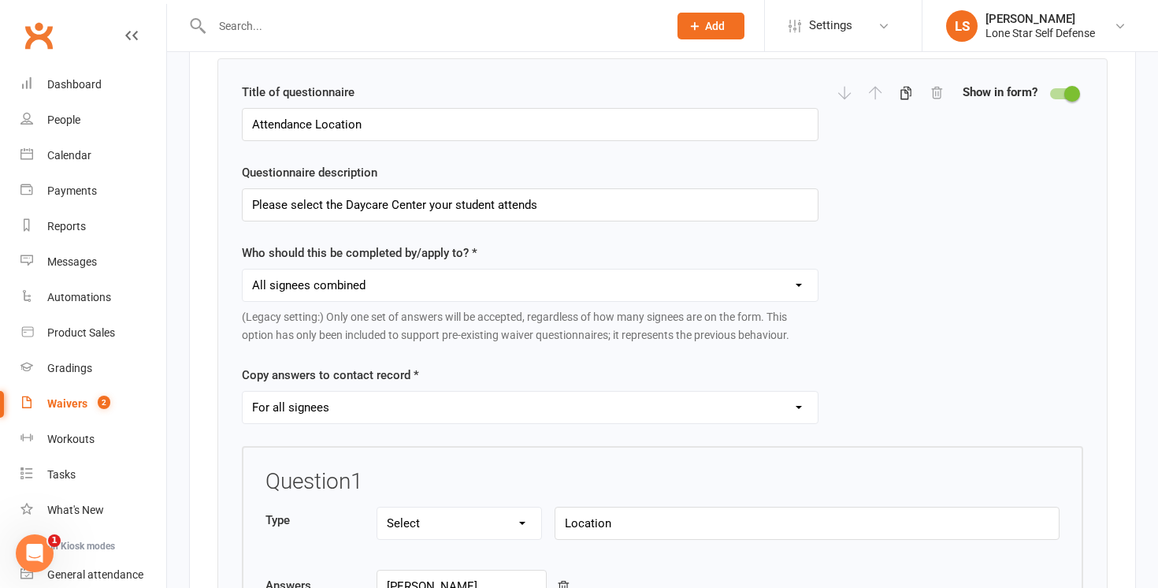
click at [768, 301] on select "Each individual signee Primary signee only Dependent signees only Attending sig…" at bounding box center [530, 286] width 575 height 32
click at [770, 221] on input "Please select the Daycare Center your student attends" at bounding box center [530, 204] width 577 height 33
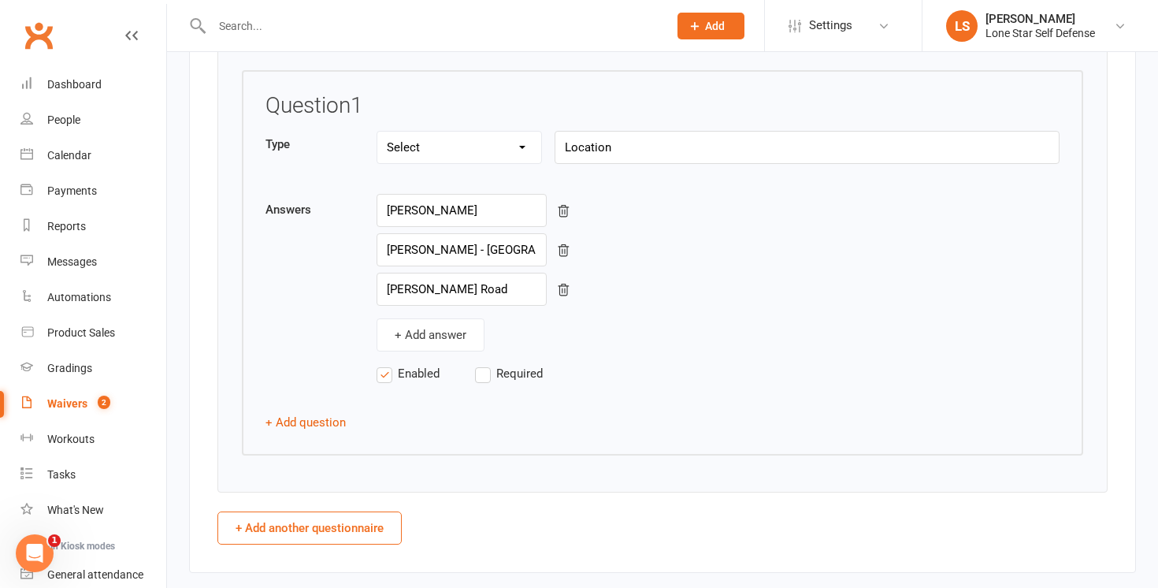
scroll to position [2338, 0]
click at [487, 381] on label "Required" at bounding box center [524, 372] width 99 height 19
click at [487, 363] on input "Required" at bounding box center [524, 363] width 99 height 0
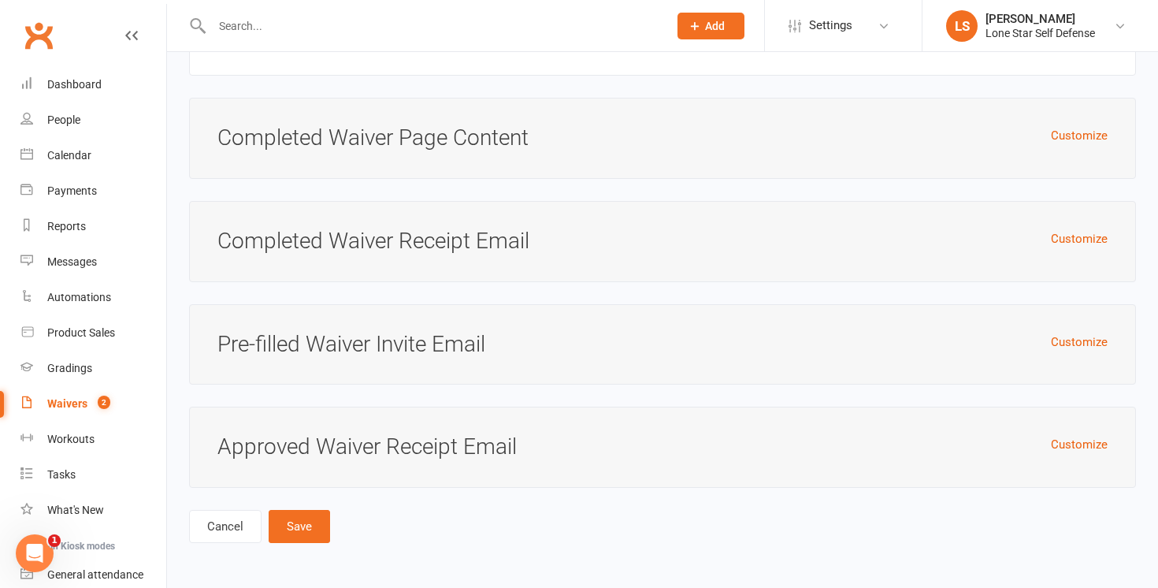
scroll to position [6804, 0]
click at [280, 520] on button "Save" at bounding box center [299, 526] width 61 height 33
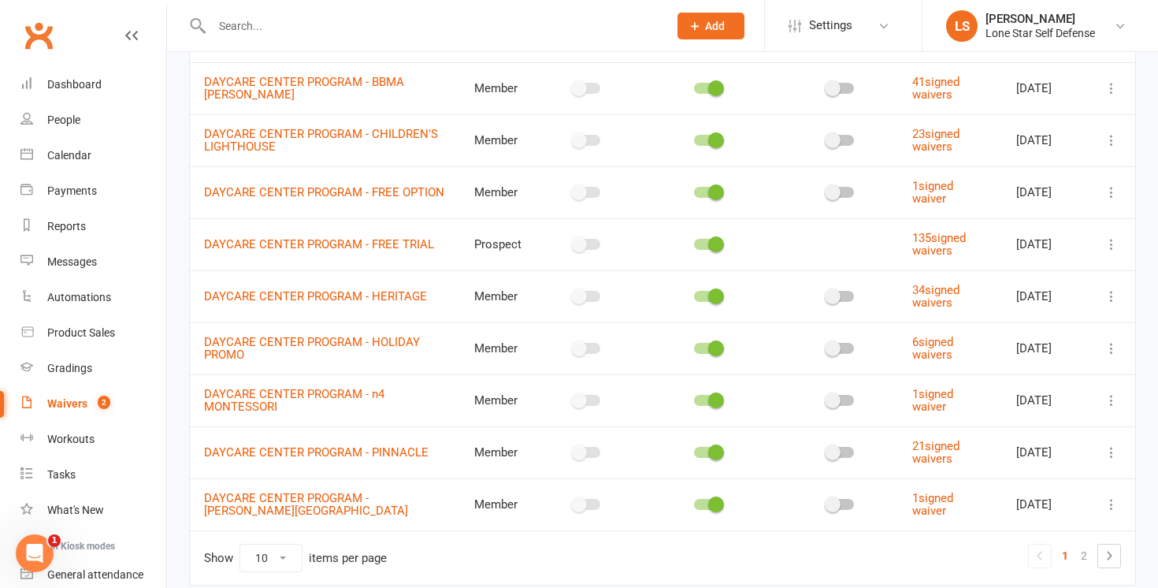
scroll to position [222, 0]
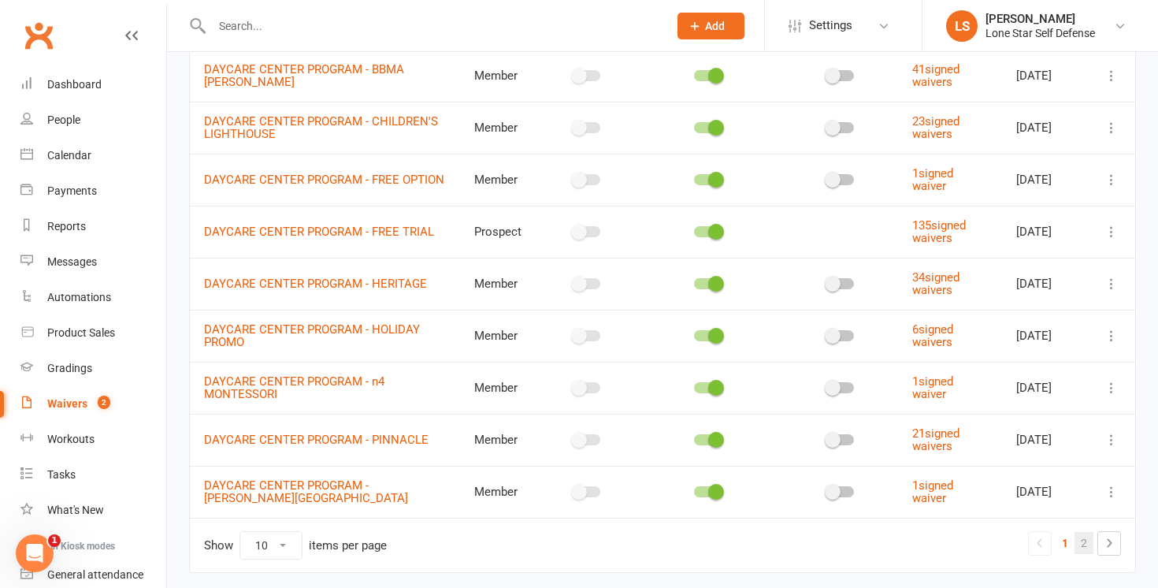
click at [1090, 538] on link "2" at bounding box center [1084, 543] width 19 height 22
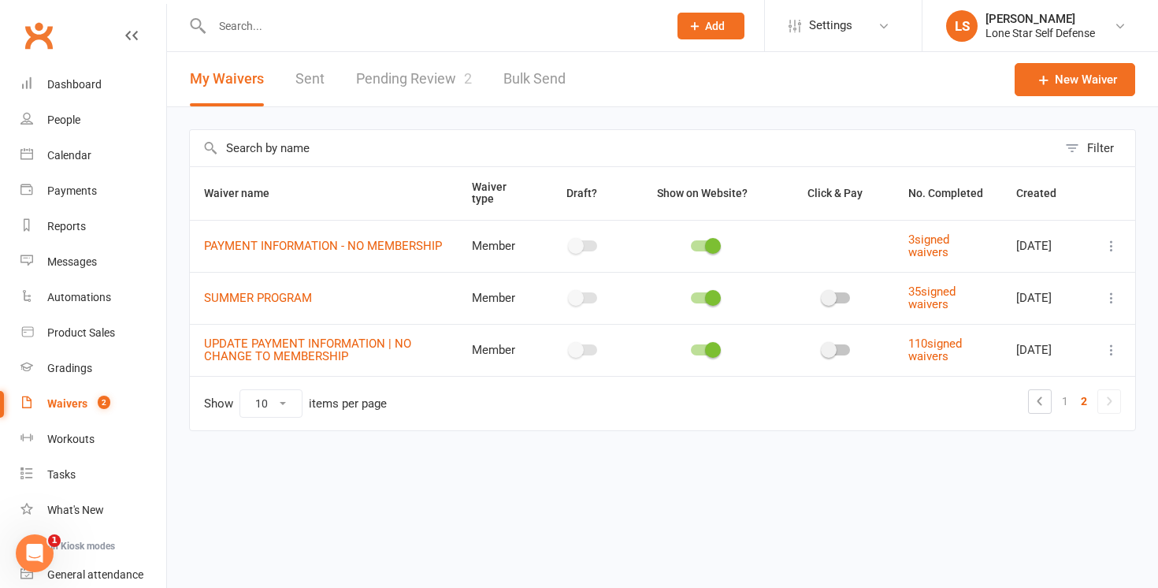
scroll to position [0, 0]
click at [77, 397] on div "Waivers" at bounding box center [67, 403] width 40 height 13
click at [392, 80] on link "Pending Review 2" at bounding box center [414, 79] width 116 height 54
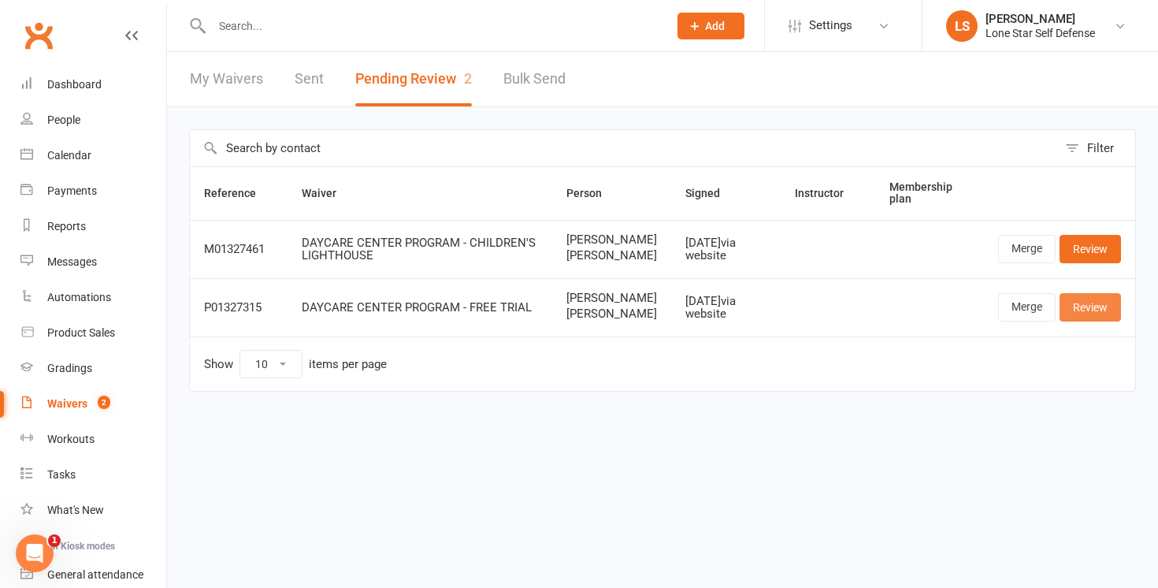
click at [1078, 322] on link "Review" at bounding box center [1090, 307] width 61 height 28
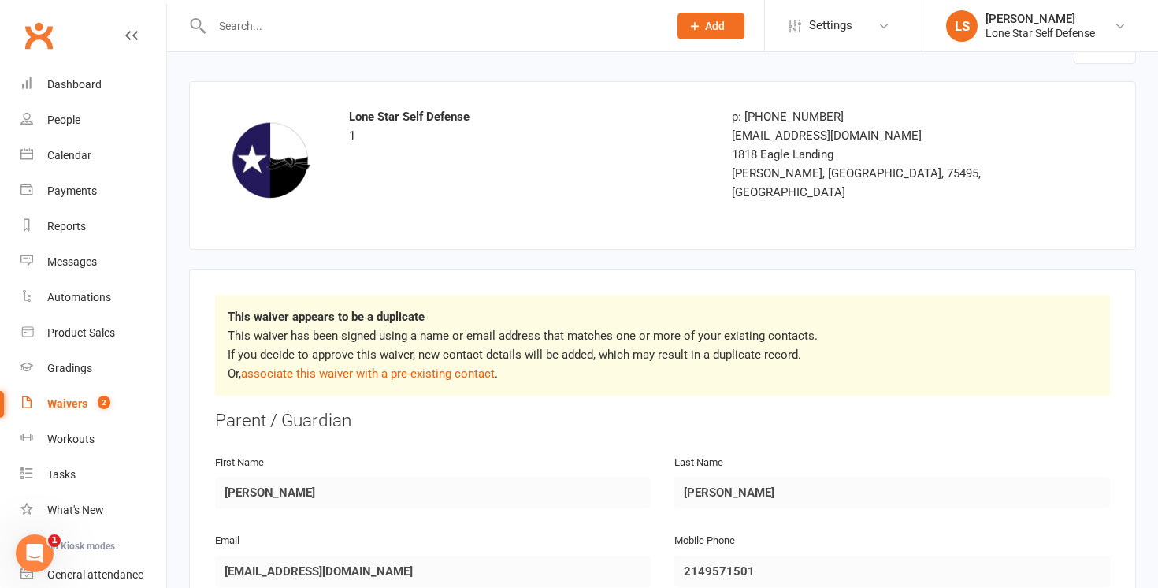
scroll to position [81, 0]
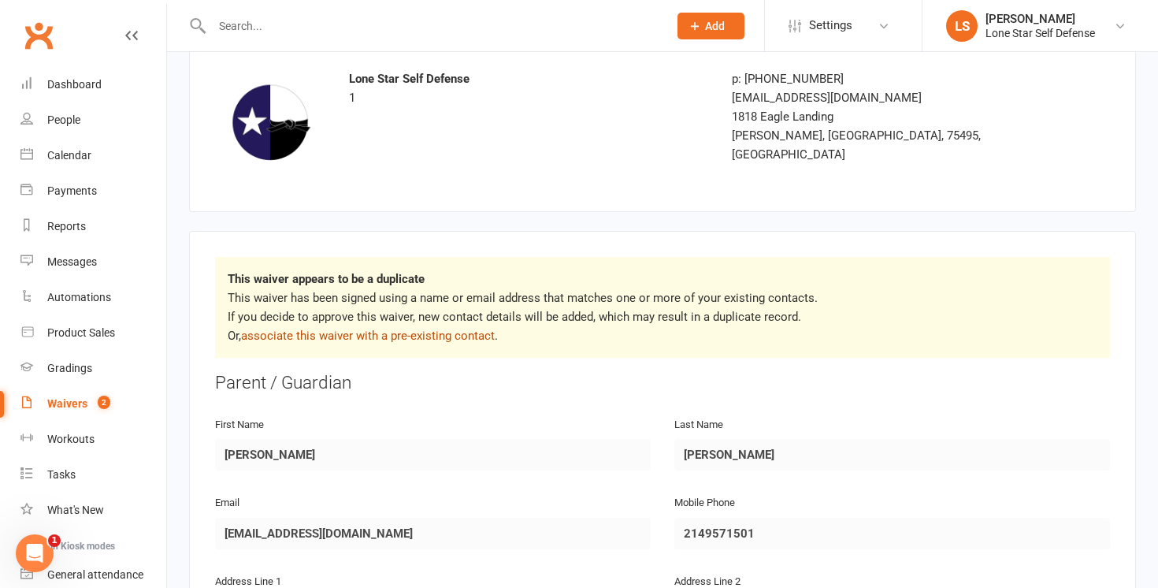
click at [388, 339] on link "associate this waiver with a pre-existing contact" at bounding box center [368, 336] width 254 height 14
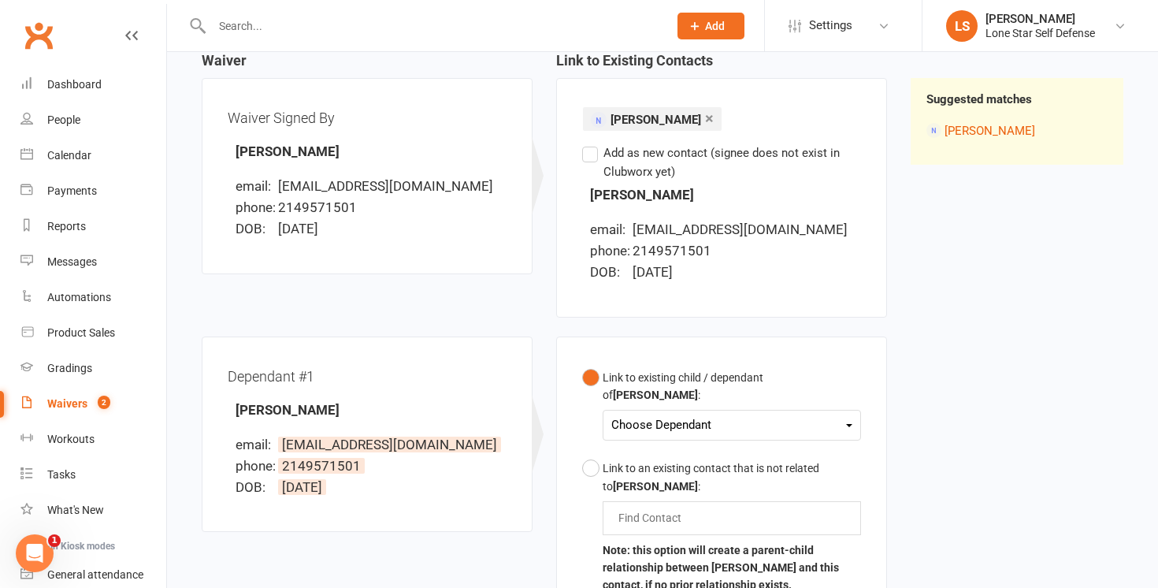
scroll to position [179, 0]
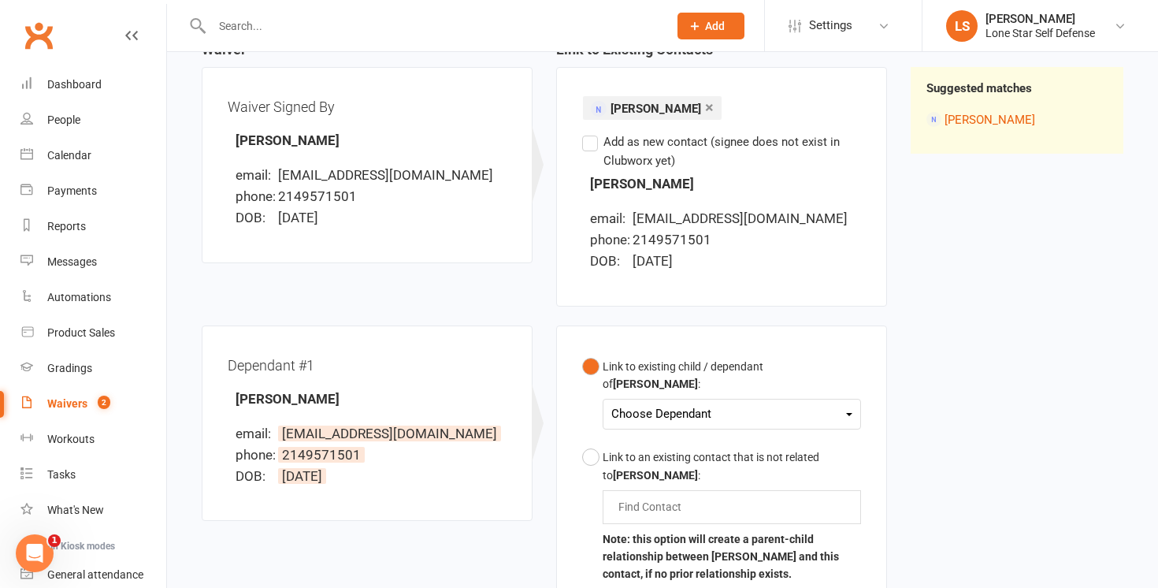
click at [764, 404] on div "Choose Dependant" at bounding box center [732, 414] width 241 height 21
click at [900, 423] on div "Waiver Waiver Signed By [PERSON_NAME] email: [EMAIL_ADDRESS][DOMAIN_NAME] phone…" at bounding box center [663, 389] width 946 height 694
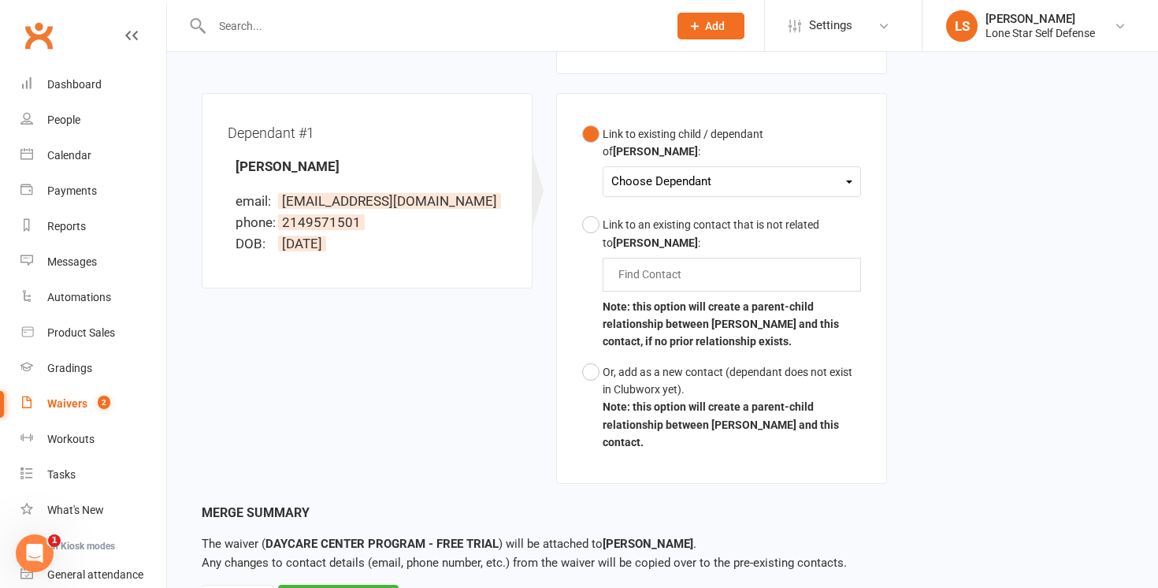
scroll to position [418, 0]
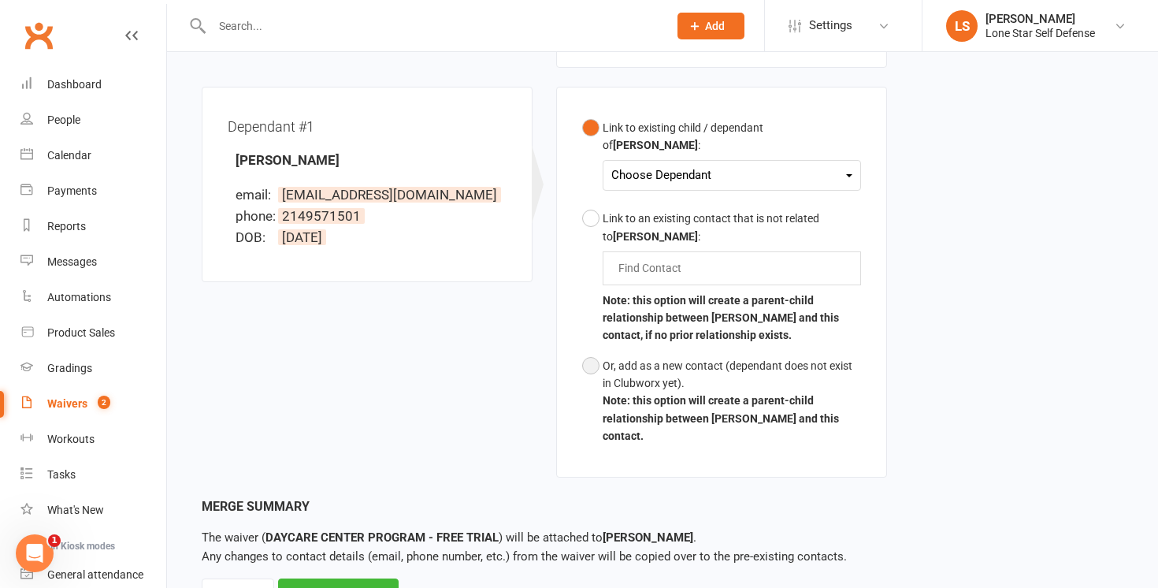
click at [591, 357] on button "Or, add as a new contact (dependant does not exist in Clubworx yet). Note: this…" at bounding box center [721, 401] width 279 height 101
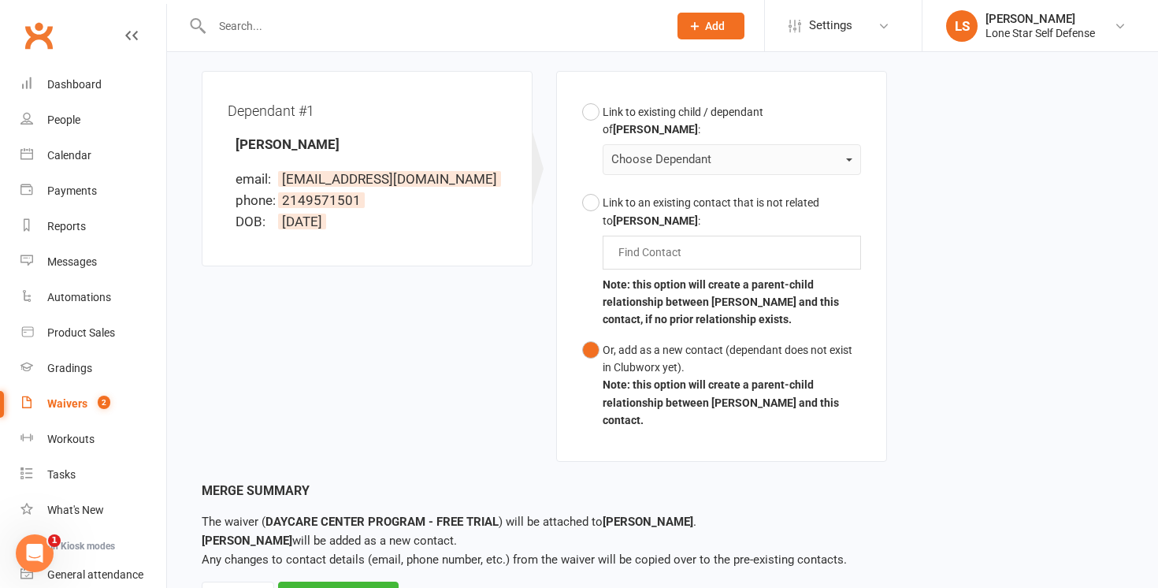
scroll to position [491, 0]
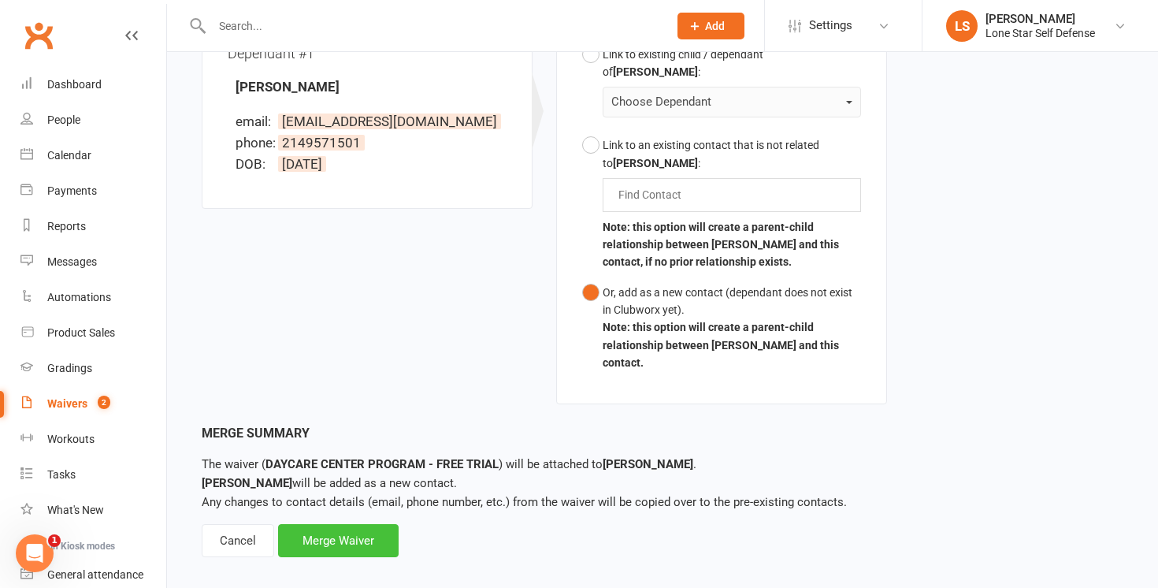
click at [318, 524] on div "Merge Waiver" at bounding box center [338, 540] width 121 height 33
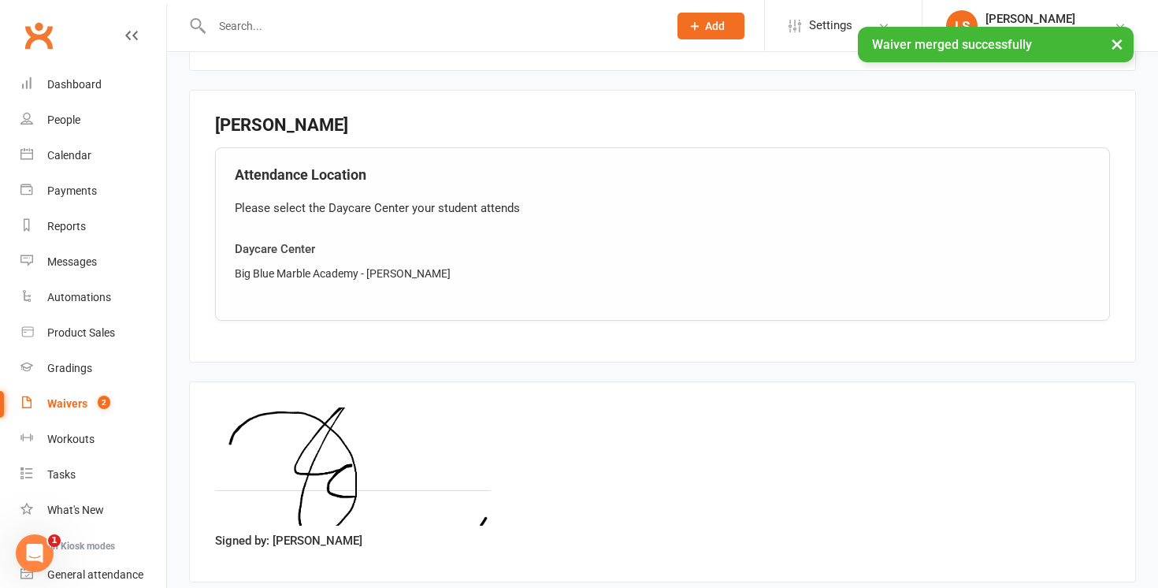
scroll to position [1372, 0]
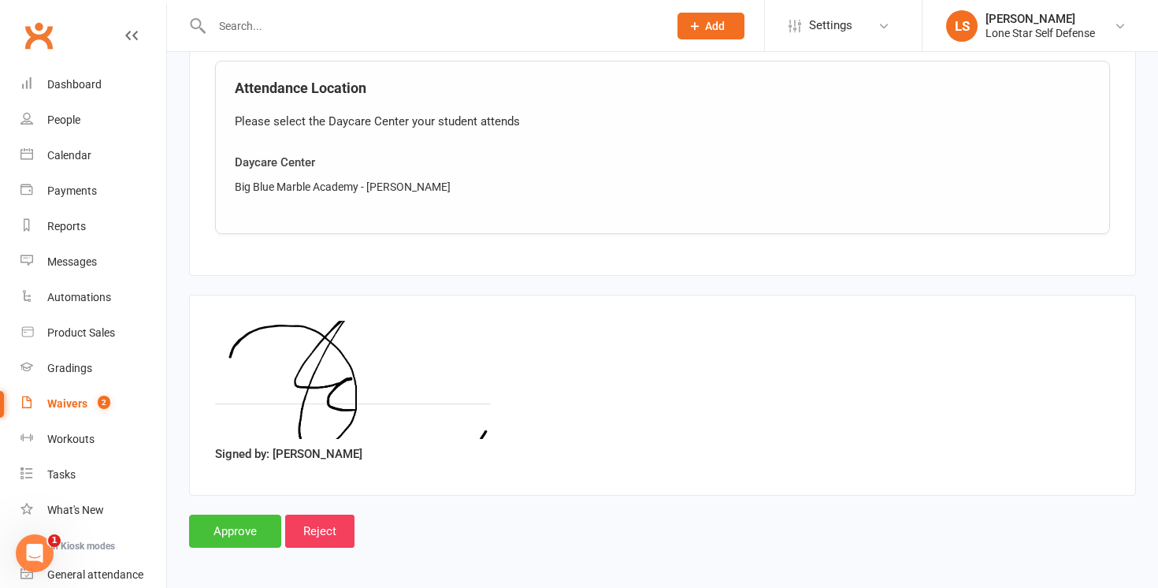
click at [236, 531] on input "Approve" at bounding box center [235, 531] width 92 height 33
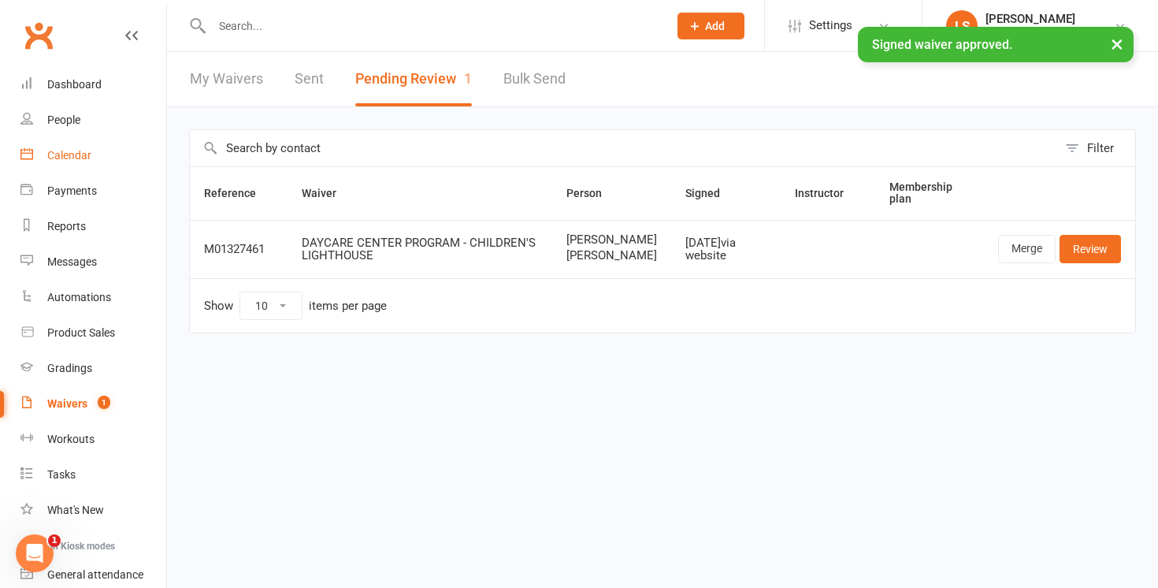
click at [71, 149] on div "Calendar" at bounding box center [69, 155] width 44 height 13
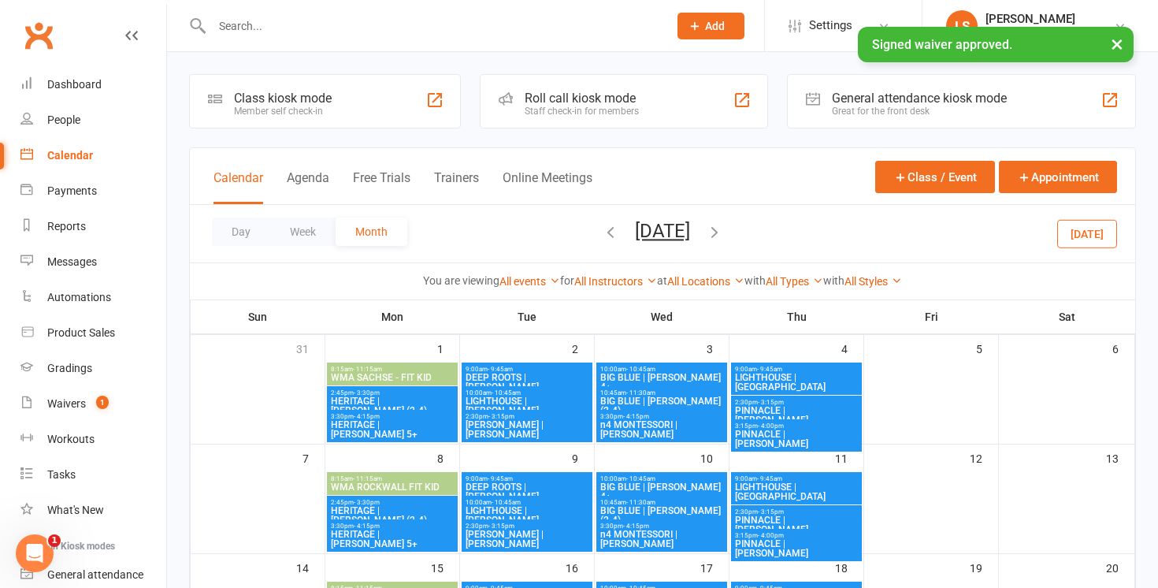
click at [602, 239] on icon "button" at bounding box center [610, 231] width 17 height 17
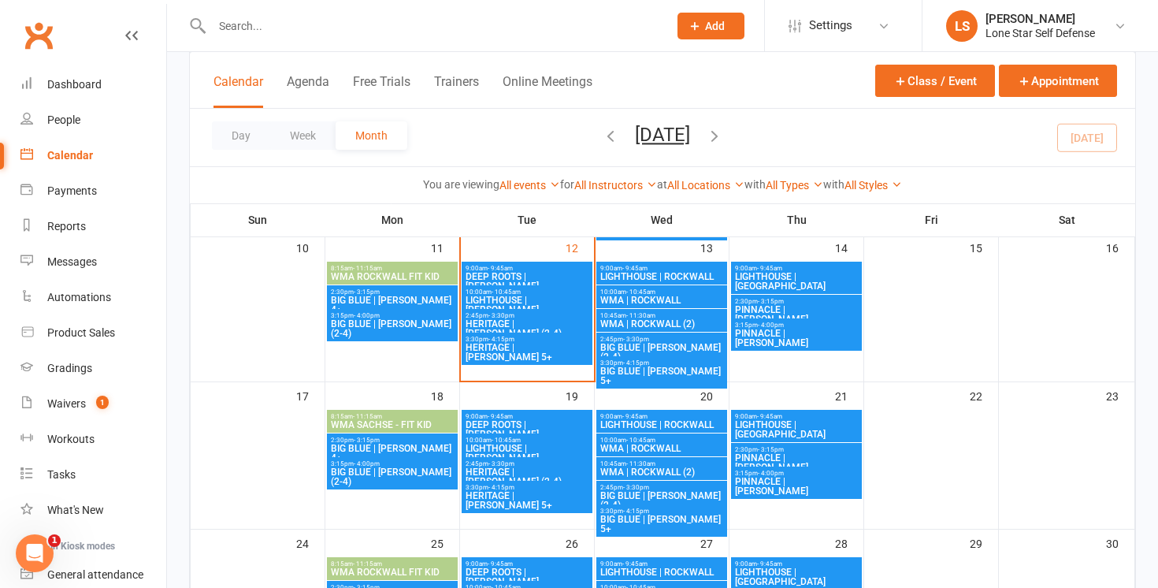
scroll to position [398, 0]
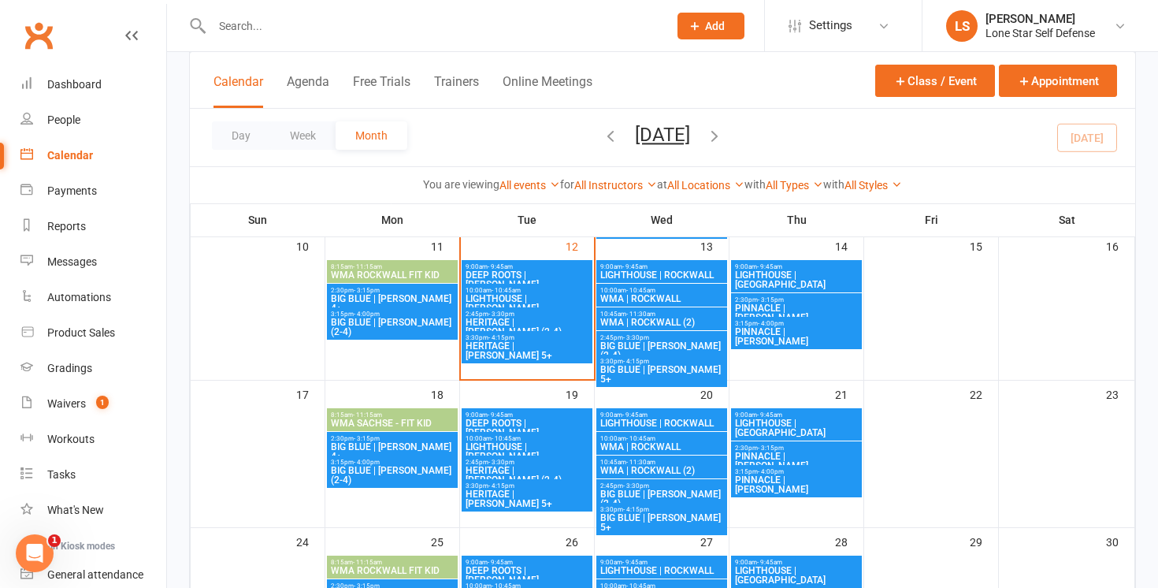
click at [444, 467] on span "BIG BLUE | [PERSON_NAME] (2-4)" at bounding box center [392, 475] width 125 height 19
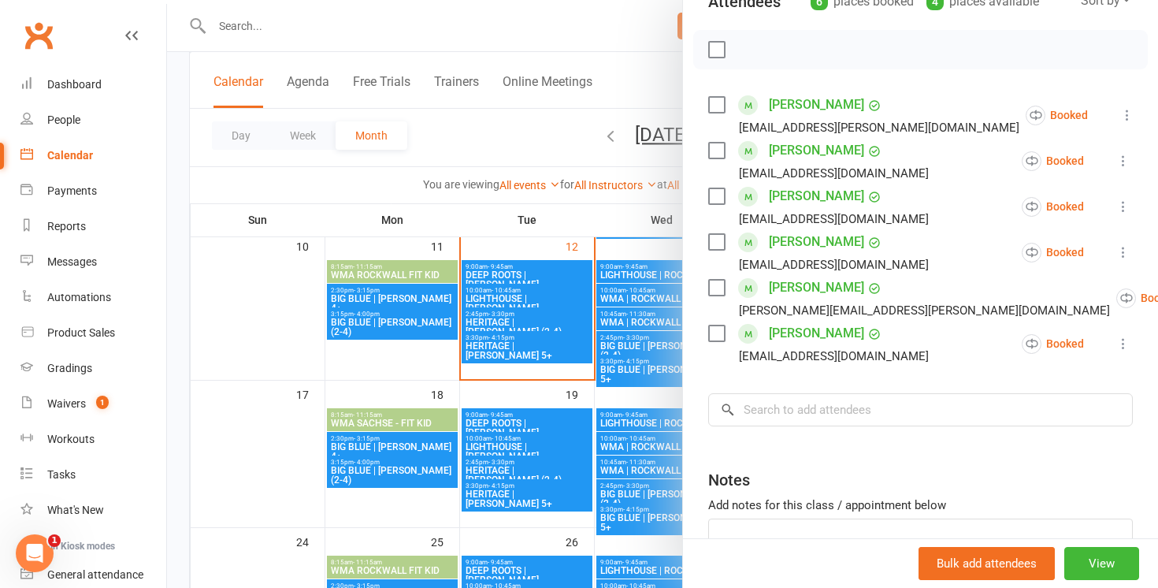
scroll to position [212, 0]
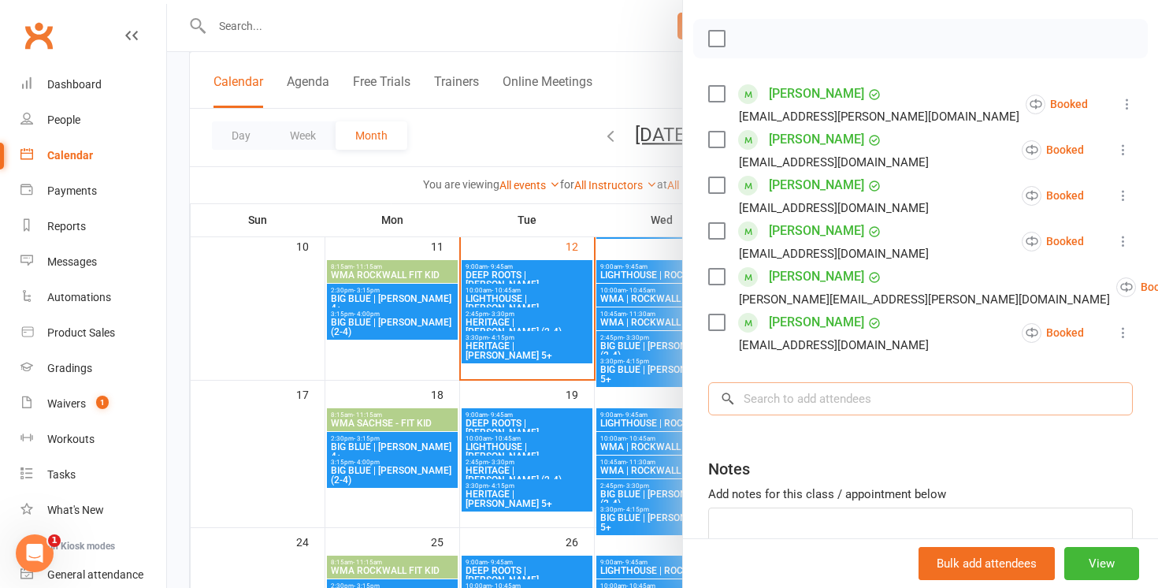
click at [843, 385] on input "search" at bounding box center [920, 398] width 425 height 33
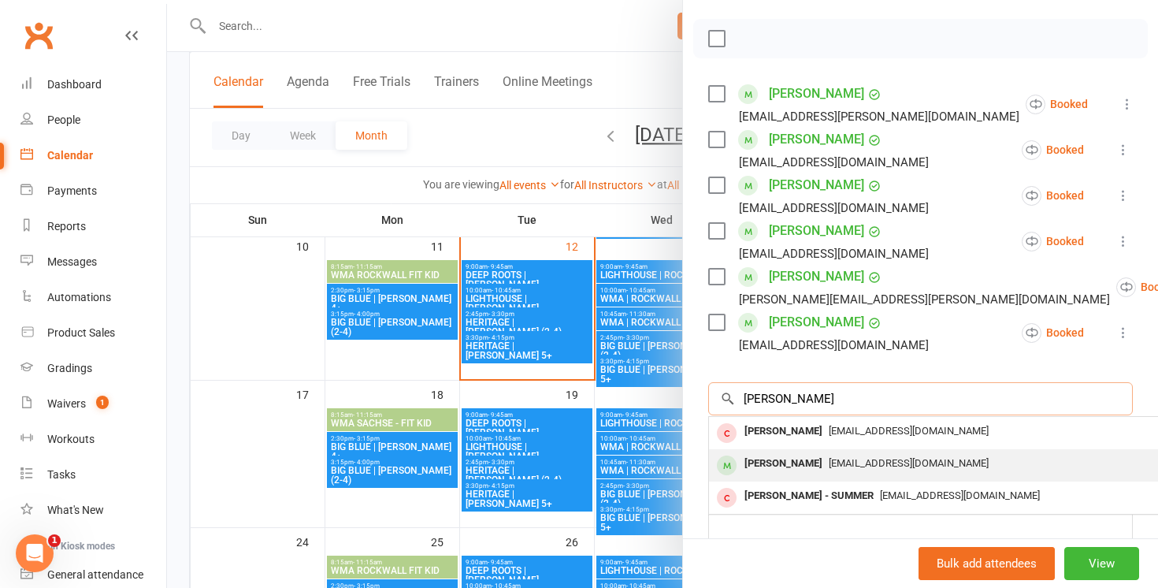
type input "[PERSON_NAME]"
click at [830, 456] on div "[EMAIL_ADDRESS][DOMAIN_NAME]" at bounding box center [945, 463] width 459 height 23
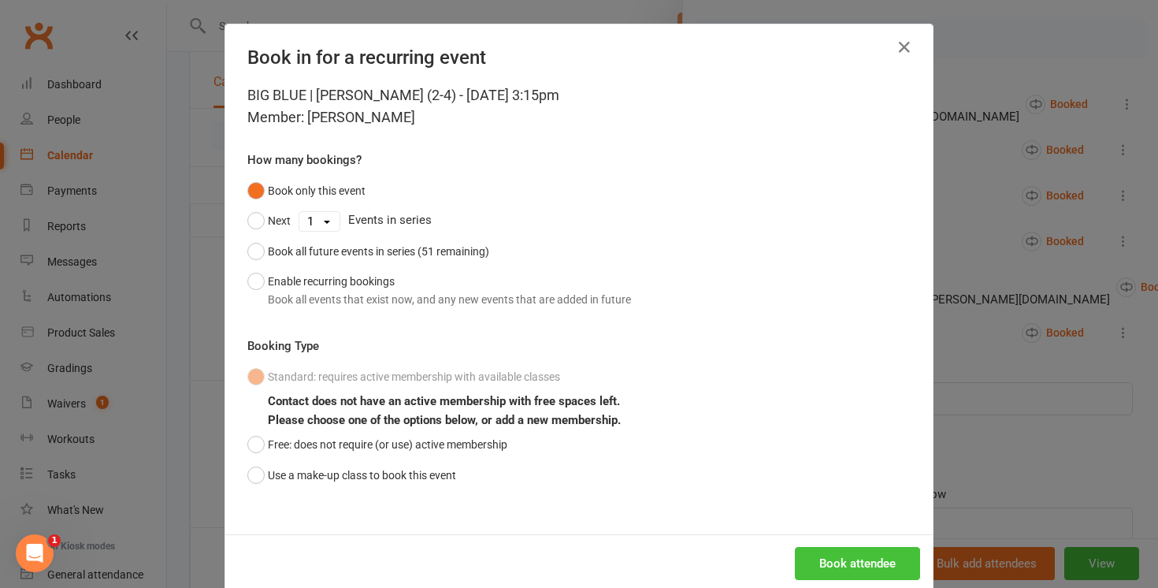
click at [824, 560] on button "Book attendee" at bounding box center [857, 563] width 125 height 33
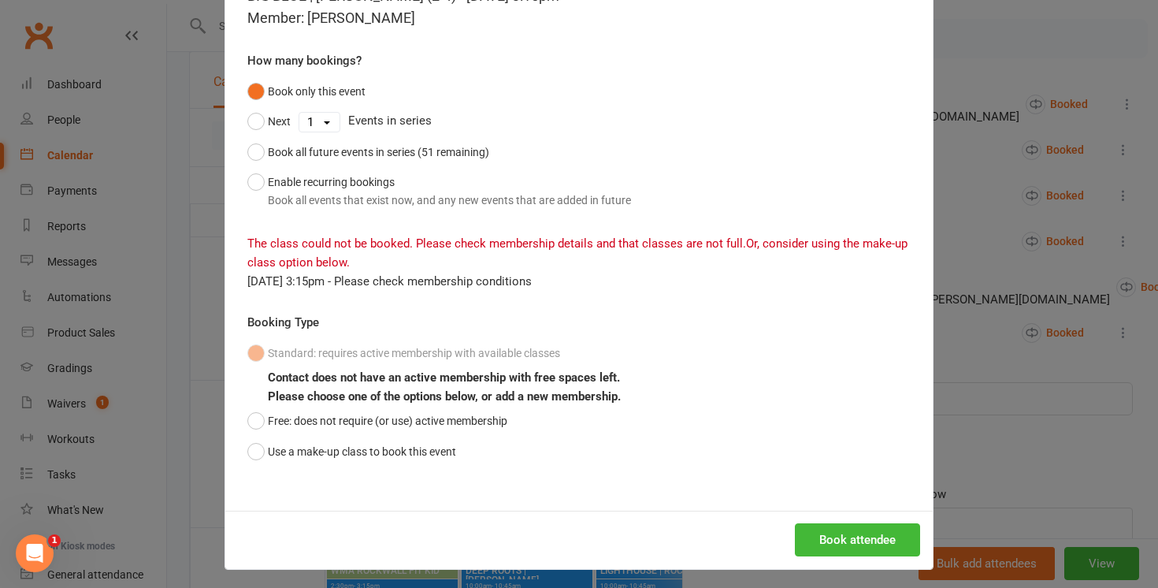
scroll to position [101, 0]
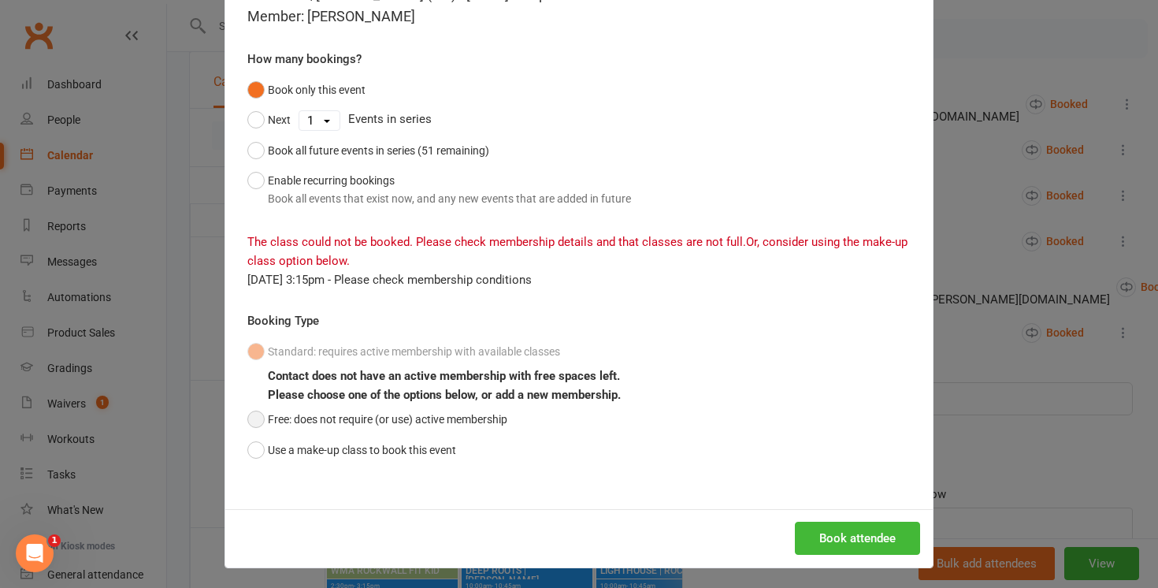
click at [429, 426] on button "Free: does not require (or use) active membership" at bounding box center [377, 419] width 260 height 30
click at [884, 531] on button "Book attendee" at bounding box center [857, 538] width 125 height 33
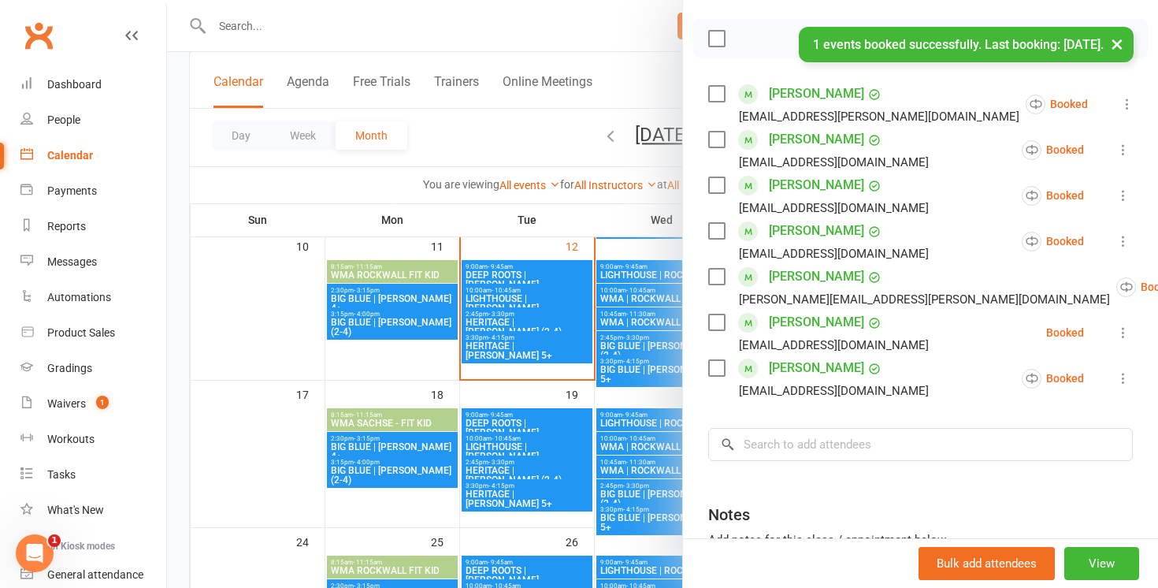
click at [1123, 331] on icon at bounding box center [1124, 333] width 16 height 16
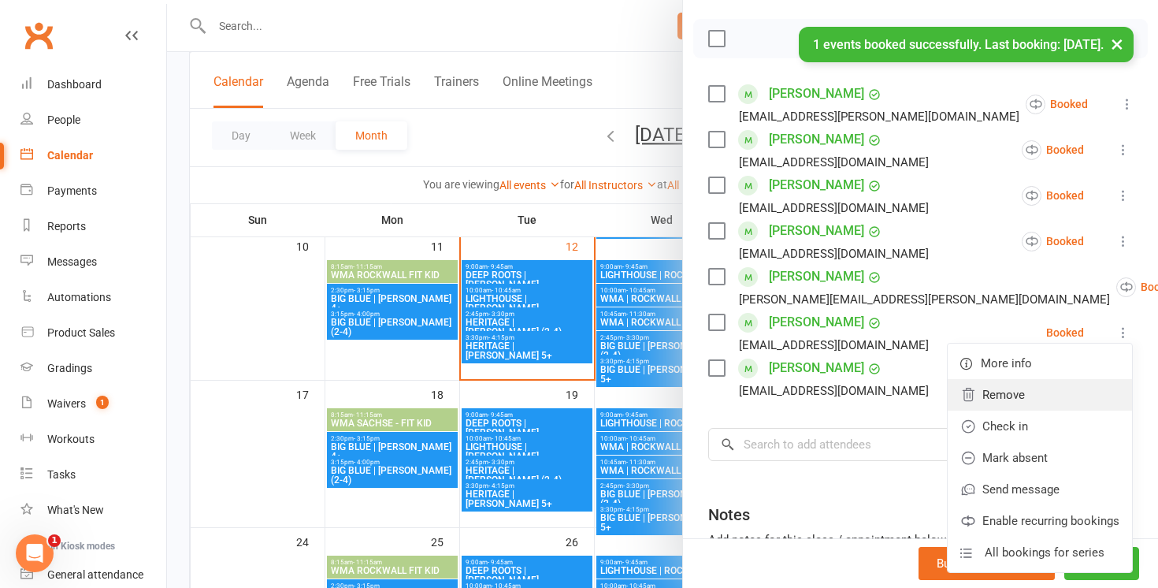
click at [1039, 395] on link "Remove" at bounding box center [1040, 395] width 184 height 32
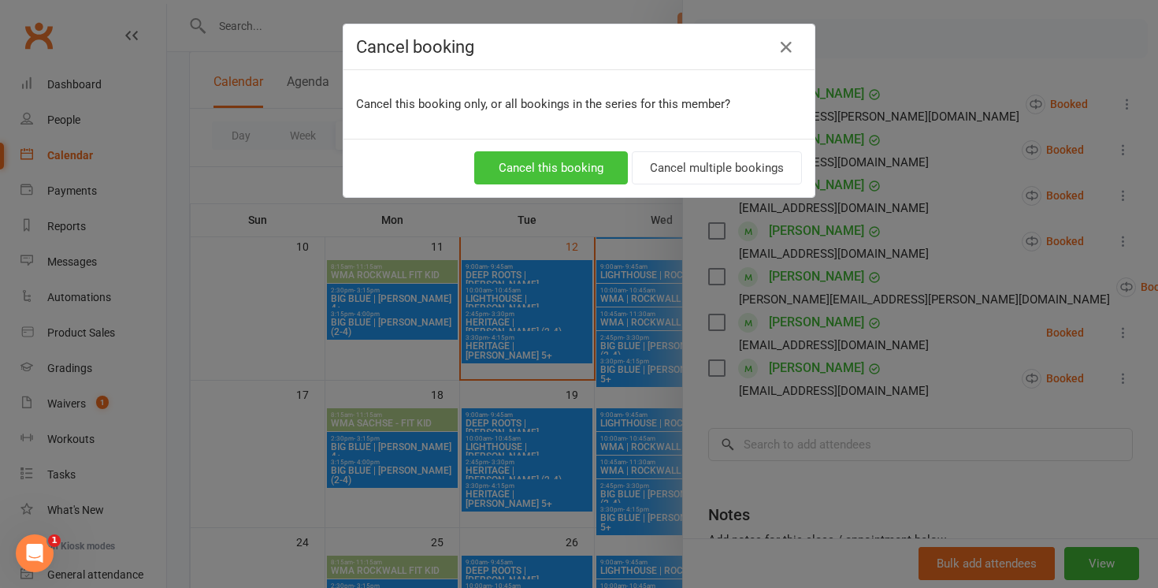
click at [577, 171] on button "Cancel this booking" at bounding box center [551, 167] width 154 height 33
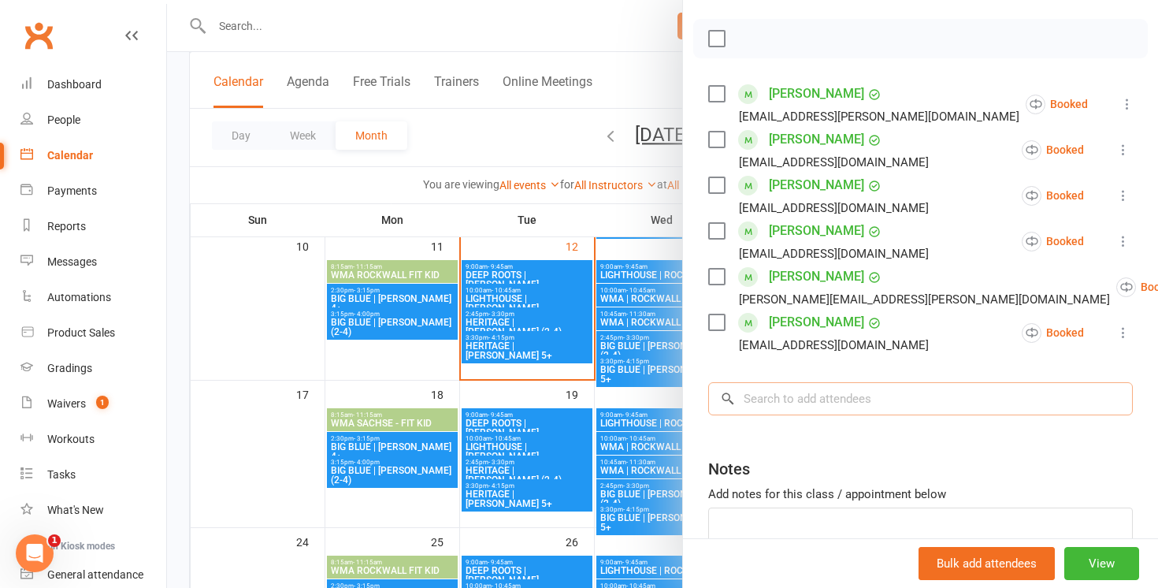
click at [755, 392] on input "search" at bounding box center [920, 398] width 425 height 33
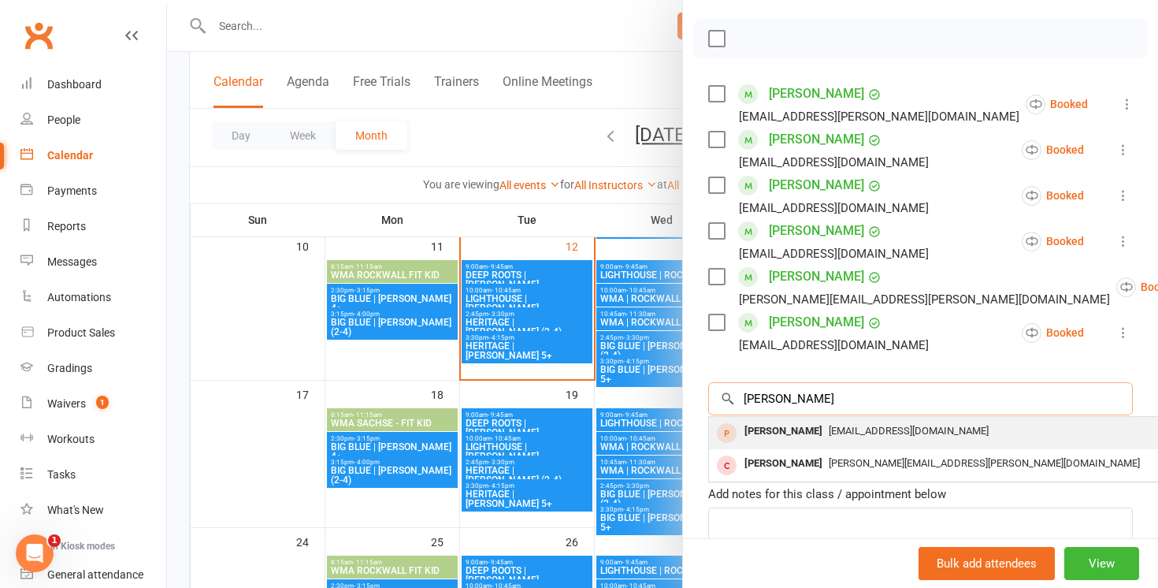
type input "[PERSON_NAME]"
click at [800, 433] on div "[PERSON_NAME]" at bounding box center [783, 431] width 91 height 23
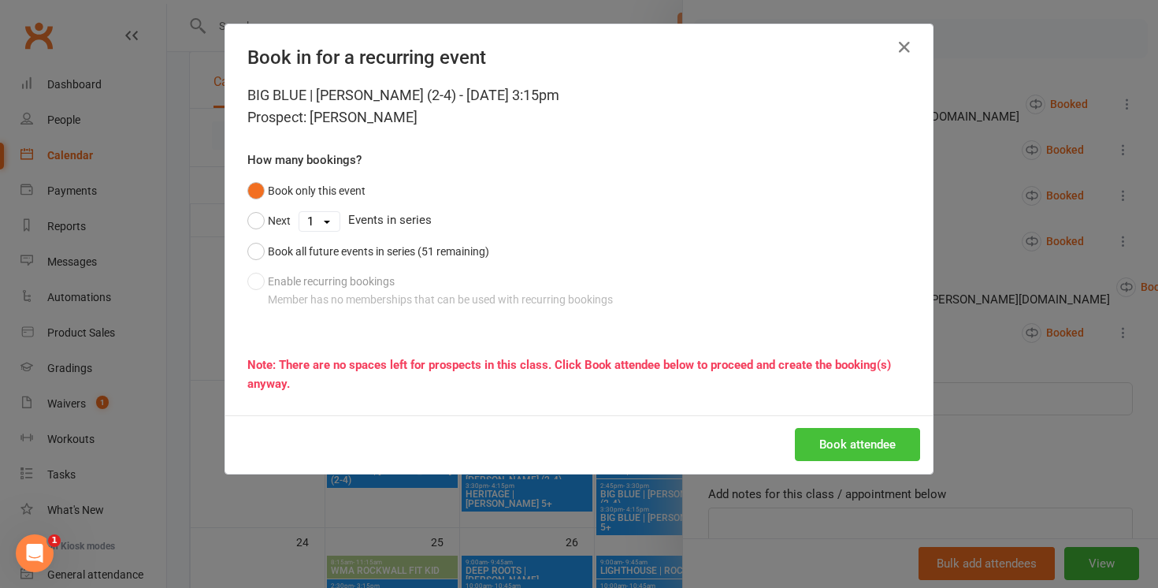
click at [824, 439] on button "Book attendee" at bounding box center [857, 444] width 125 height 33
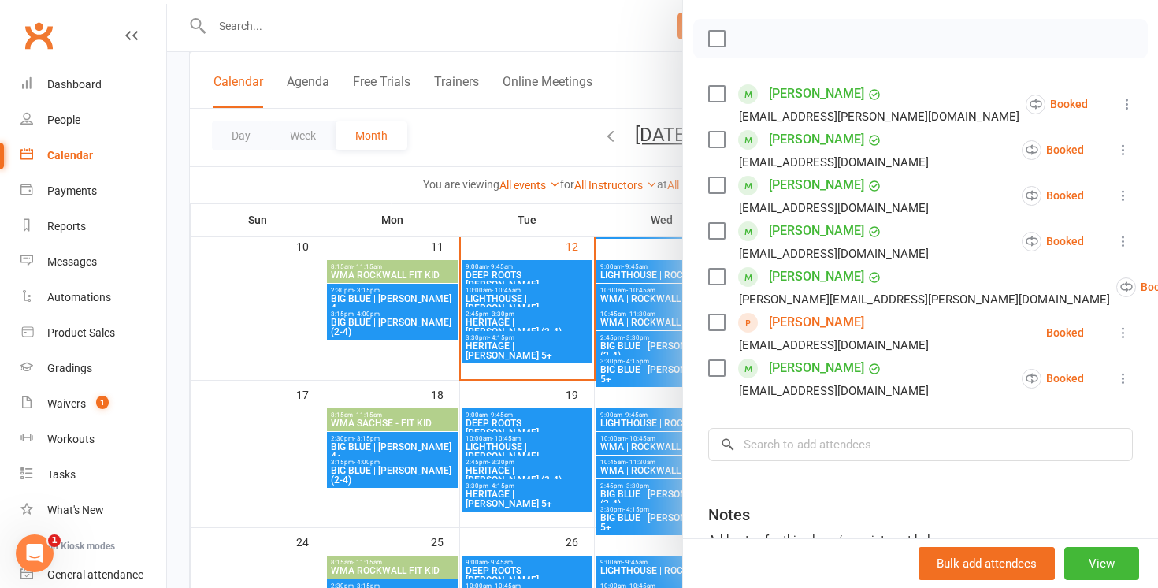
click at [620, 76] on div at bounding box center [662, 294] width 991 height 588
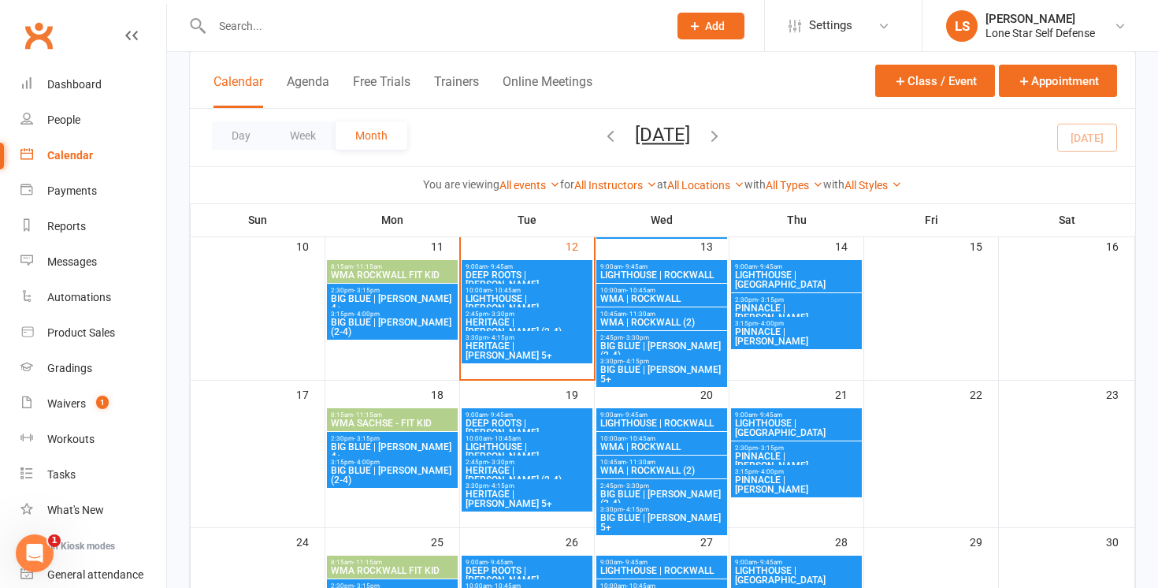
click at [474, 35] on input "text" at bounding box center [432, 26] width 450 height 22
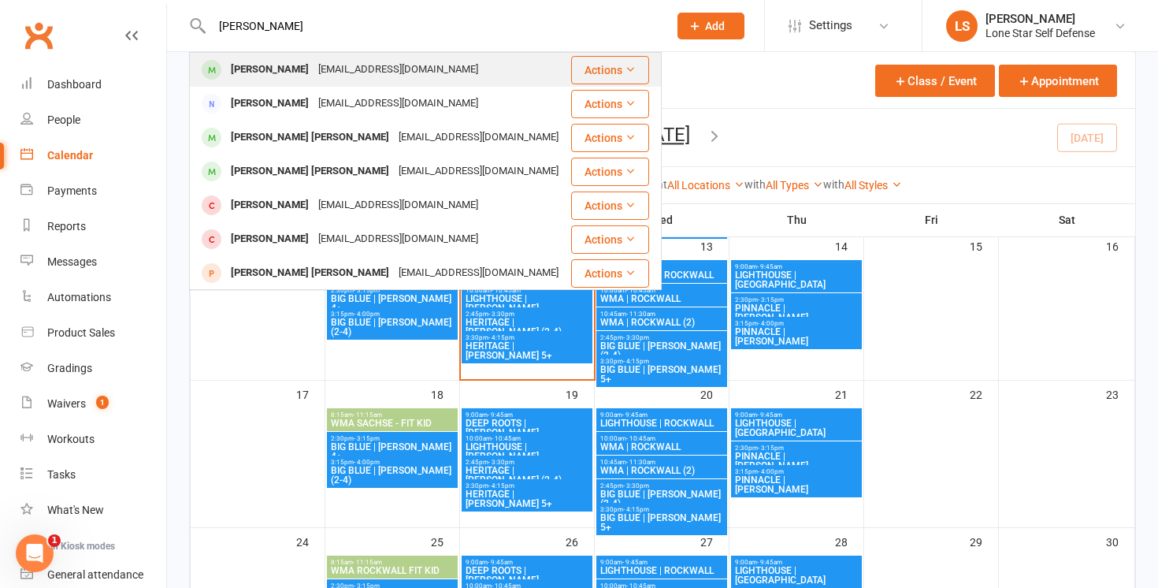
type input "[PERSON_NAME]"
click at [339, 69] on div "[EMAIL_ADDRESS][DOMAIN_NAME]" at bounding box center [398, 69] width 169 height 23
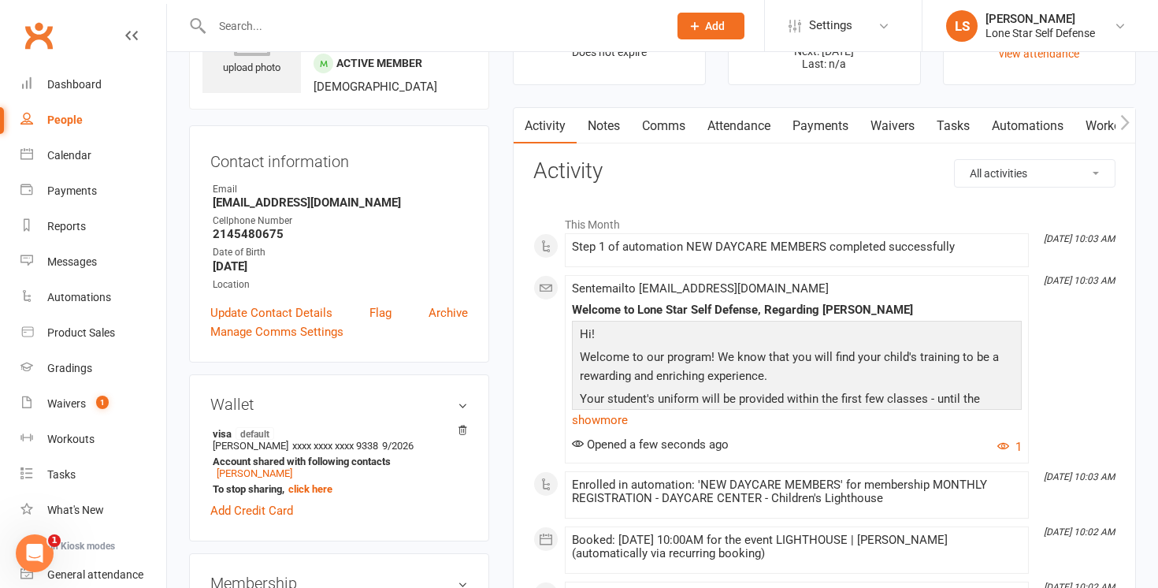
scroll to position [94, 0]
click at [302, 306] on link "Update Contact Details" at bounding box center [271, 312] width 122 height 19
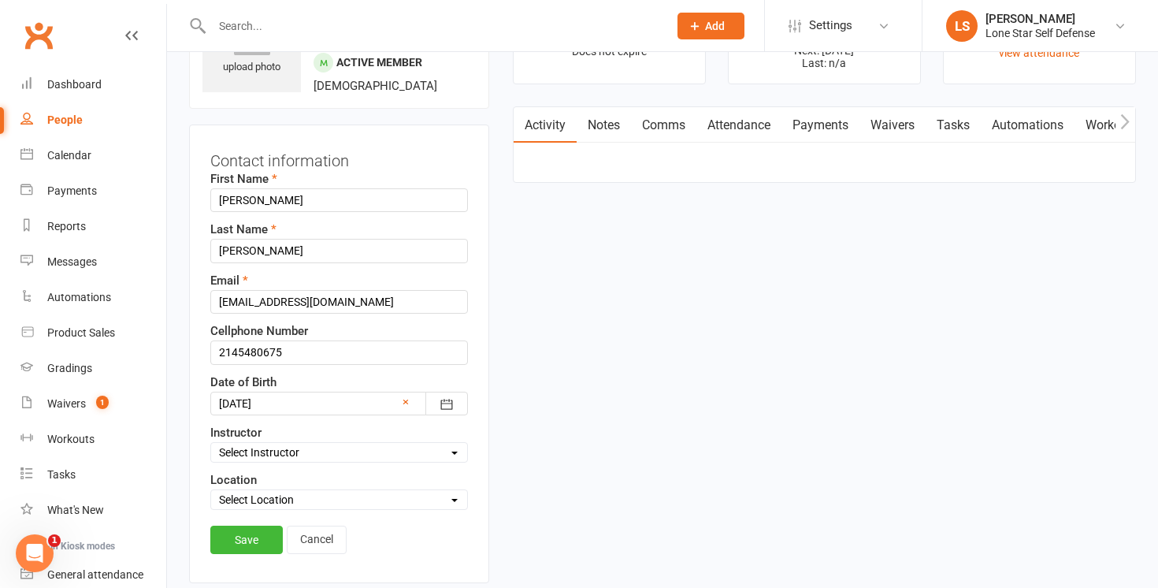
scroll to position [74, 0]
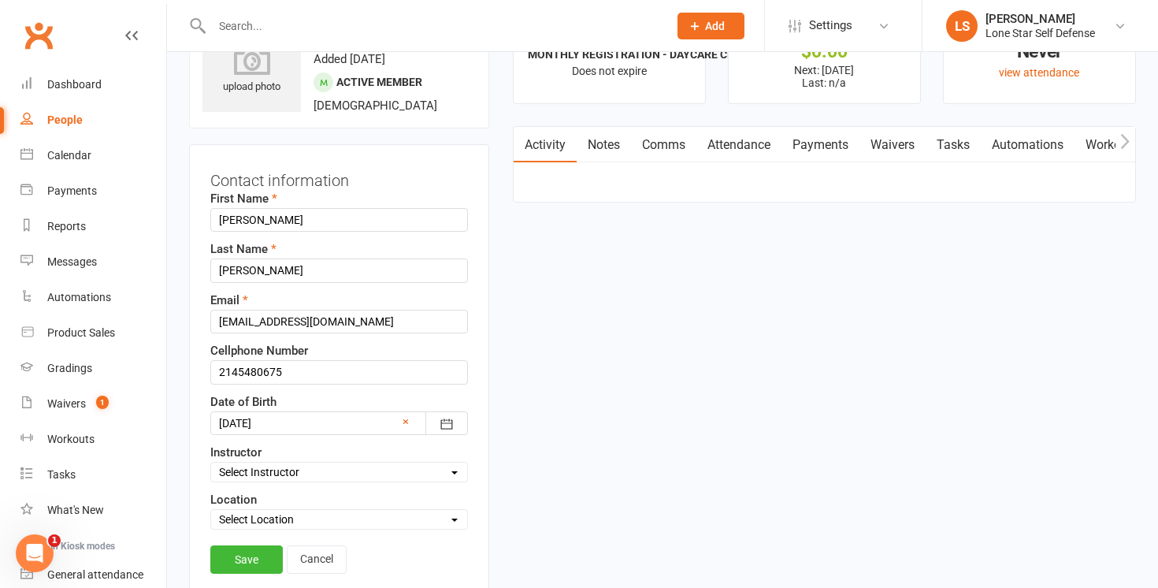
click at [337, 512] on select "Select Location BIG BLUE - [PERSON_NAME] DEEP ROOTS - [PERSON_NAME] HERITAGE LE…" at bounding box center [339, 519] width 256 height 17
select select "3"
click at [260, 551] on link "Save" at bounding box center [246, 559] width 73 height 28
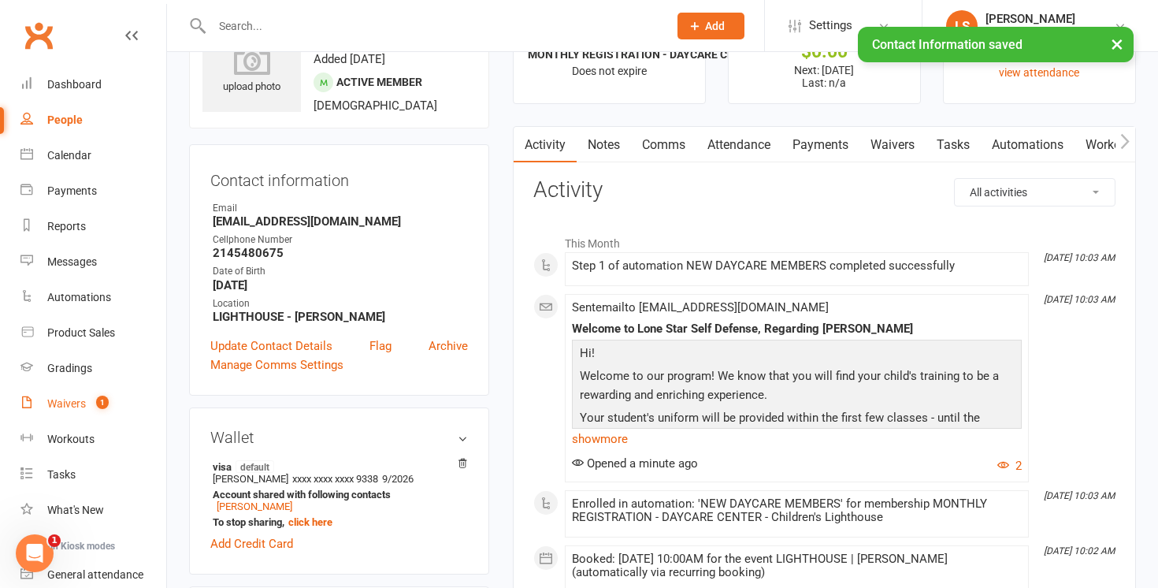
click at [80, 395] on link "Waivers 1" at bounding box center [93, 403] width 146 height 35
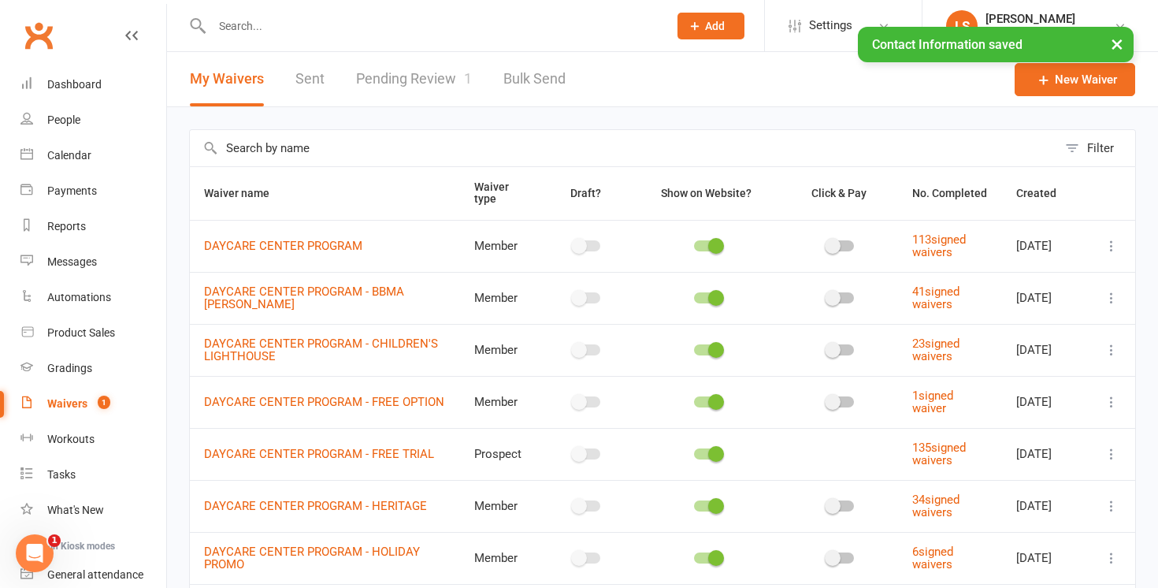
click at [403, 91] on link "Pending Review 1" at bounding box center [414, 79] width 116 height 54
